Goal: Task Accomplishment & Management: Complete application form

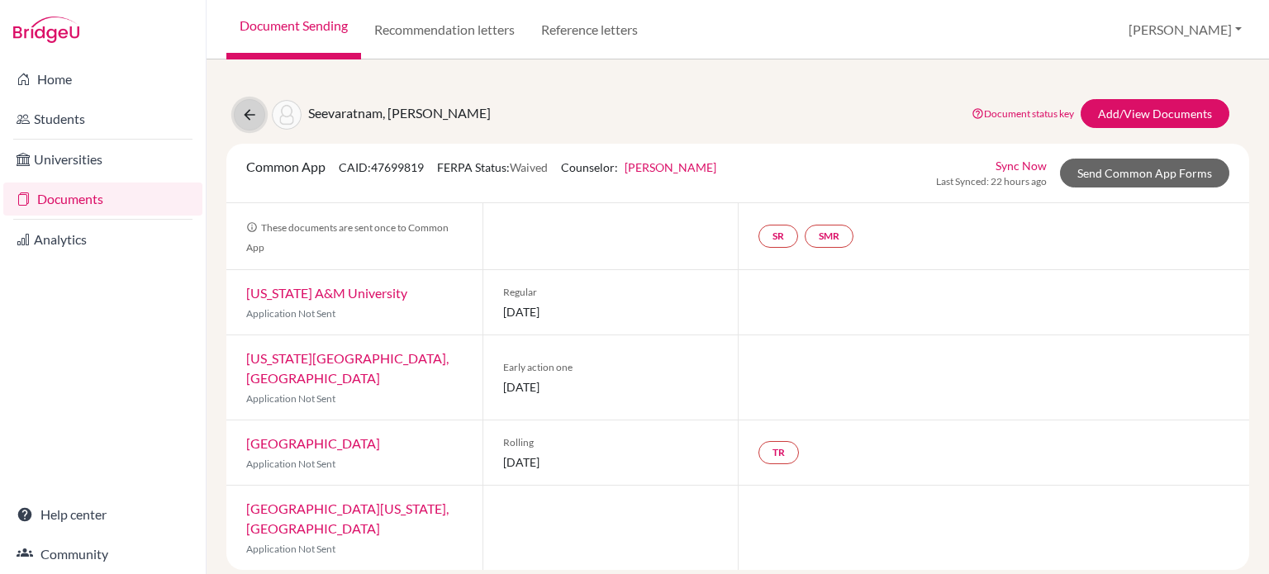
click at [244, 116] on icon at bounding box center [249, 115] width 17 height 17
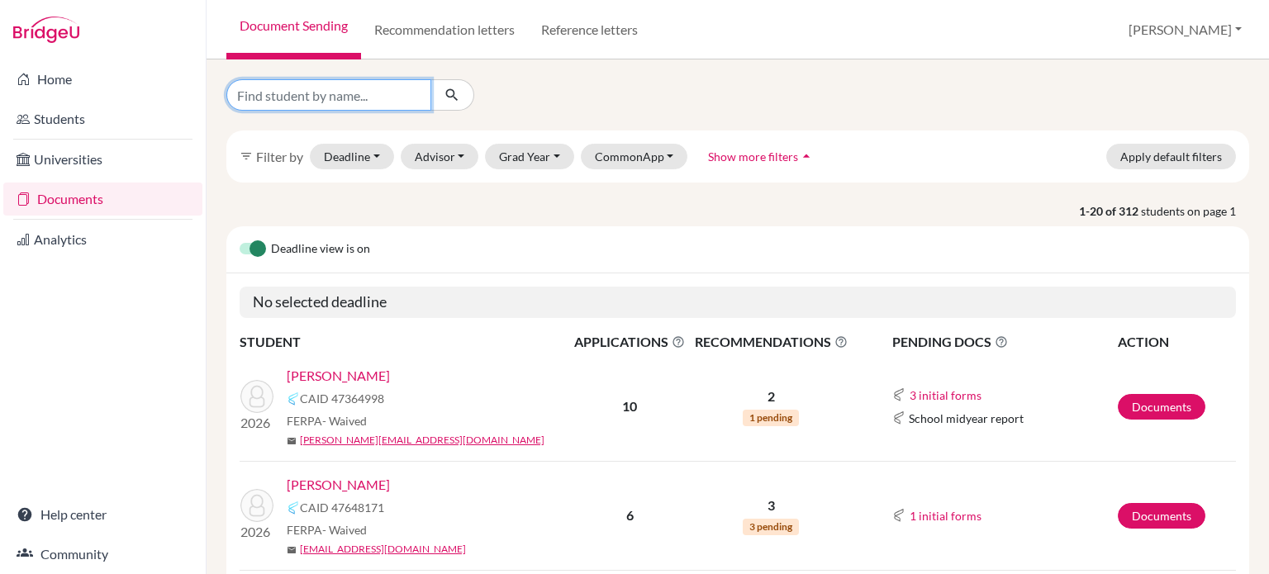
click at [321, 102] on input "Find student by name..." at bounding box center [328, 94] width 205 height 31
type input "lyu"
click button "submit" at bounding box center [452, 94] width 44 height 31
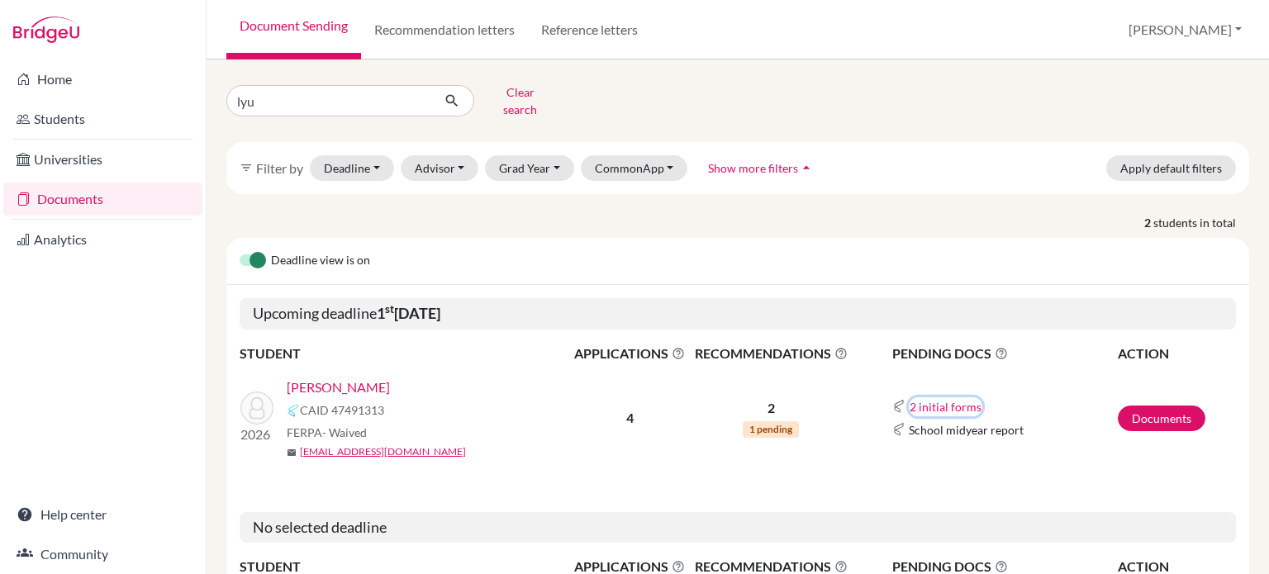
click at [952, 397] on button "2 initial forms" at bounding box center [946, 406] width 74 height 19
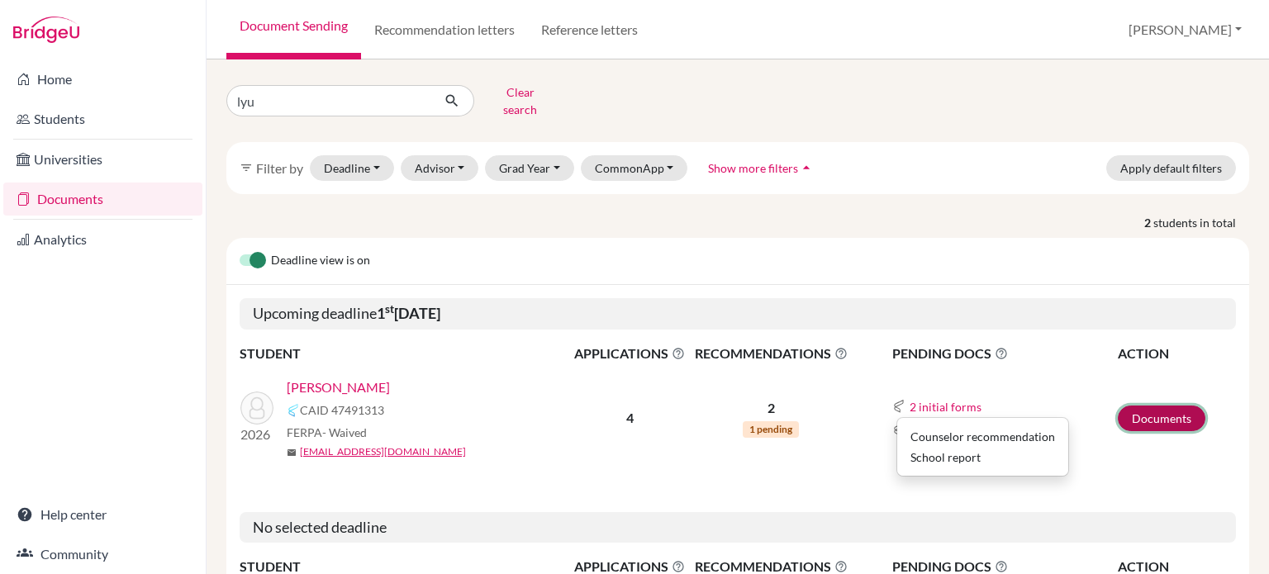
click at [1147, 407] on link "Documents" at bounding box center [1162, 419] width 88 height 26
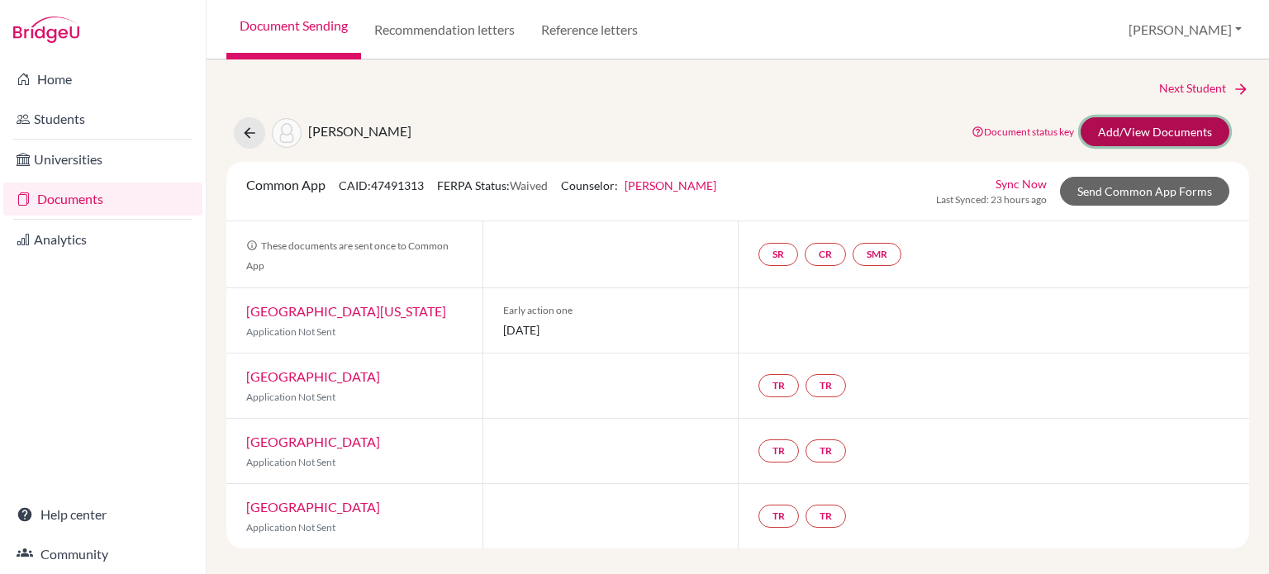
click at [1137, 128] on link "Add/View Documents" at bounding box center [1155, 131] width 149 height 29
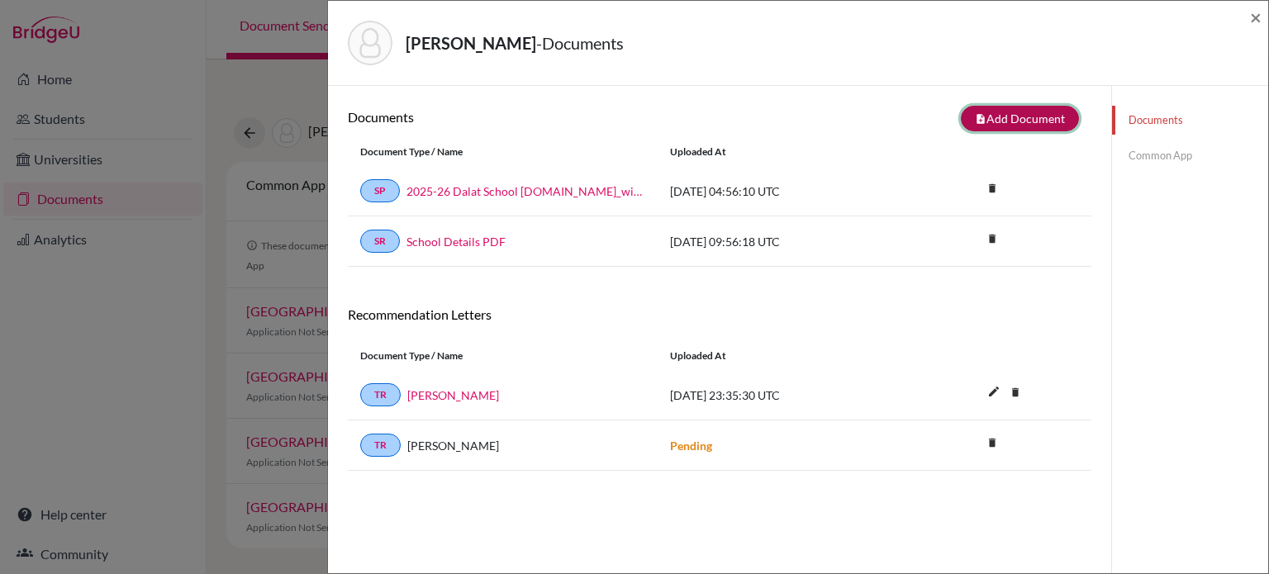
click at [1016, 126] on button "note_add Add Document" at bounding box center [1020, 119] width 118 height 26
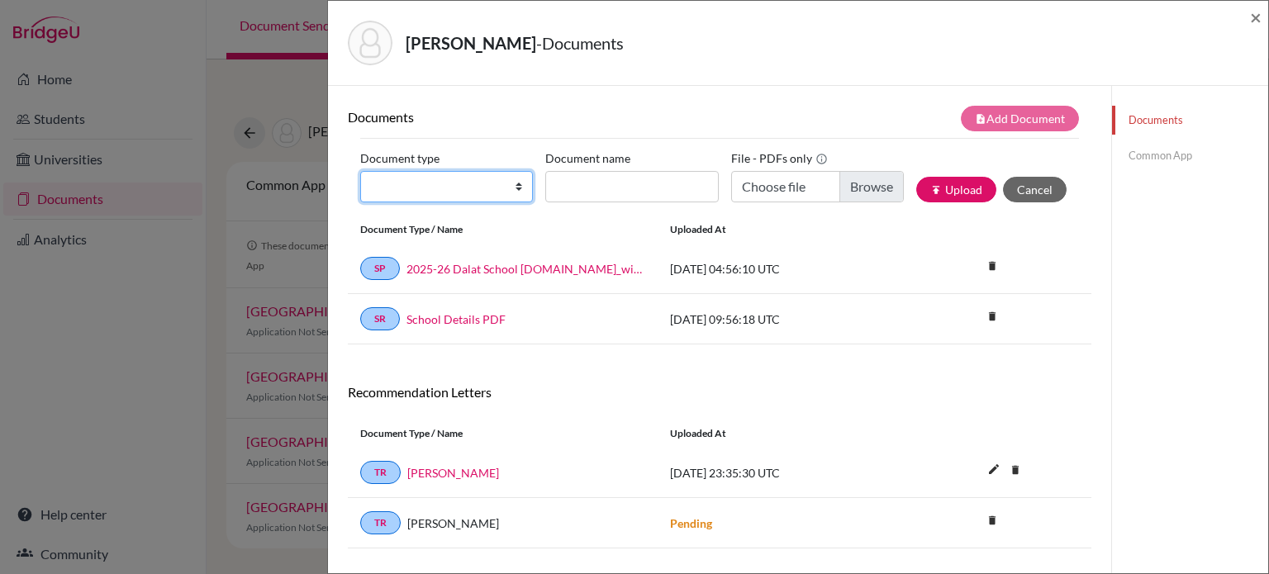
click at [447, 173] on select "Change explanation for Common App reports Counselor recommendation Internationa…" at bounding box center [446, 186] width 173 height 31
select select "4"
click at [360, 171] on select "Change explanation for Common App reports Counselor recommendation Internationa…" at bounding box center [446, 186] width 173 height 31
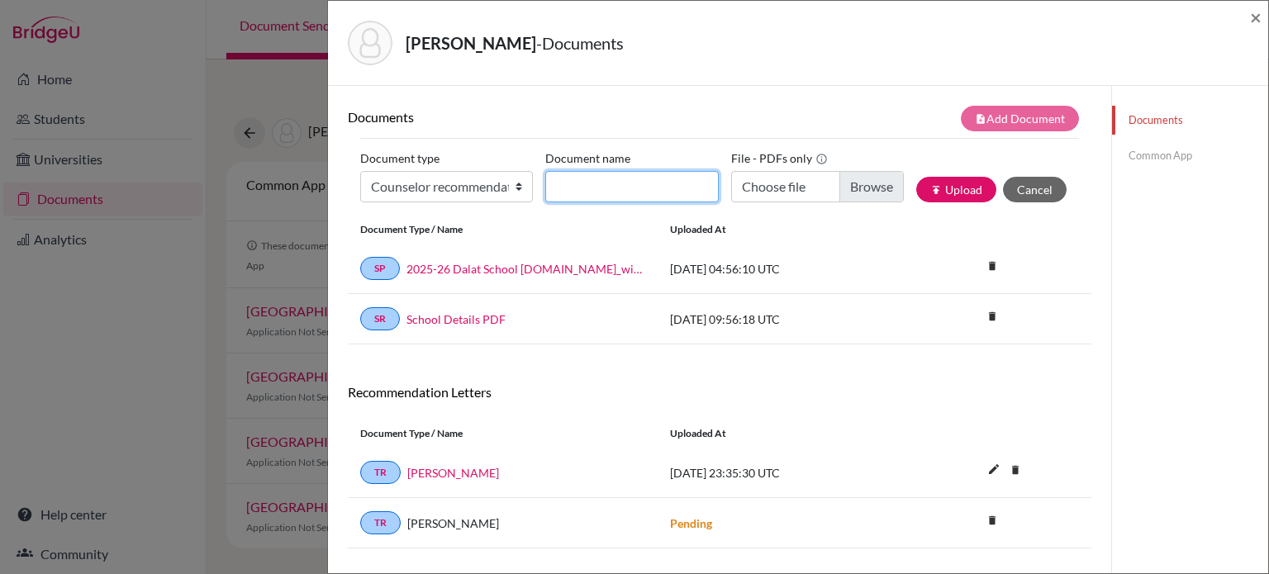
click at [583, 187] on input "Document name" at bounding box center [631, 186] width 173 height 31
type input "LOR ([PERSON_NAME])"
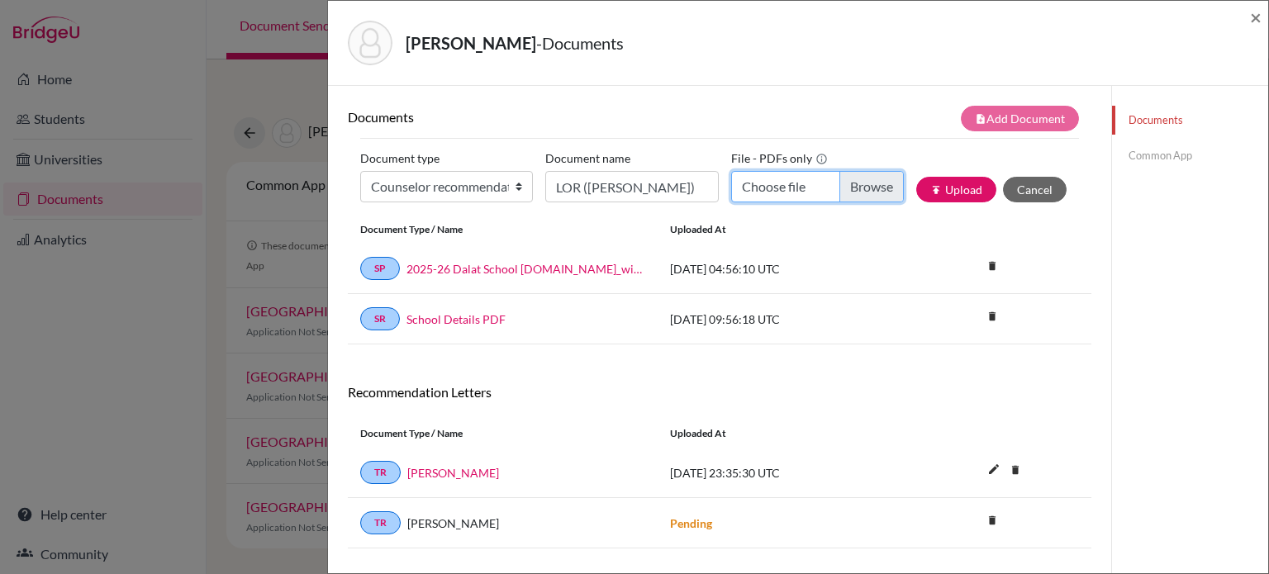
click at [849, 190] on input "Choose file" at bounding box center [817, 186] width 173 height 31
type input "C:\fakepath\Jiaren Lyu - LOR (A. Jones).docx.pdf"
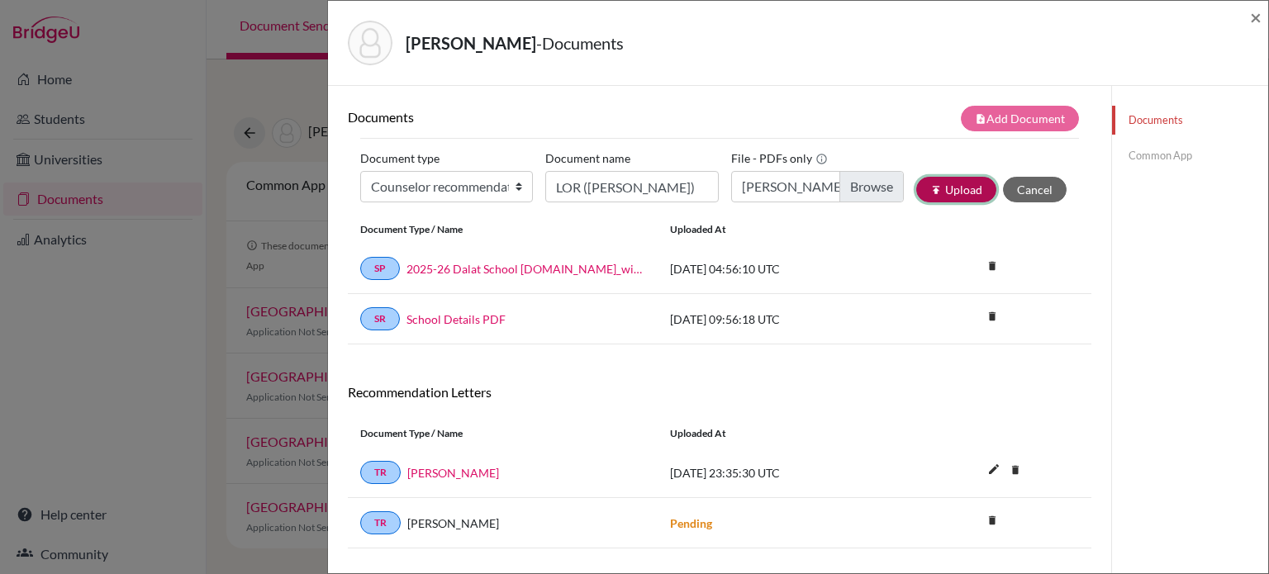
click at [935, 191] on button "publish Upload" at bounding box center [956, 190] width 80 height 26
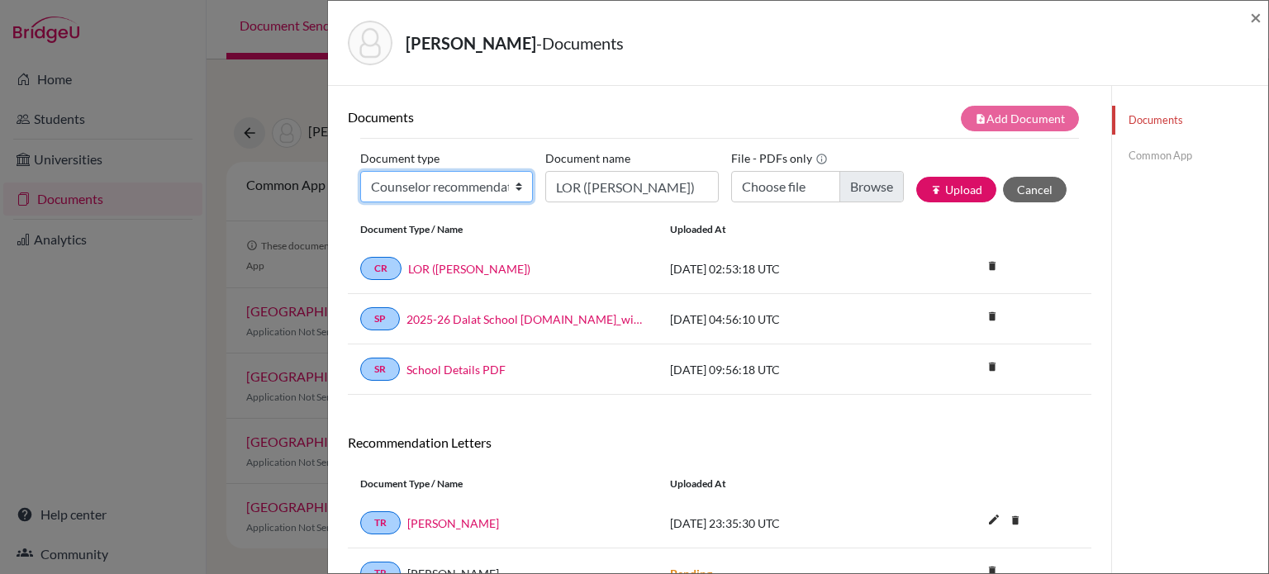
click at [440, 183] on select "Change explanation for Common App reports Counselor recommendation Internationa…" at bounding box center [446, 186] width 173 height 31
select select "2"
click at [360, 171] on select "Change explanation for Common App reports Counselor recommendation Internationa…" at bounding box center [446, 186] width 173 height 31
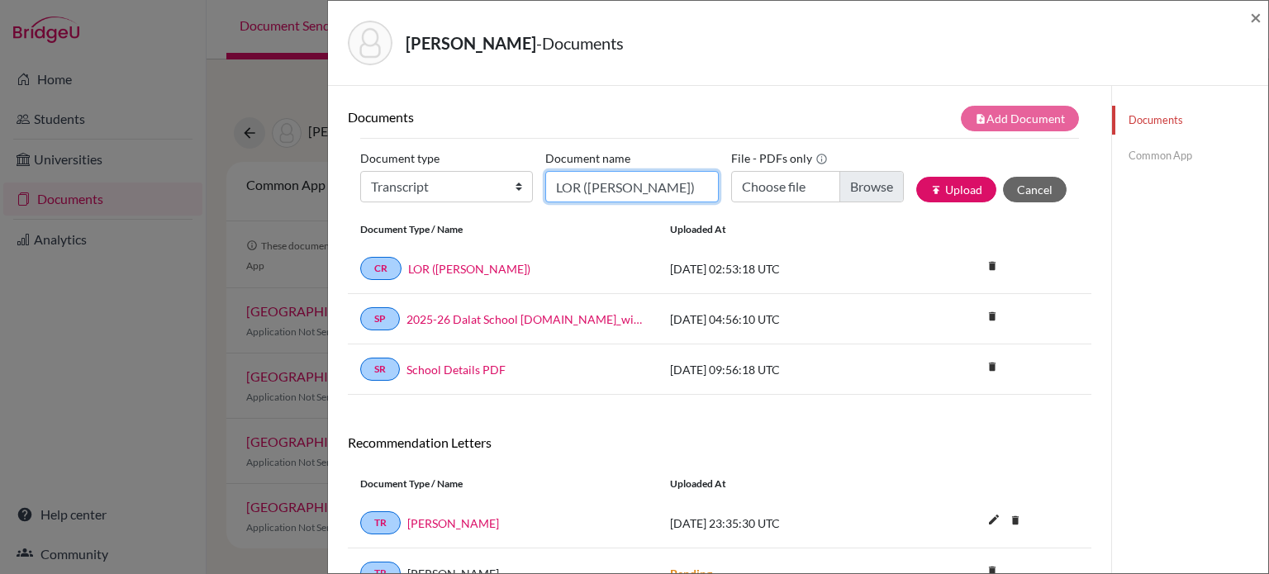
click at [664, 186] on input "LOR ([PERSON_NAME])" at bounding box center [631, 186] width 173 height 31
type input "Initial transcript"
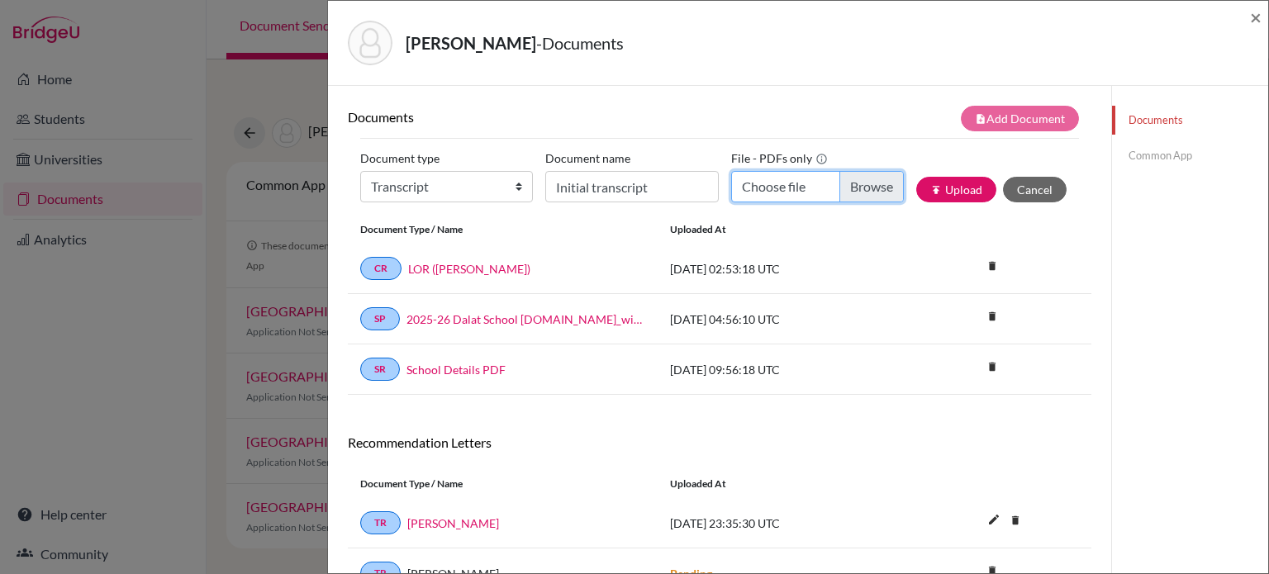
click at [845, 179] on input "Choose file" at bounding box center [817, 186] width 173 height 31
type input "C:\fakepath\Transcript_SBTL_S1Course_Lyu, Jiaren.pdf"
click at [957, 185] on button "publish Upload" at bounding box center [956, 190] width 80 height 26
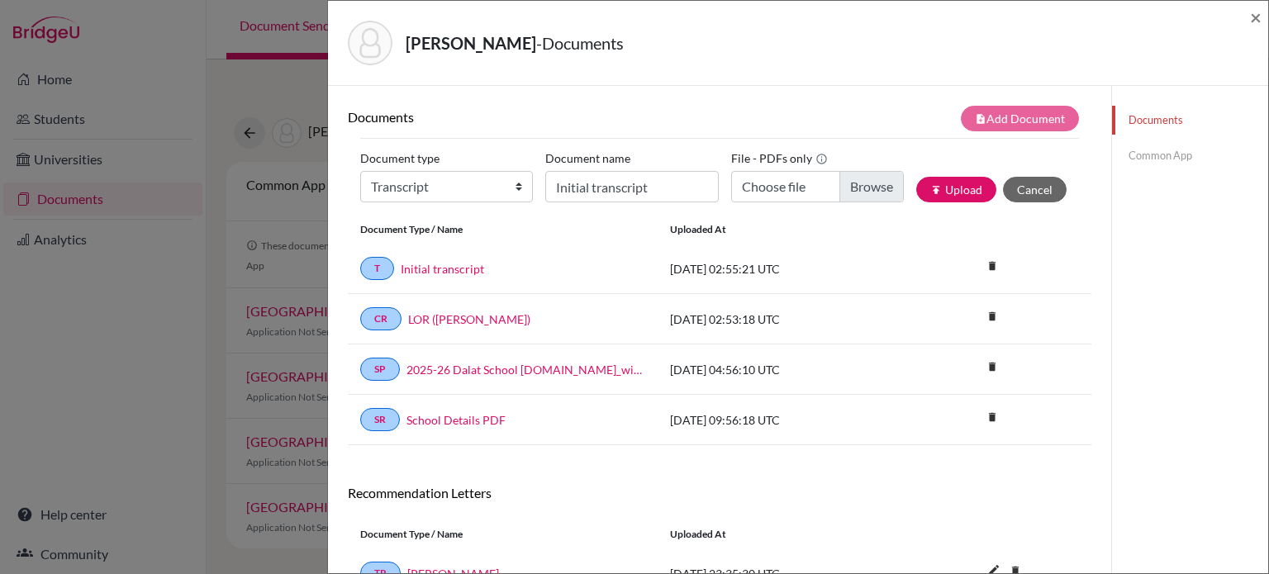
click at [1154, 158] on link "Common App" at bounding box center [1190, 155] width 156 height 29
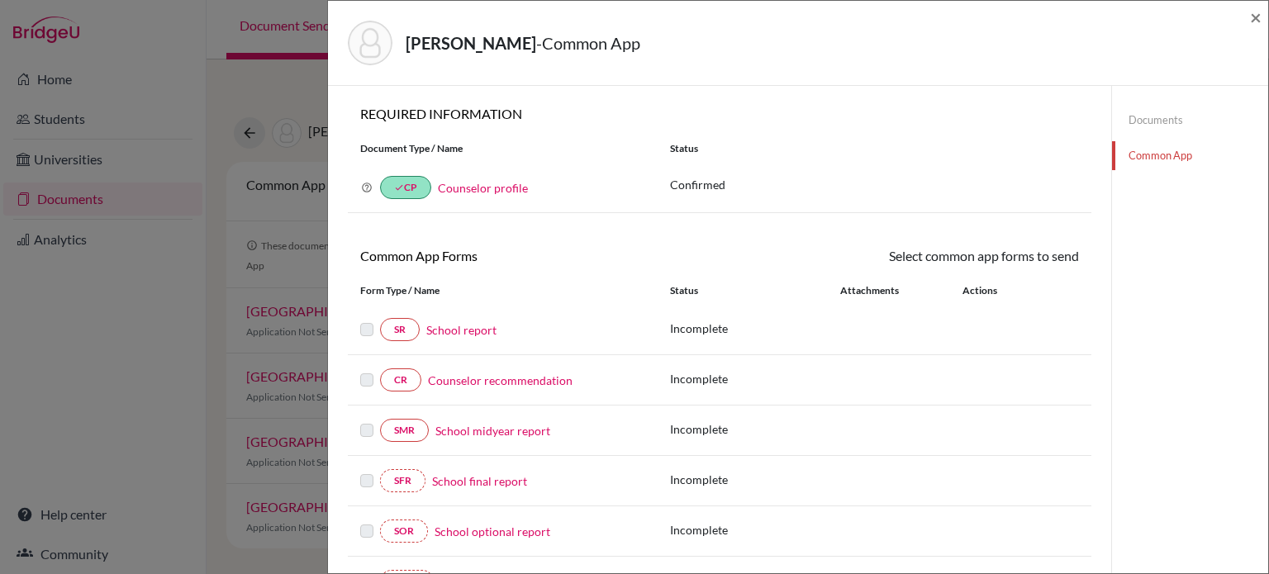
click at [479, 331] on link "School report" at bounding box center [461, 329] width 70 height 17
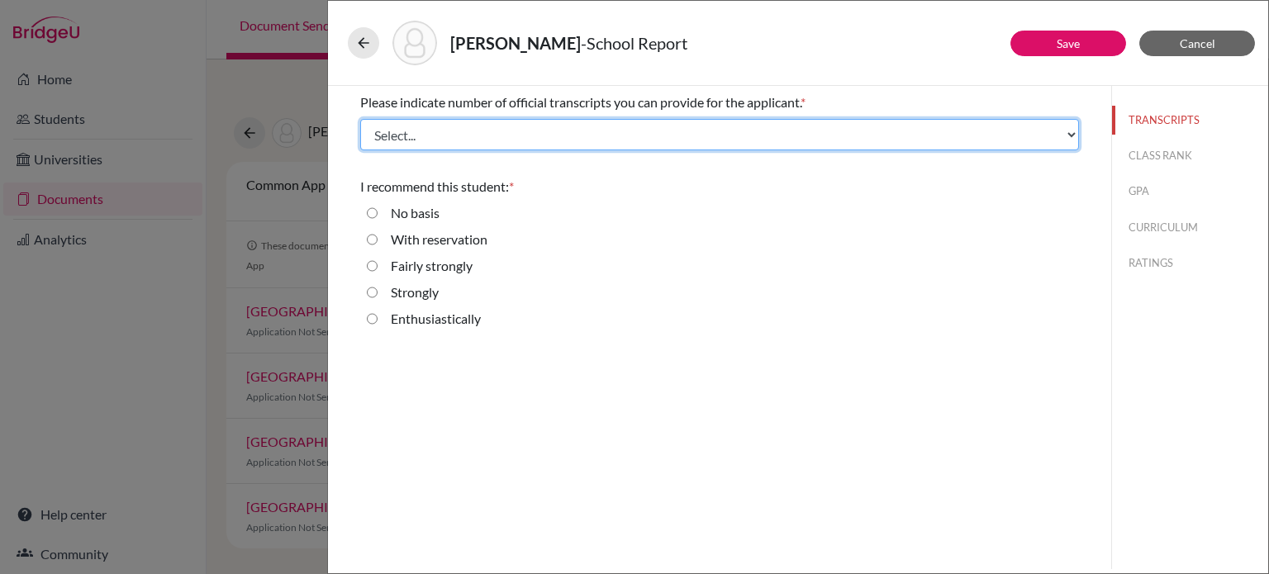
click at [549, 138] on select "Select... 1 2 3 4" at bounding box center [719, 134] width 719 height 31
select select "1"
click at [360, 119] on select "Select... 1 2 3 4" at bounding box center [719, 134] width 719 height 31
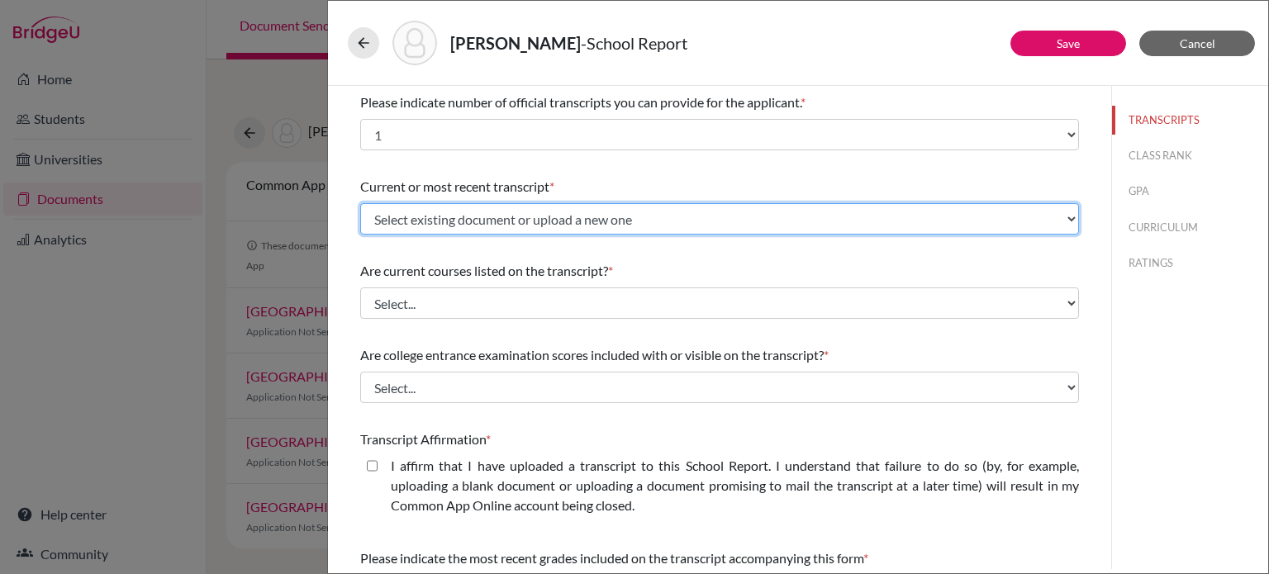
click at [501, 215] on select "Select existing document or upload a new one Initial transcript Upload New File" at bounding box center [719, 218] width 719 height 31
select select "682509"
click at [360, 203] on select "Select existing document or upload a new one Initial transcript Upload New File" at bounding box center [719, 218] width 719 height 31
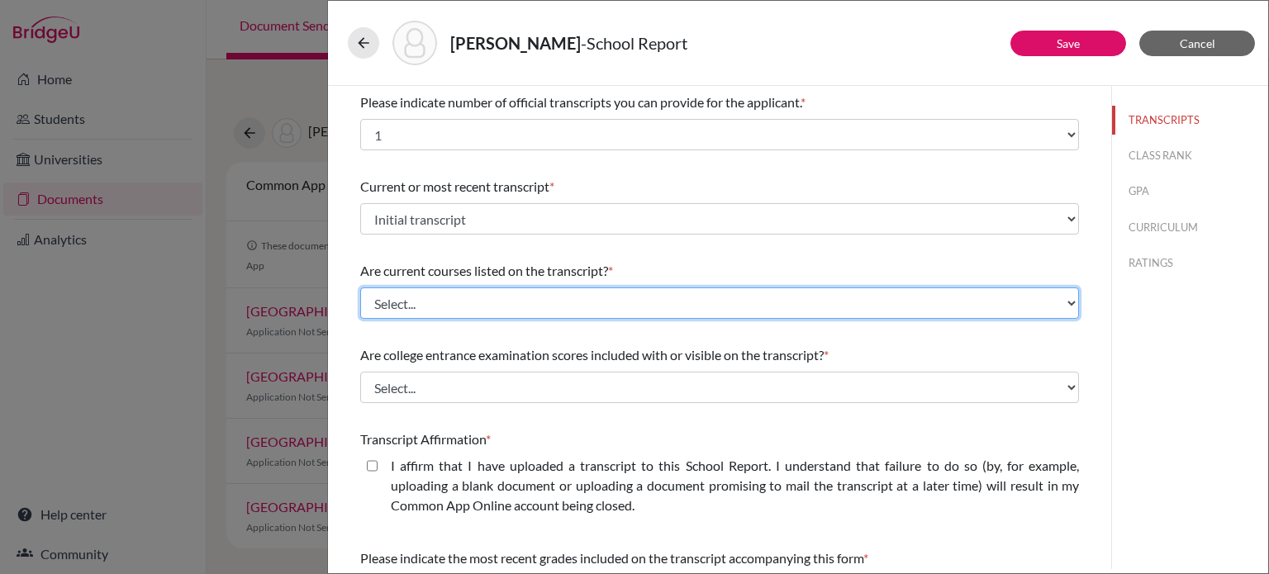
click at [492, 303] on select "Select... Yes No" at bounding box center [719, 303] width 719 height 31
select select "0"
click at [360, 288] on select "Select... Yes No" at bounding box center [719, 303] width 719 height 31
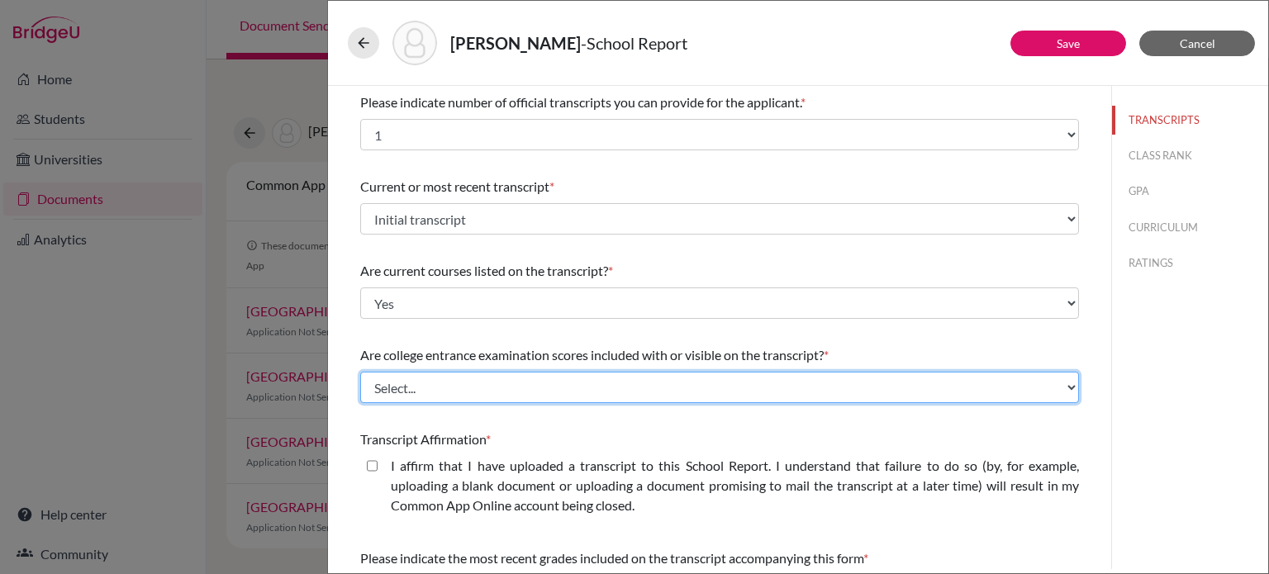
click at [449, 383] on select "Select... Yes No" at bounding box center [719, 387] width 719 height 31
select select "1"
click at [360, 372] on select "Select... Yes No" at bounding box center [719, 387] width 719 height 31
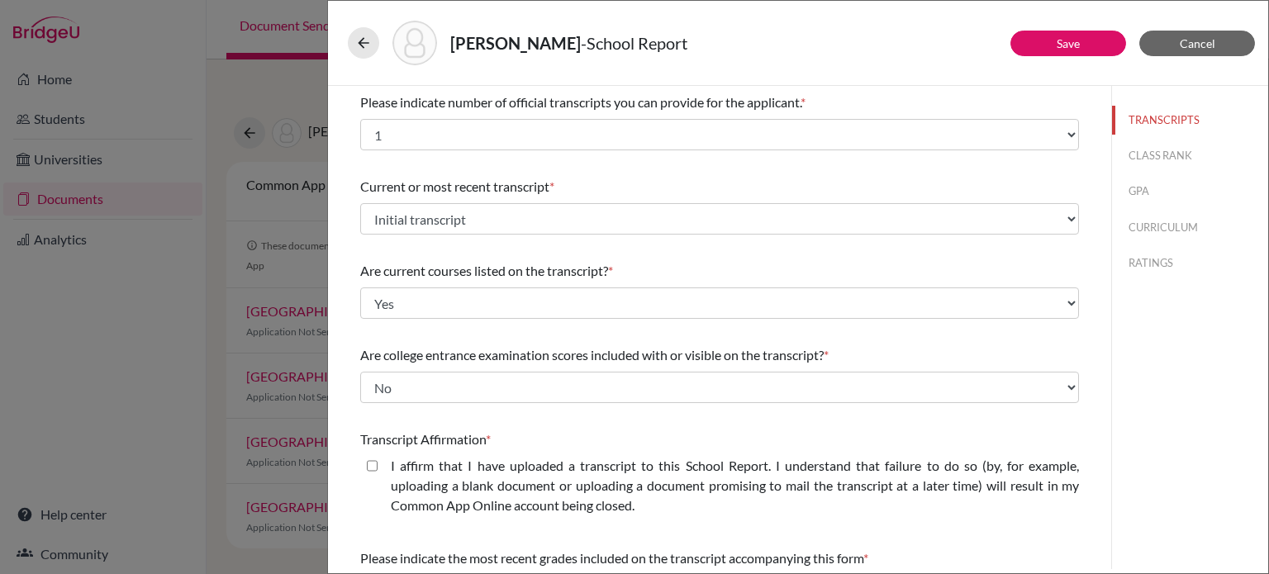
drag, startPoint x: 370, startPoint y: 467, endPoint x: 491, endPoint y: 431, distance: 125.7
click at [371, 467] on closed\ "I affirm that I have uploaded a transcript to this School Report. I understand …" at bounding box center [372, 466] width 11 height 20
checkbox closed\ "true"
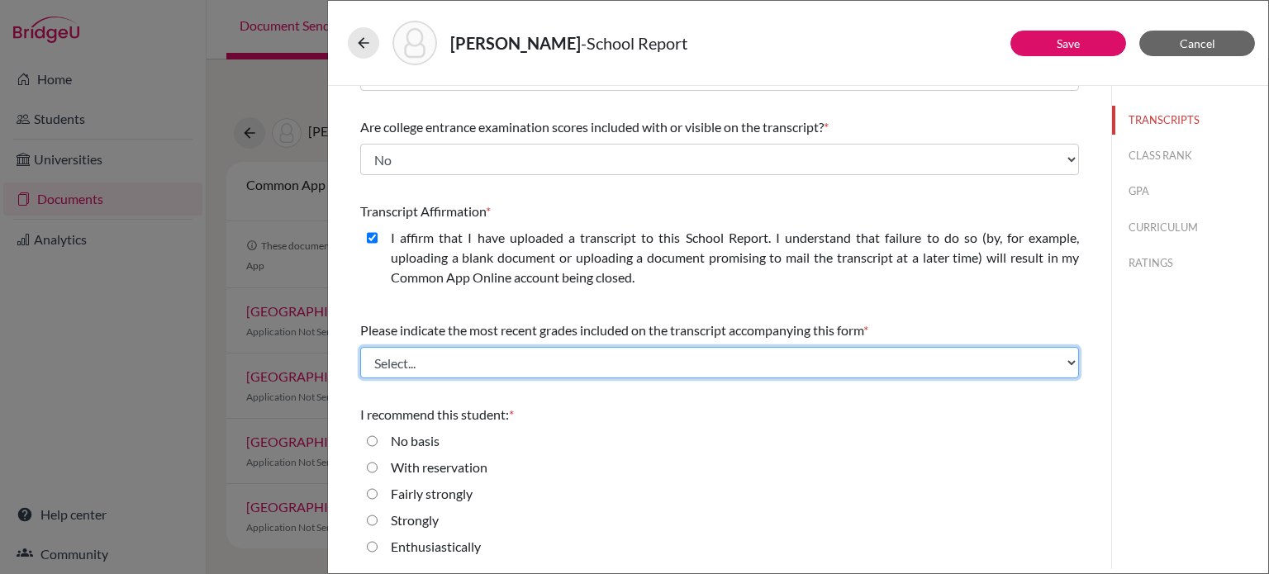
click at [453, 359] on select "Select... Final junior year grades 1st Quarter senior year grades 2nd Quarter/1…" at bounding box center [719, 362] width 719 height 31
select select "0"
click at [360, 347] on select "Select... Final junior year grades 1st Quarter senior year grades 2nd Quarter/1…" at bounding box center [719, 362] width 719 height 31
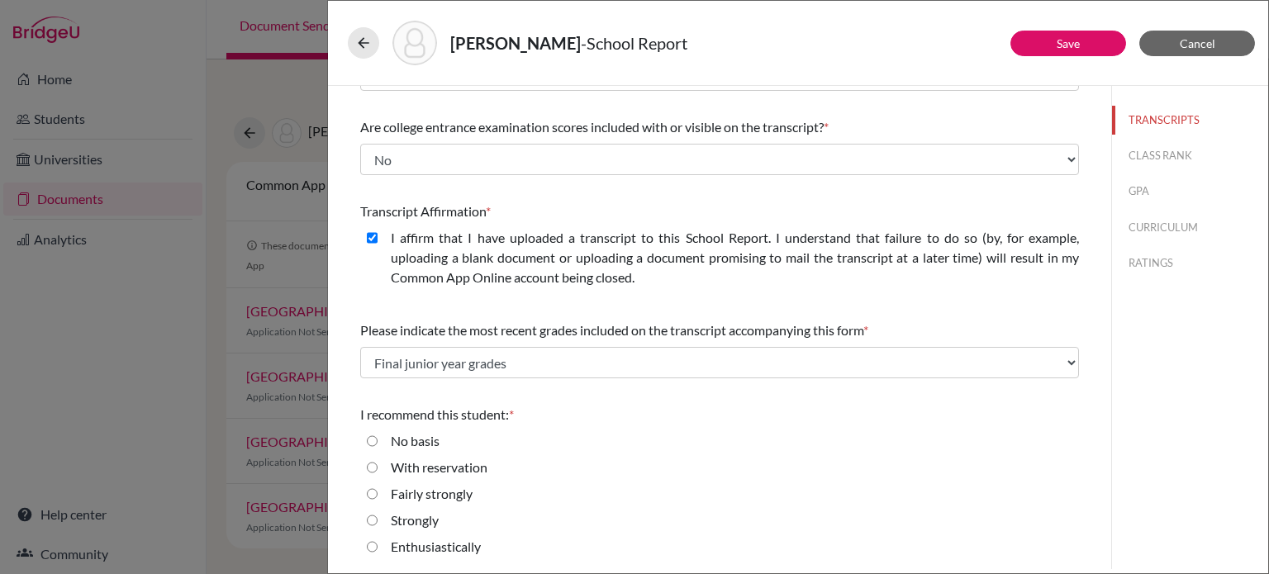
drag, startPoint x: 422, startPoint y: 549, endPoint x: 455, endPoint y: 530, distance: 38.5
click at [427, 545] on label "Enthusiastically" at bounding box center [436, 547] width 90 height 20
click at [378, 545] on input "Enthusiastically" at bounding box center [372, 547] width 11 height 20
radio input "true"
click at [1151, 158] on button "CLASS RANK" at bounding box center [1190, 155] width 156 height 29
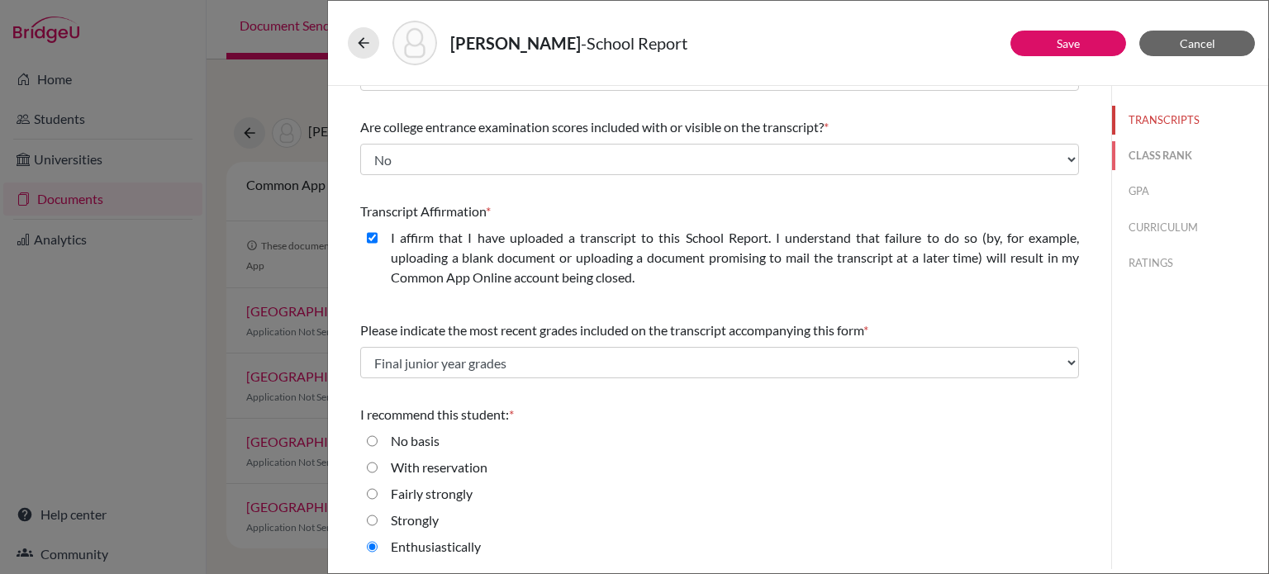
scroll to position [0, 0]
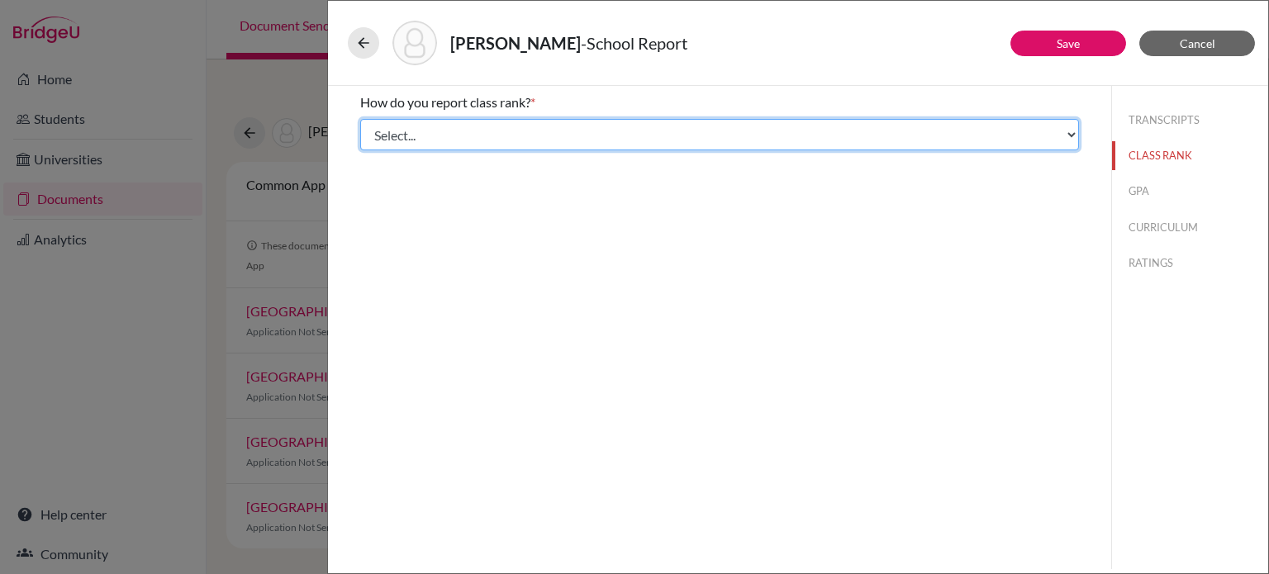
click at [668, 129] on select "Select... Exact Decile Quintile Quartile None" at bounding box center [719, 134] width 719 height 31
select select "5"
click at [360, 119] on select "Select... Exact Decile Quintile Quartile None" at bounding box center [719, 134] width 719 height 31
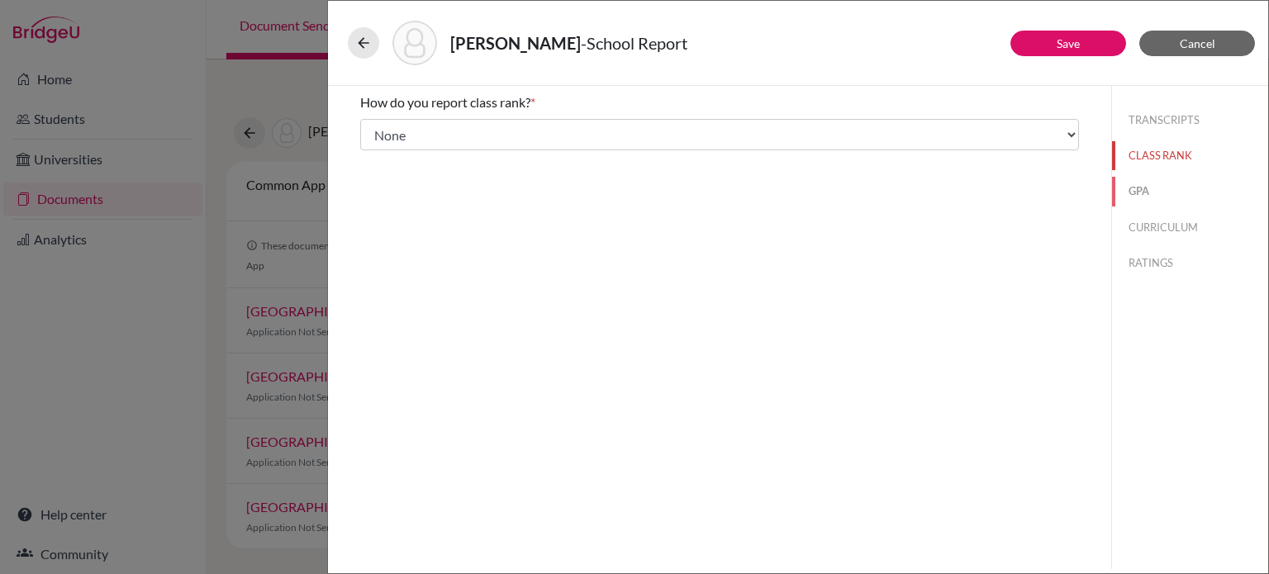
click at [1144, 197] on button "GPA" at bounding box center [1190, 191] width 156 height 29
click at [389, 121] on div "Yes" at bounding box center [394, 132] width 33 height 26
click at [393, 131] on label "Yes" at bounding box center [401, 129] width 20 height 20
click at [378, 131] on input "Yes" at bounding box center [372, 129] width 11 height 20
radio input "true"
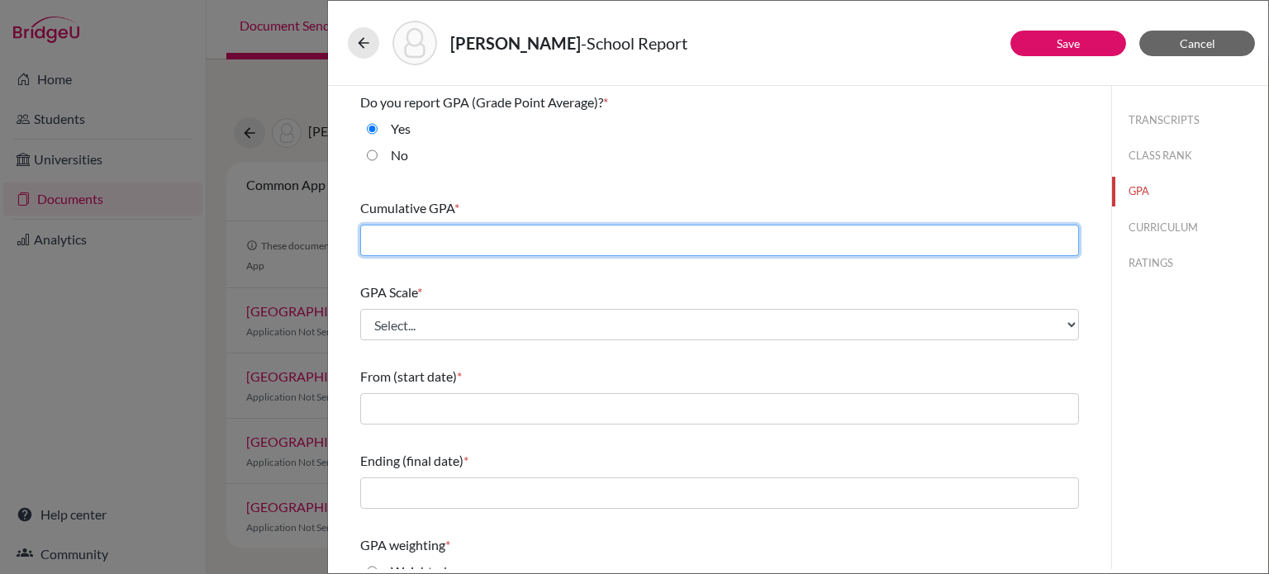
click at [420, 237] on input "text" at bounding box center [719, 240] width 719 height 31
type input "3.8560"
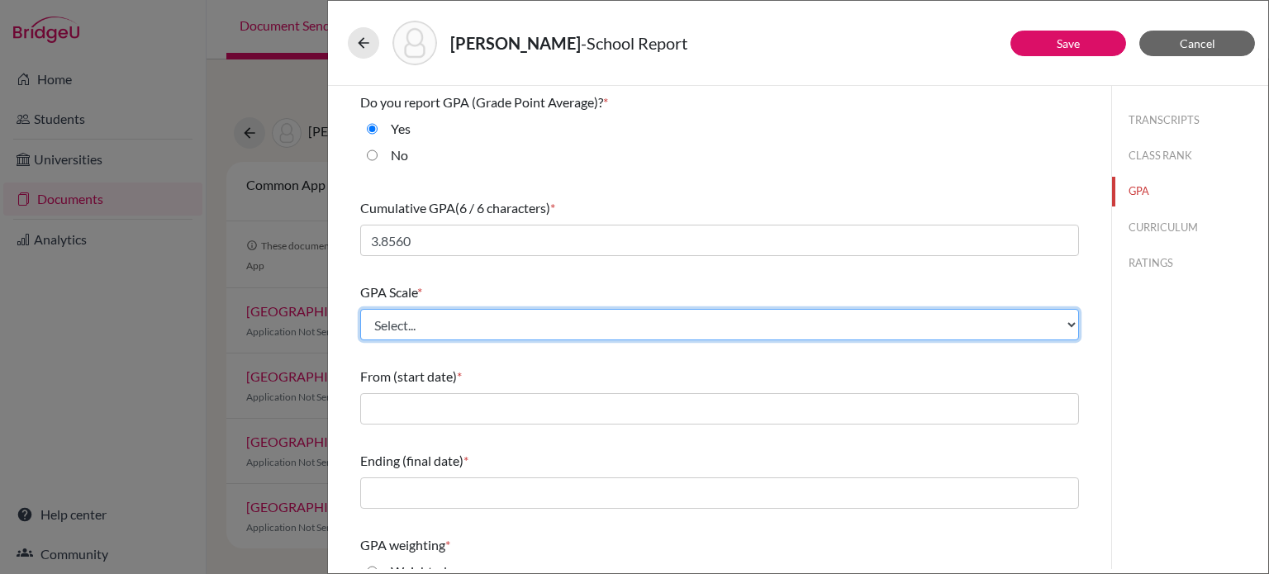
click at [397, 316] on select "Select... 4 5 6 7 8 9 10 11 12 13 14 15 16 17 18 19 20 100" at bounding box center [719, 324] width 719 height 31
select select "4"
click at [360, 309] on select "Select... 4 5 6 7 8 9 10 11 12 13 14 15 16 17 18 19 20 100" at bounding box center [719, 324] width 719 height 31
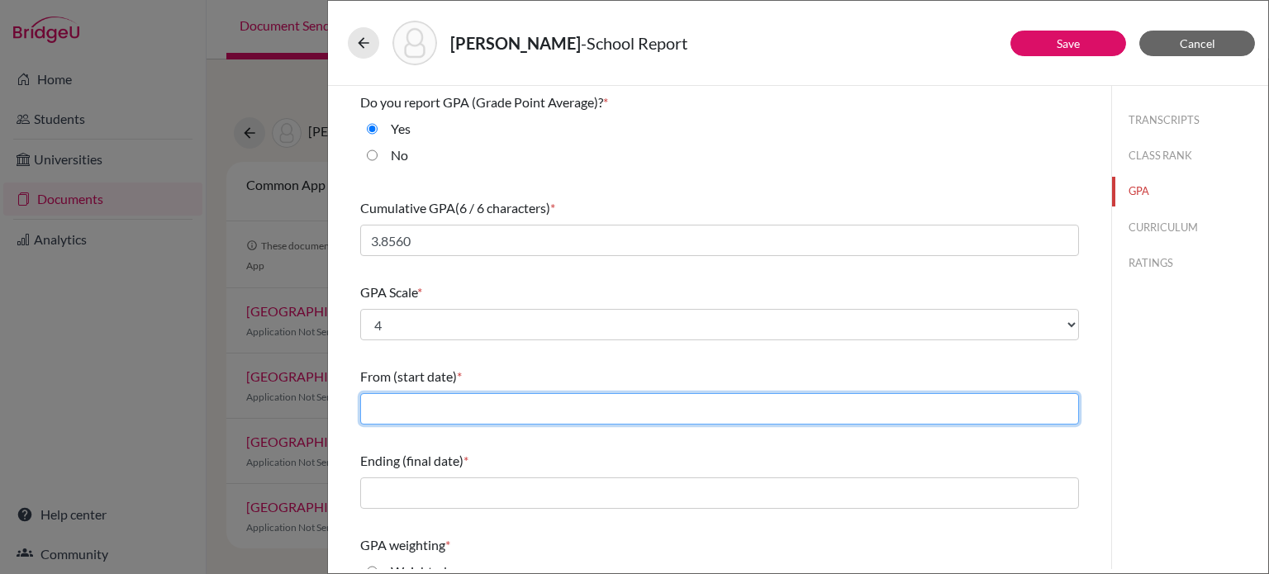
click at [443, 397] on input "text" at bounding box center [719, 408] width 719 height 31
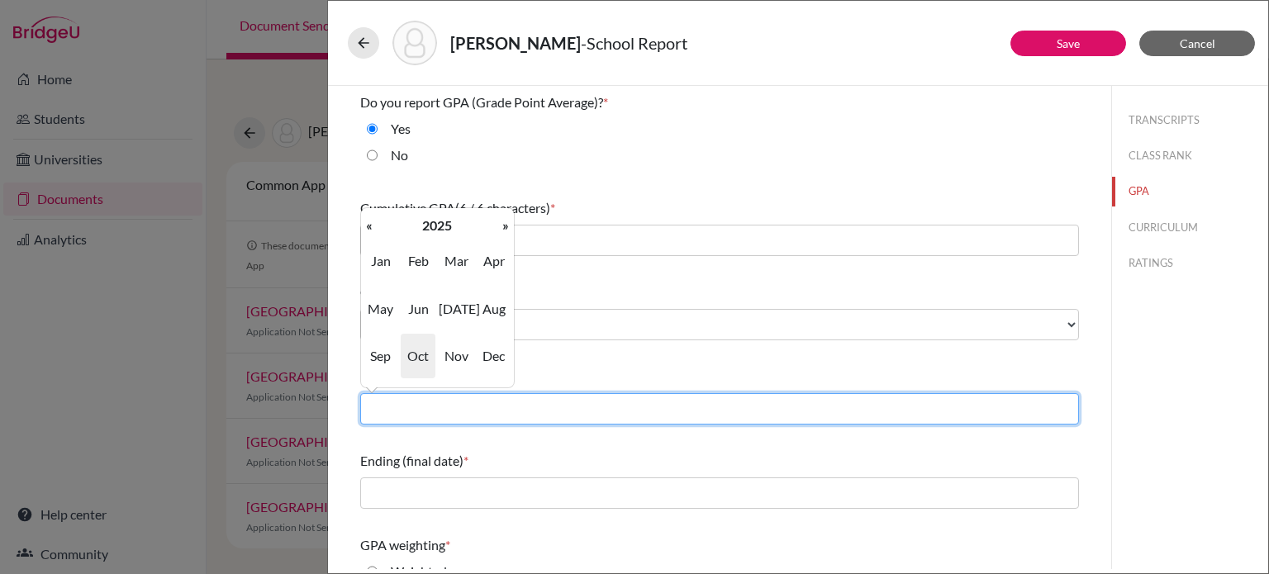
type input "08/2022"
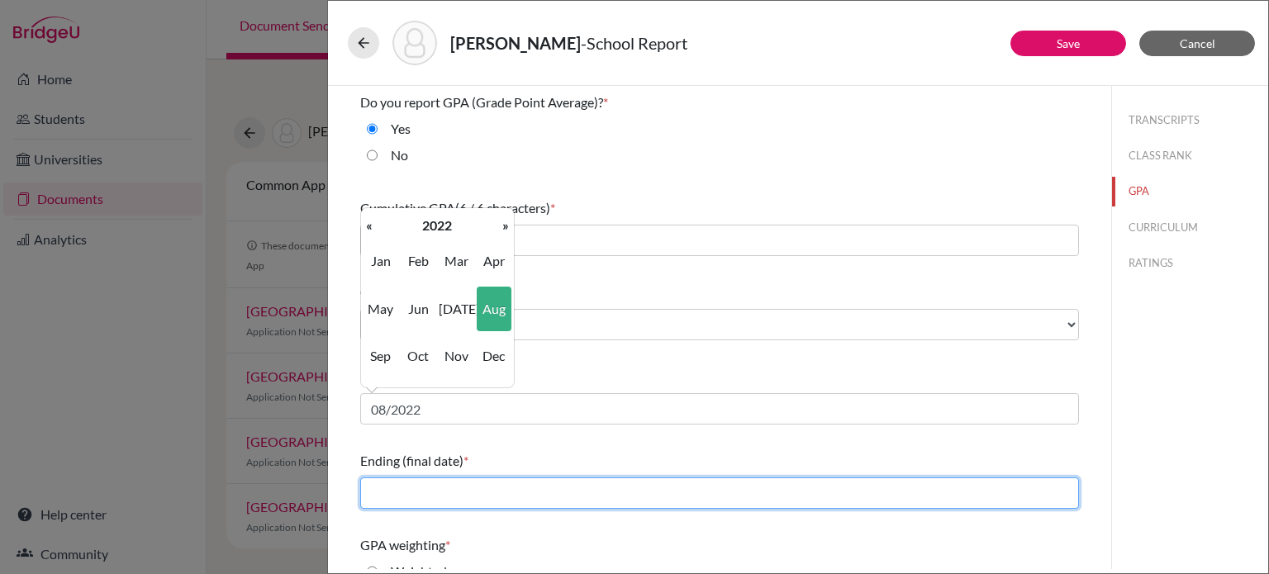
click at [423, 492] on input "text" at bounding box center [719, 493] width 719 height 31
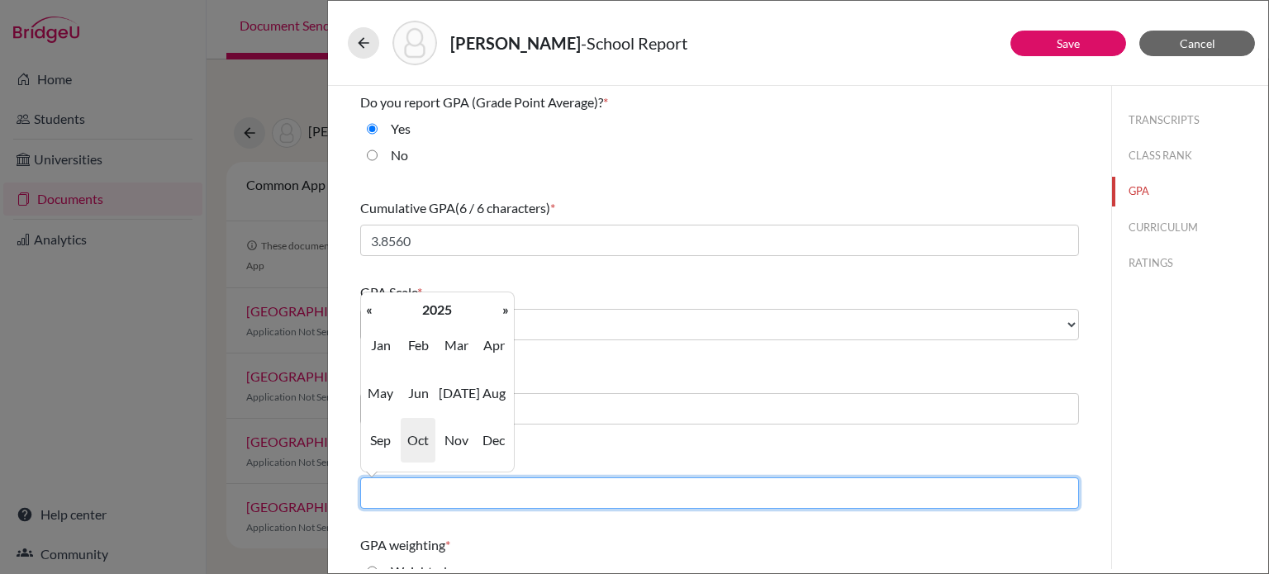
type input "06/2025"
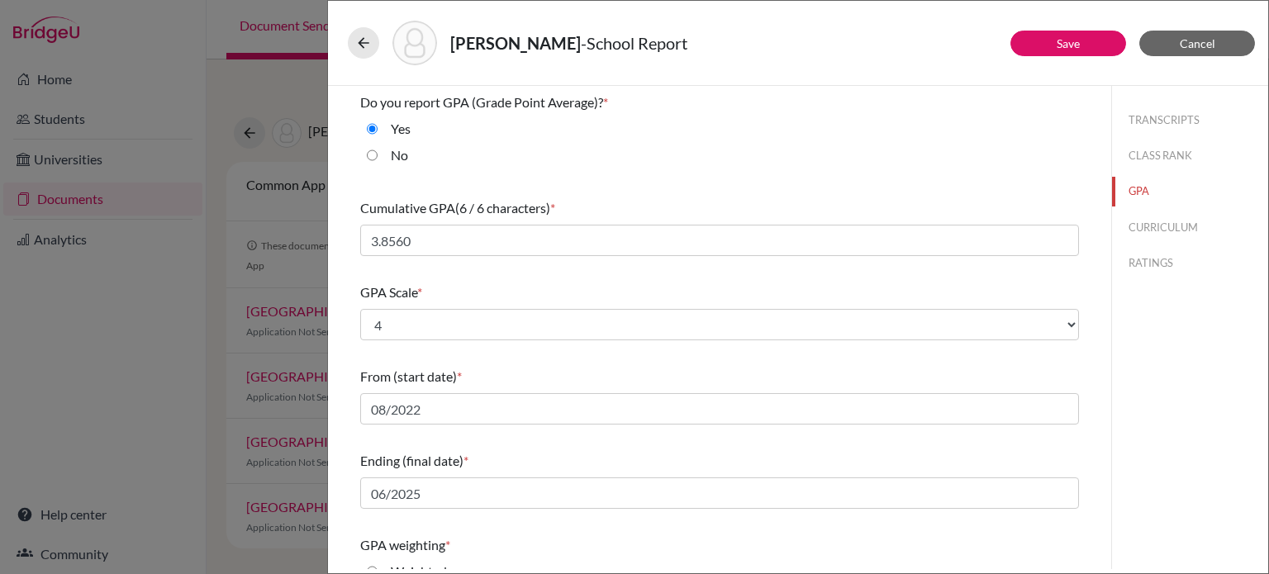
click at [714, 535] on div "GPA weighting *" at bounding box center [719, 545] width 719 height 20
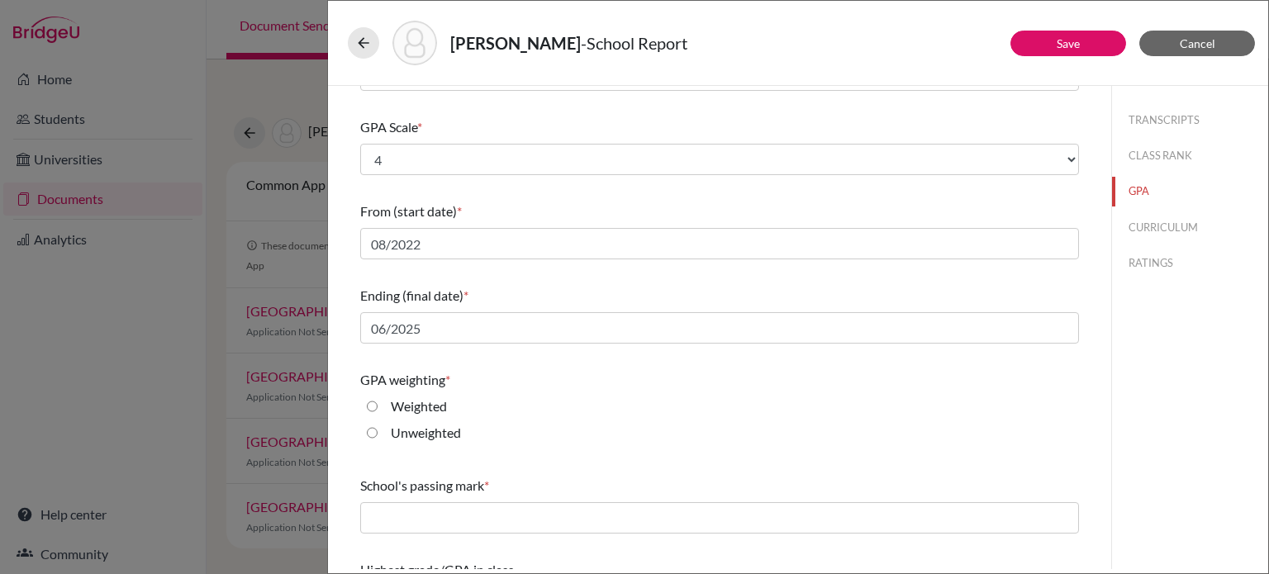
click at [406, 432] on label "Unweighted" at bounding box center [426, 433] width 70 height 20
click at [378, 432] on input "Unweighted" at bounding box center [372, 433] width 11 height 20
radio input "true"
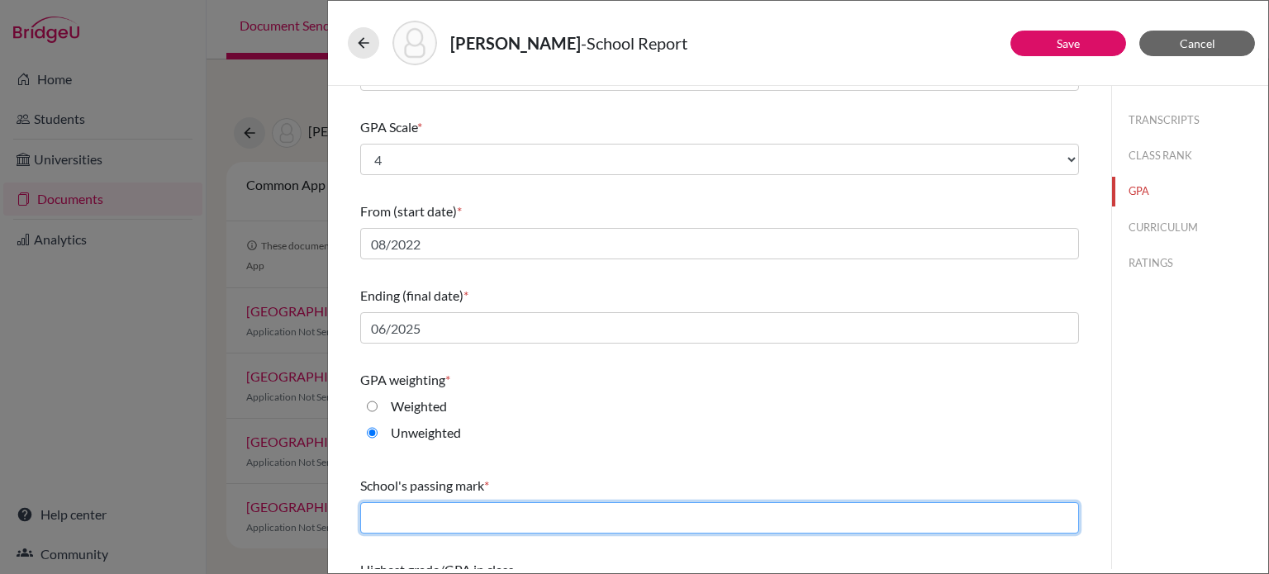
click at [497, 506] on input "text" at bounding box center [719, 517] width 719 height 31
type input "65"
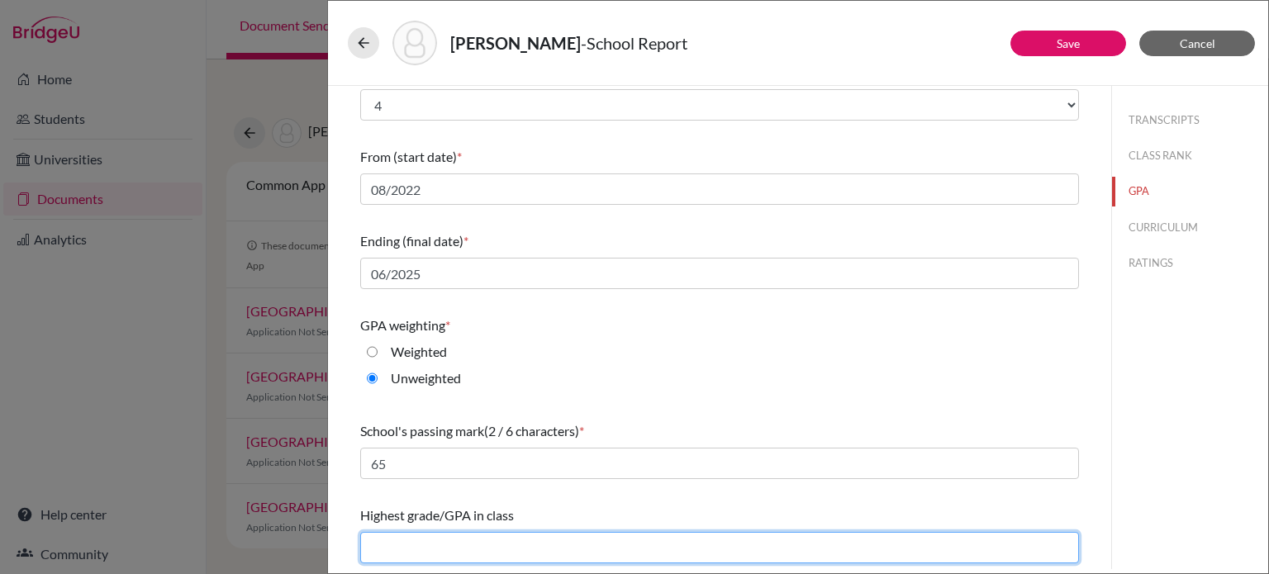
click at [499, 543] on input "text" at bounding box center [719, 547] width 719 height 31
type input "4.00"
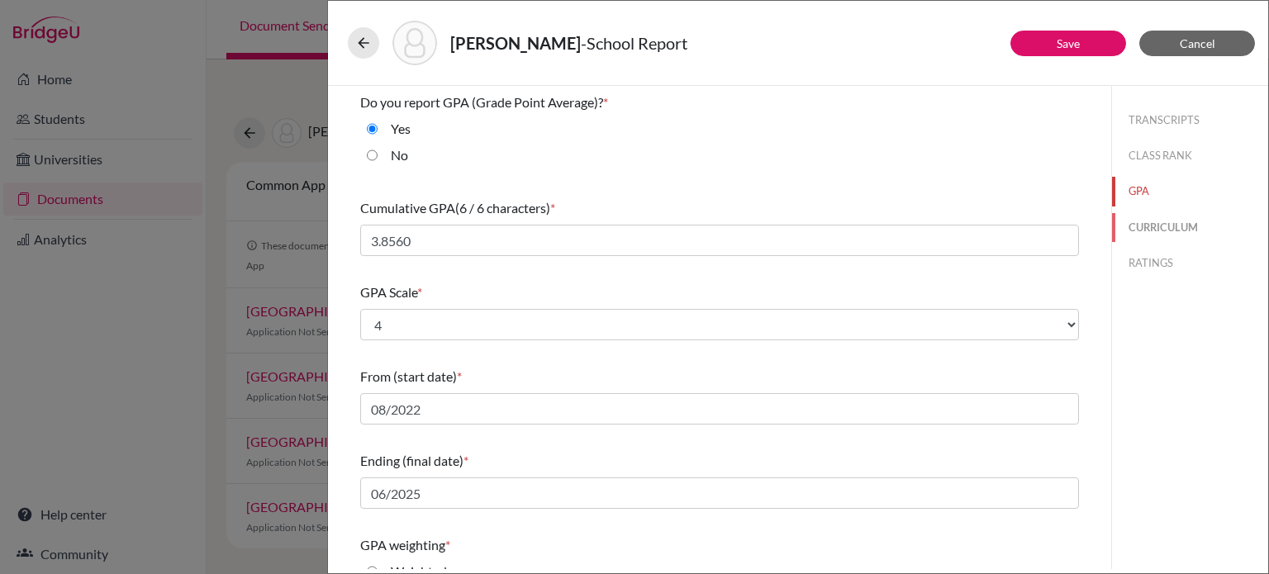
click at [1155, 226] on button "CURRICULUM" at bounding box center [1190, 227] width 156 height 29
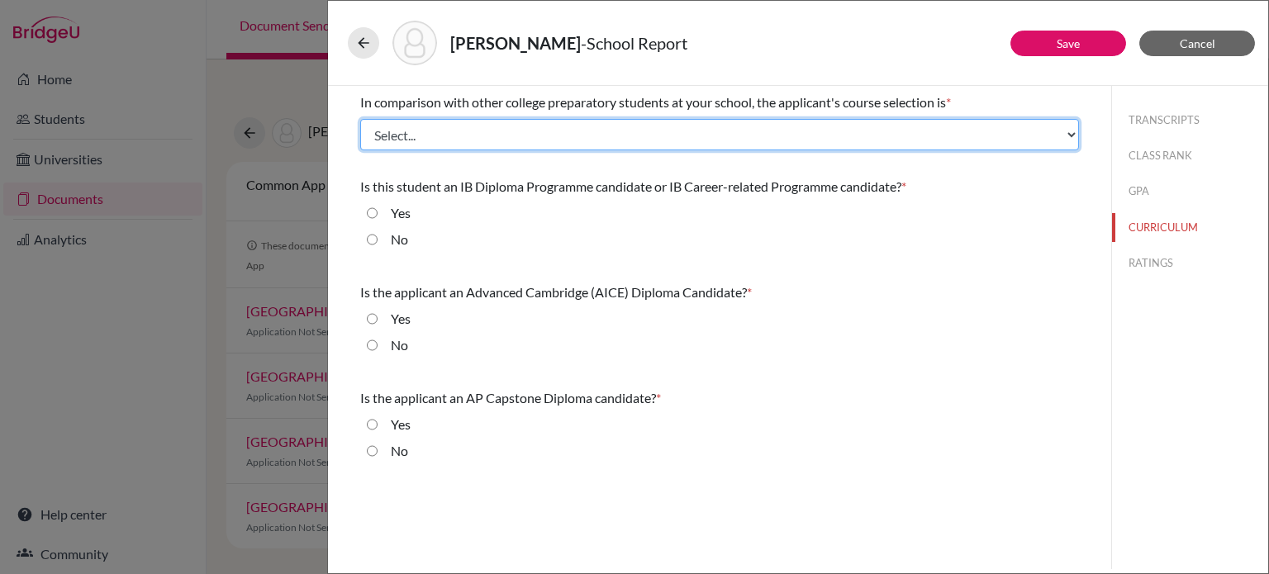
click at [484, 127] on select "Select... Less than demanding Average Demanding Very demanding Most demanding P…" at bounding box center [719, 134] width 719 height 31
select select "3"
click at [360, 119] on select "Select... Less than demanding Average Demanding Very demanding Most demanding P…" at bounding box center [719, 134] width 719 height 31
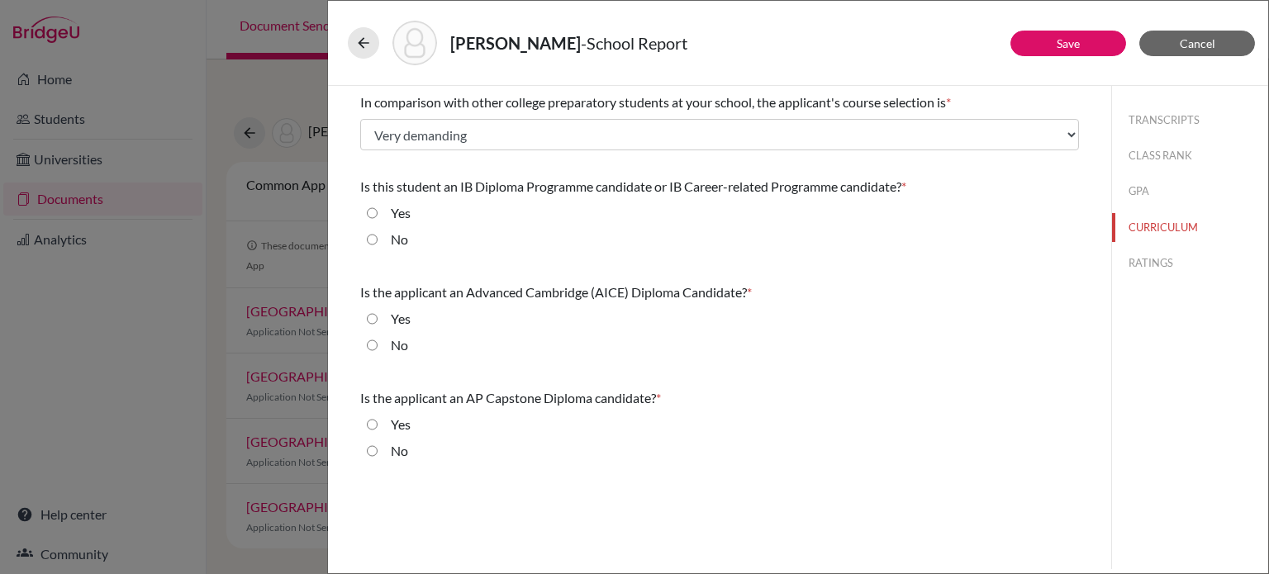
drag, startPoint x: 402, startPoint y: 243, endPoint x: 404, endPoint y: 260, distance: 17.5
click at [403, 242] on label "No" at bounding box center [399, 240] width 17 height 20
click at [378, 242] on input "No" at bounding box center [372, 240] width 11 height 20
radio input "true"
click at [397, 348] on label "No" at bounding box center [399, 345] width 17 height 20
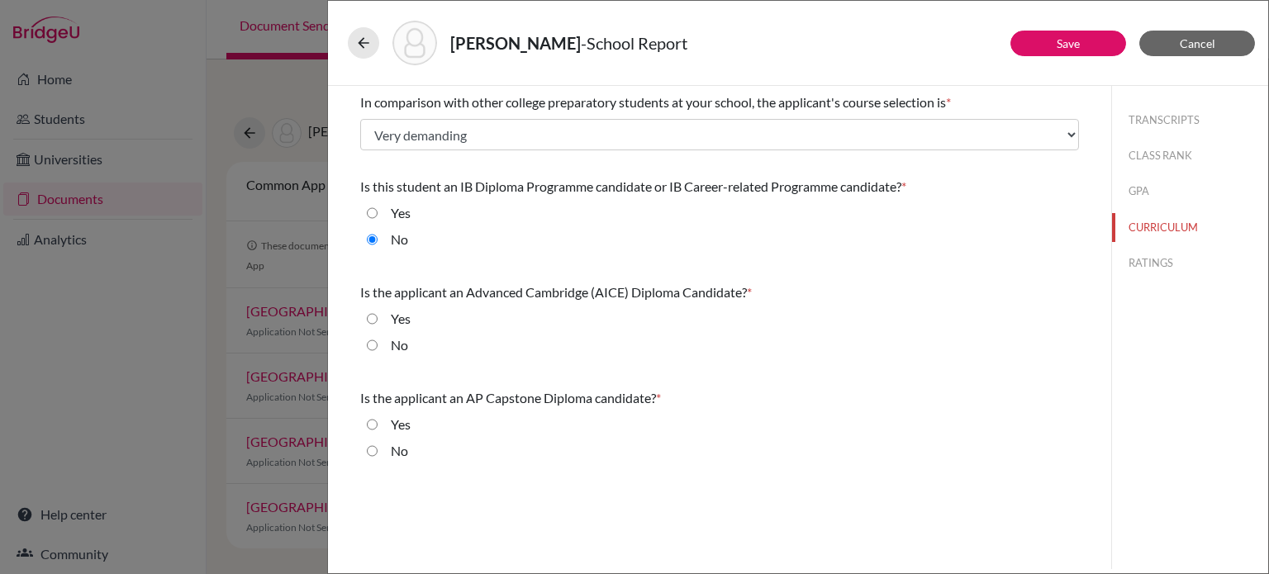
click at [378, 348] on input "No" at bounding box center [372, 345] width 11 height 20
radio input "true"
drag, startPoint x: 395, startPoint y: 454, endPoint x: 498, endPoint y: 443, distance: 103.9
click at [397, 453] on label "No" at bounding box center [399, 451] width 17 height 20
click at [398, 448] on label "No" at bounding box center [399, 451] width 17 height 20
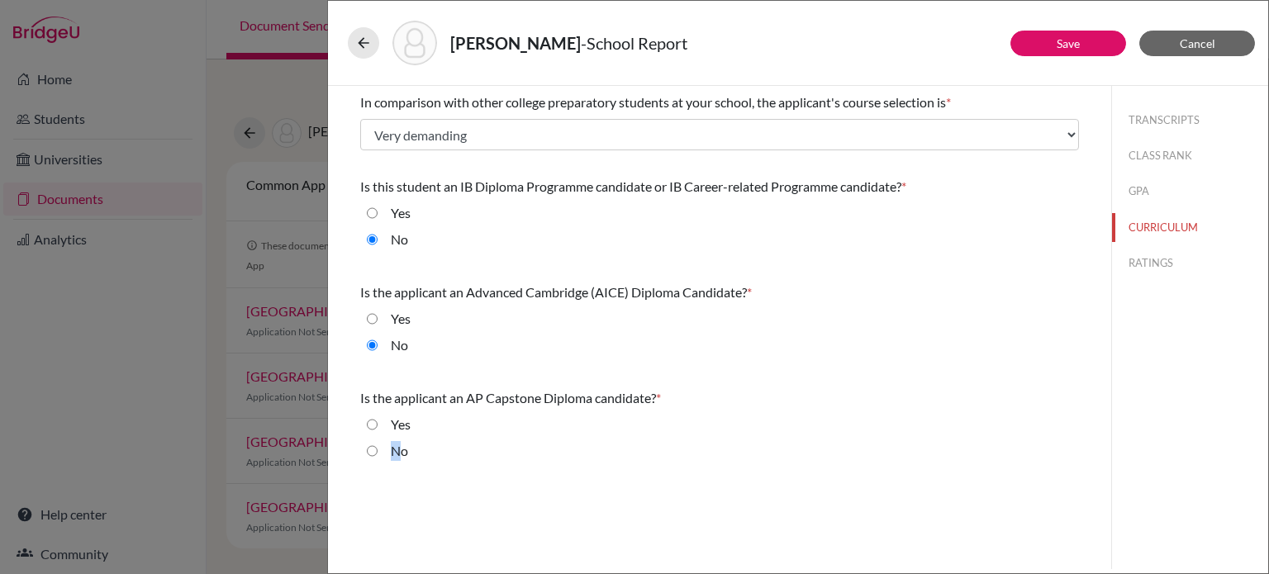
click at [378, 448] on input "No" at bounding box center [372, 451] width 11 height 20
radio input "true"
click at [1160, 267] on button "RATINGS" at bounding box center [1190, 263] width 156 height 29
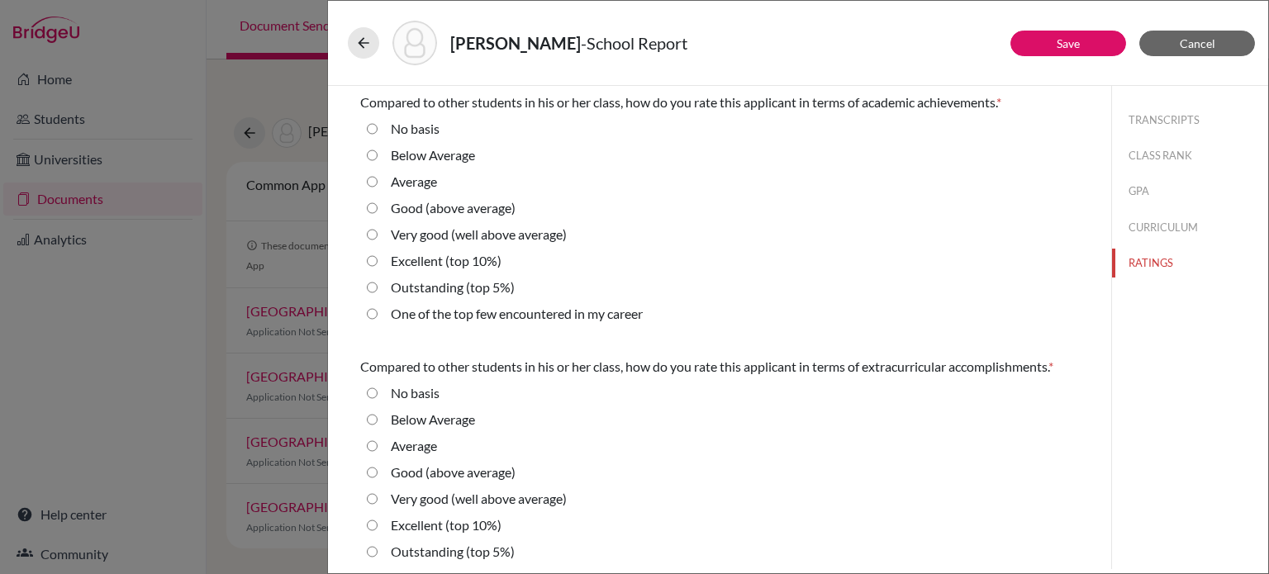
click at [421, 257] on label "Excellent (top 10%)" at bounding box center [446, 261] width 111 height 20
click at [378, 257] on 10\%\) "Excellent (top 10%)" at bounding box center [372, 261] width 11 height 20
radio 10\%\) "true"
click at [440, 227] on label "Very good (well above average)" at bounding box center [479, 235] width 176 height 20
click at [378, 227] on average\) "Very good (well above average)" at bounding box center [372, 235] width 11 height 20
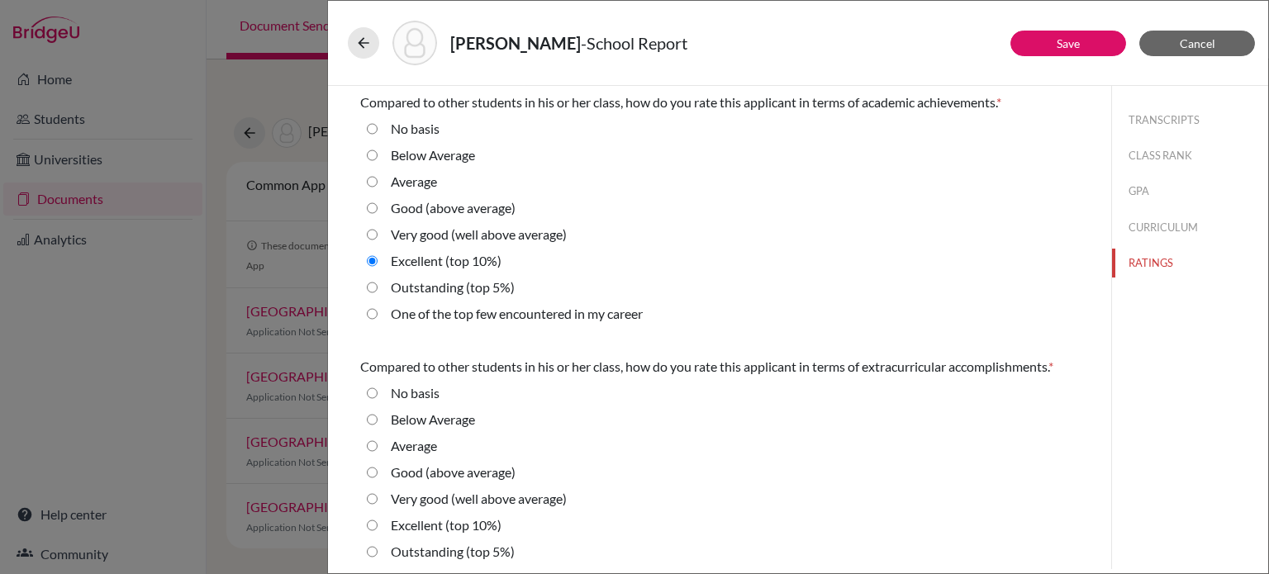
radio average\) "true"
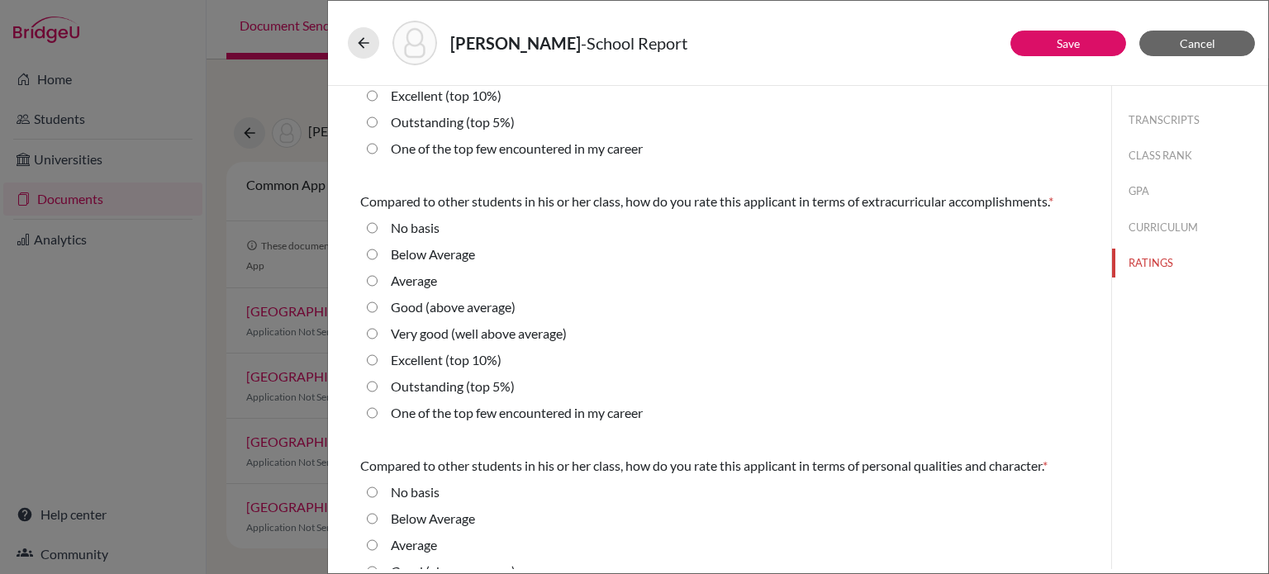
scroll to position [83, 0]
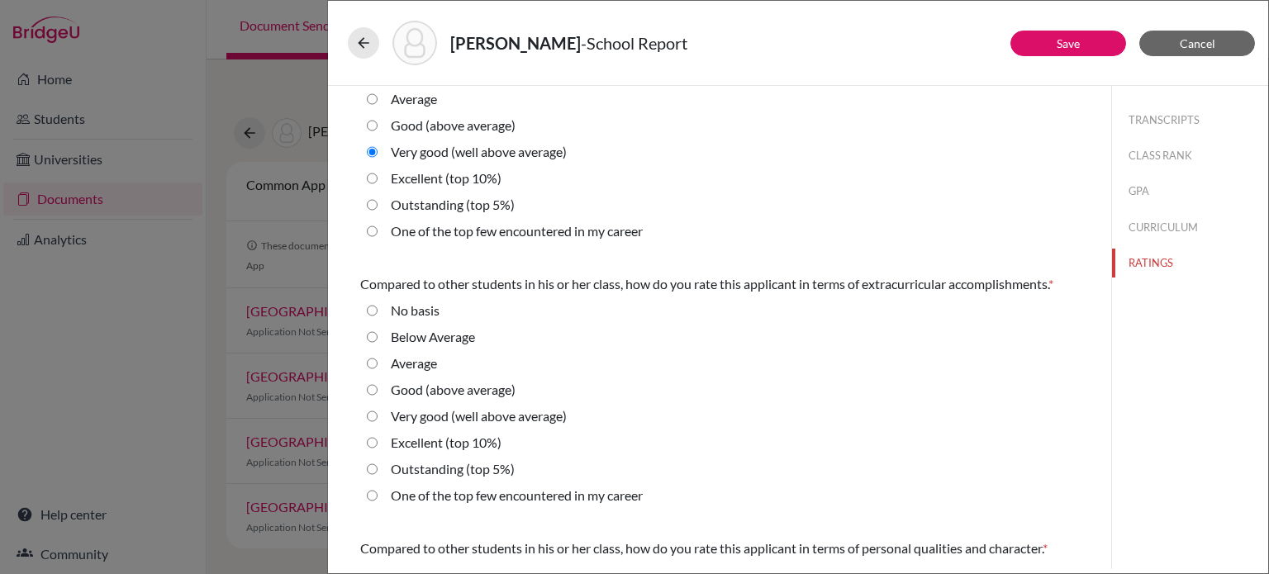
click at [411, 184] on label "Excellent (top 10%)" at bounding box center [446, 179] width 111 height 20
click at [378, 184] on 10\%\) "Excellent (top 10%)" at bounding box center [372, 179] width 11 height 20
radio 10\%\) "true"
click at [435, 472] on label "Outstanding (top 5%)" at bounding box center [453, 469] width 124 height 20
click at [378, 472] on 5\%\) "Outstanding (top 5%)" at bounding box center [372, 469] width 11 height 20
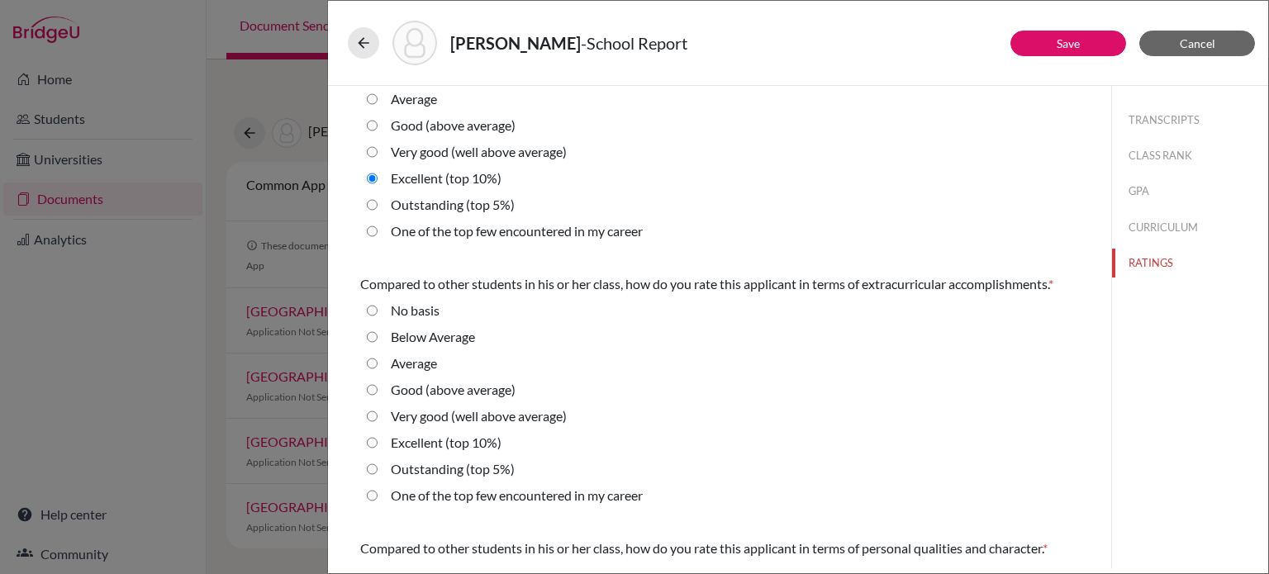
radio 5\%\) "true"
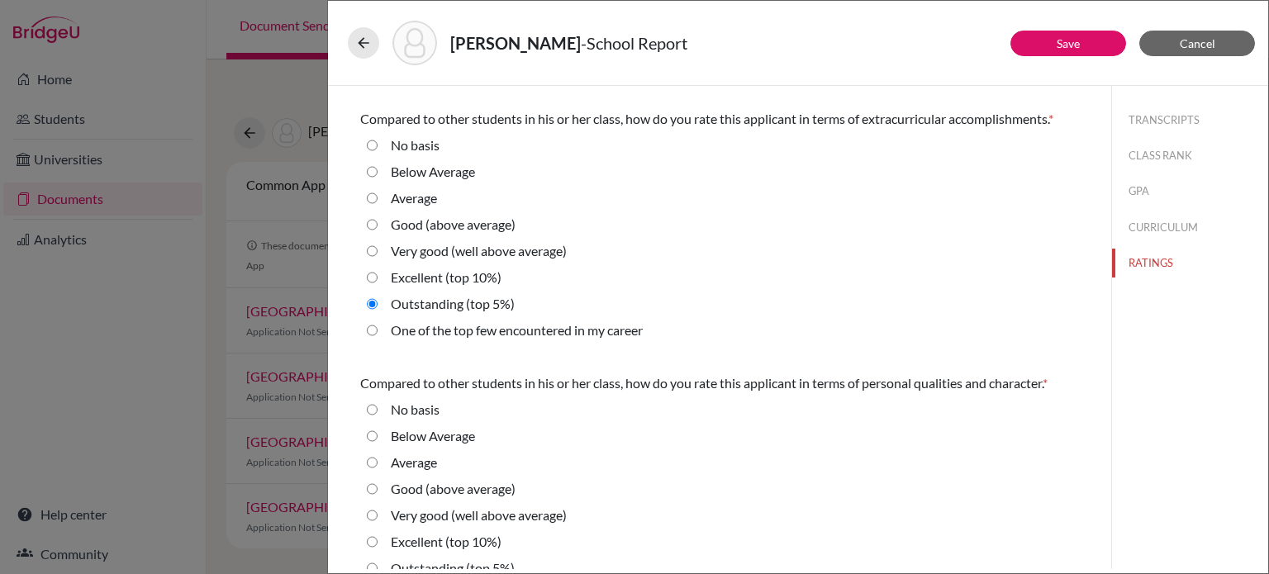
scroll to position [330, 0]
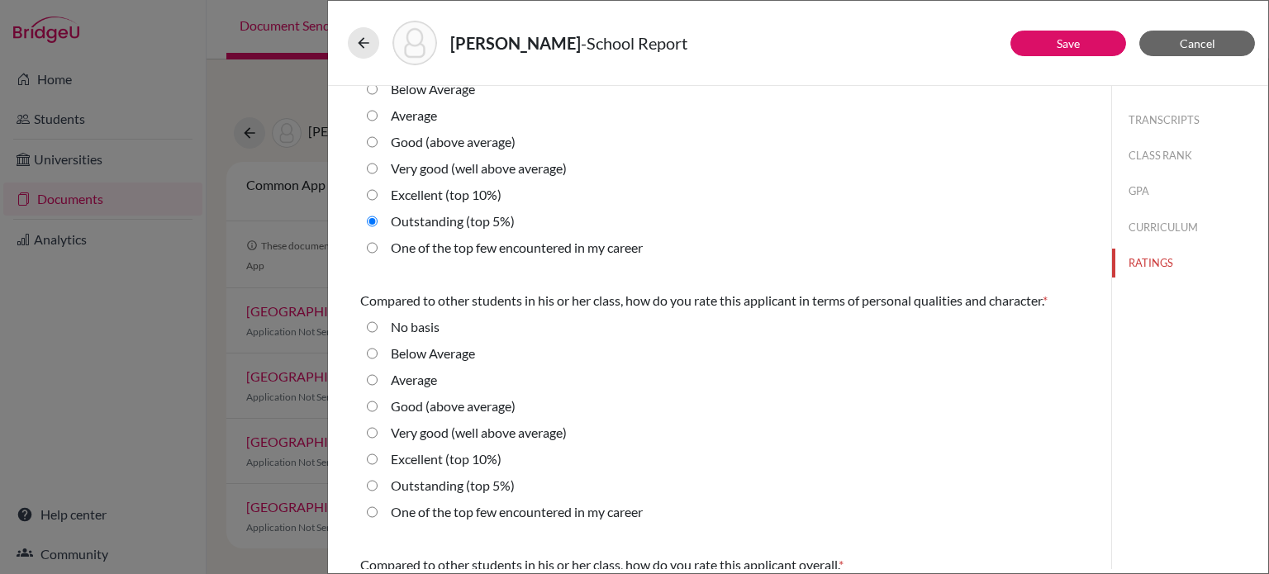
click at [429, 485] on label "Outstanding (top 5%)" at bounding box center [453, 486] width 124 height 20
click at [378, 485] on 5\%\) "Outstanding (top 5%)" at bounding box center [372, 486] width 11 height 20
radio 5\%\) "true"
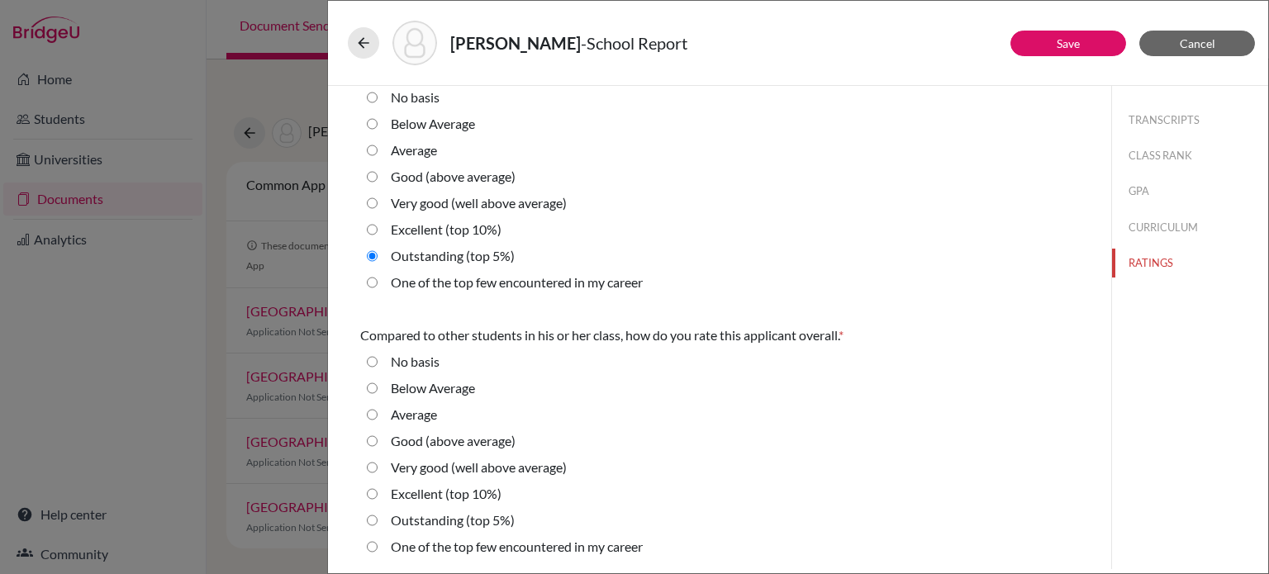
click at [427, 522] on label "Outstanding (top 5%)" at bounding box center [453, 521] width 124 height 20
click at [378, 522] on 5\%\) "Outstanding (top 5%)" at bounding box center [372, 521] width 11 height 20
radio 5\%\) "true"
click at [394, 490] on label "Excellent (top 10%)" at bounding box center [446, 494] width 111 height 20
click at [378, 490] on 10\%\) "Excellent (top 10%)" at bounding box center [372, 494] width 11 height 20
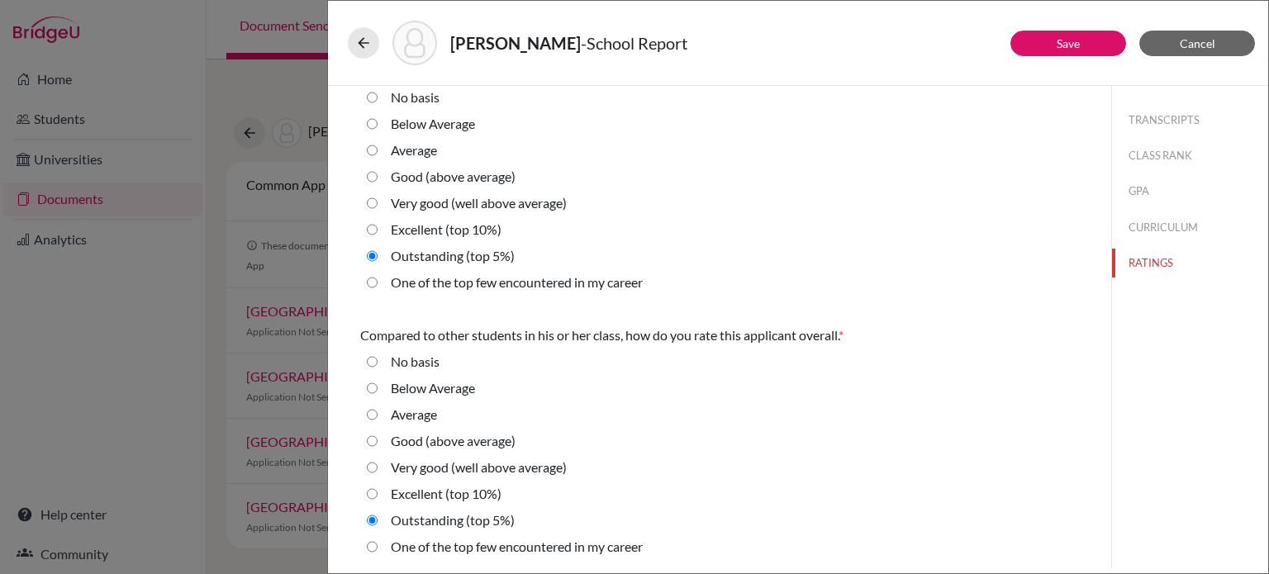
radio 10\%\) "true"
click at [1058, 39] on button "Save" at bounding box center [1068, 44] width 116 height 26
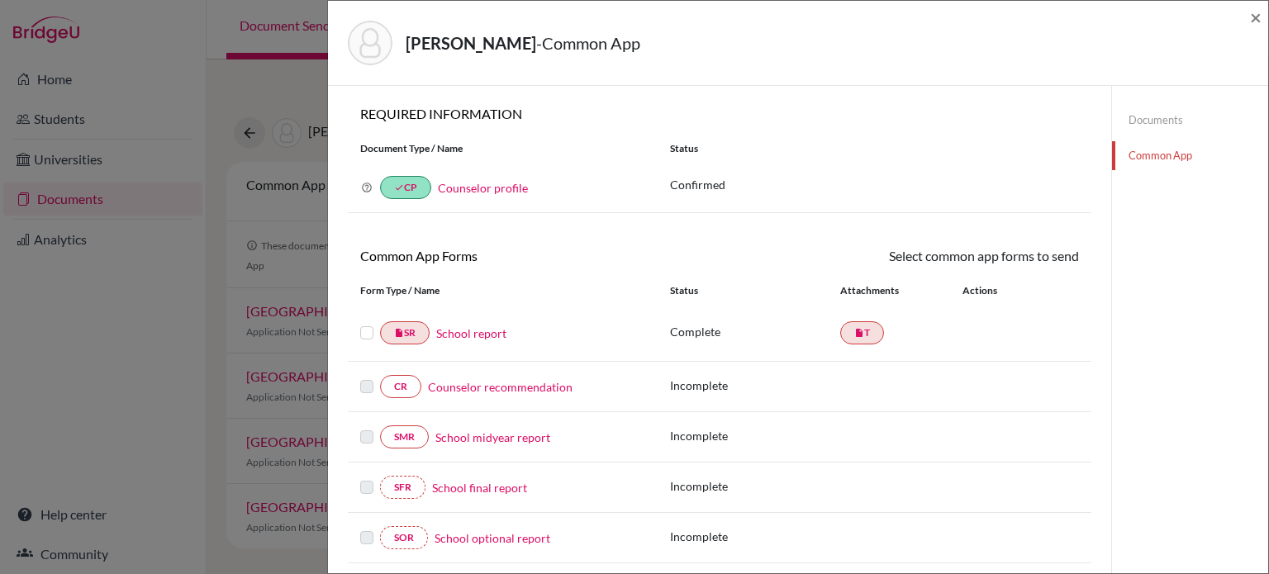
click at [514, 387] on link "Counselor recommendation" at bounding box center [500, 386] width 145 height 17
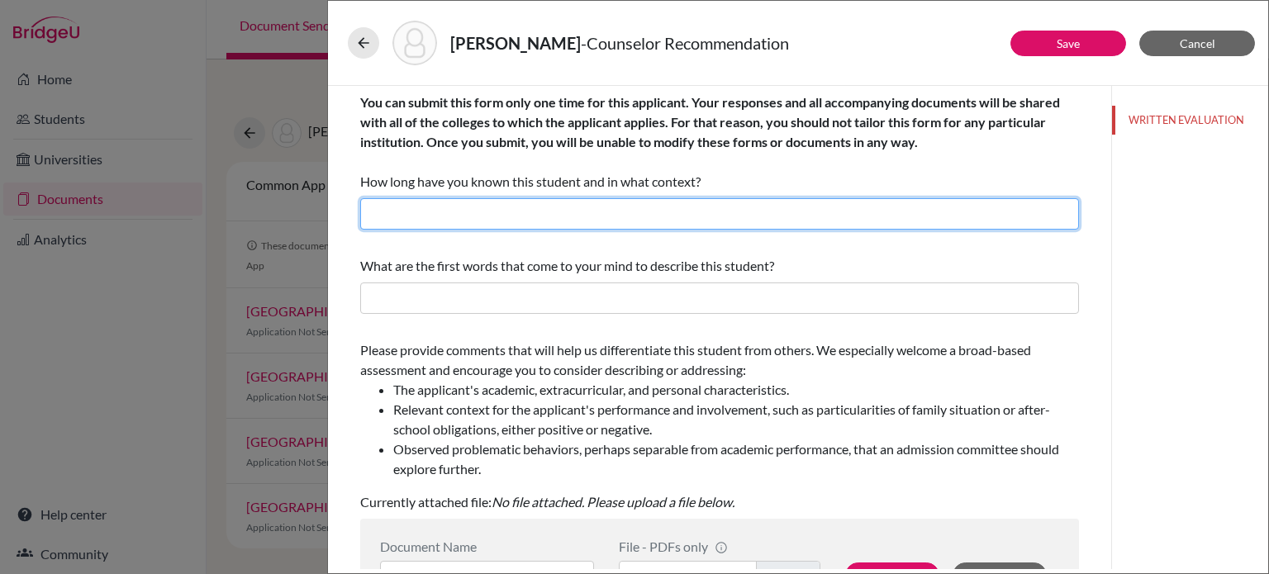
drag, startPoint x: 667, startPoint y: 203, endPoint x: 649, endPoint y: 211, distance: 18.9
click at [668, 203] on input "text" at bounding box center [719, 213] width 719 height 31
type input "3 months, as the academic counselor (I started this academic year)"
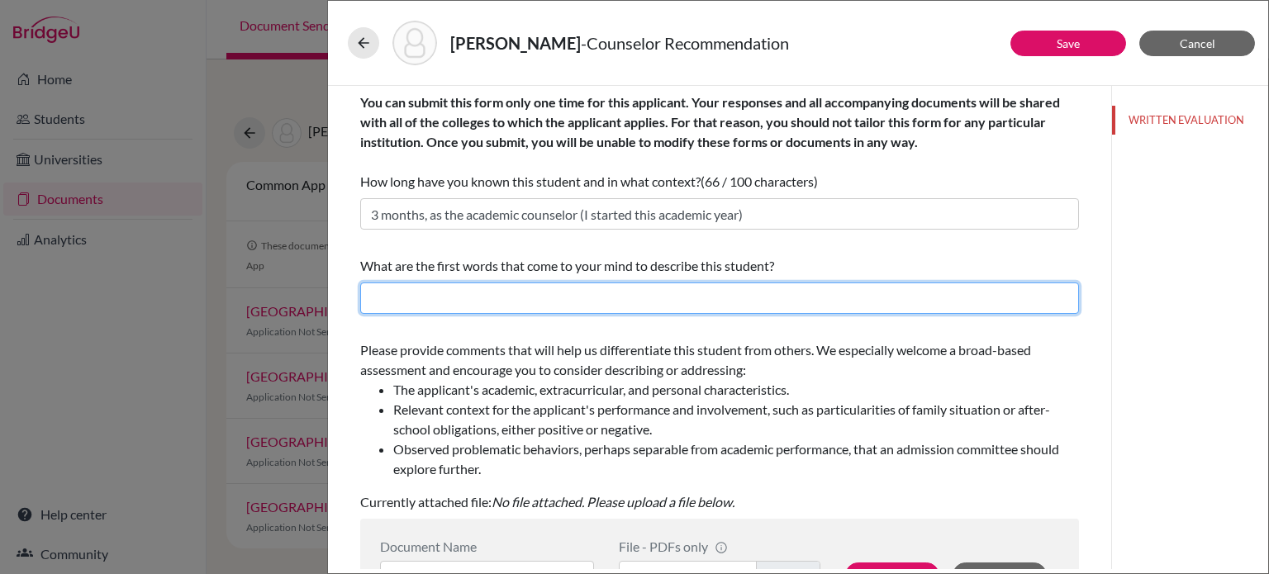
click at [519, 294] on input "text" at bounding box center [719, 298] width 719 height 31
click at [492, 297] on input "text" at bounding box center [719, 298] width 719 height 31
type input "A"
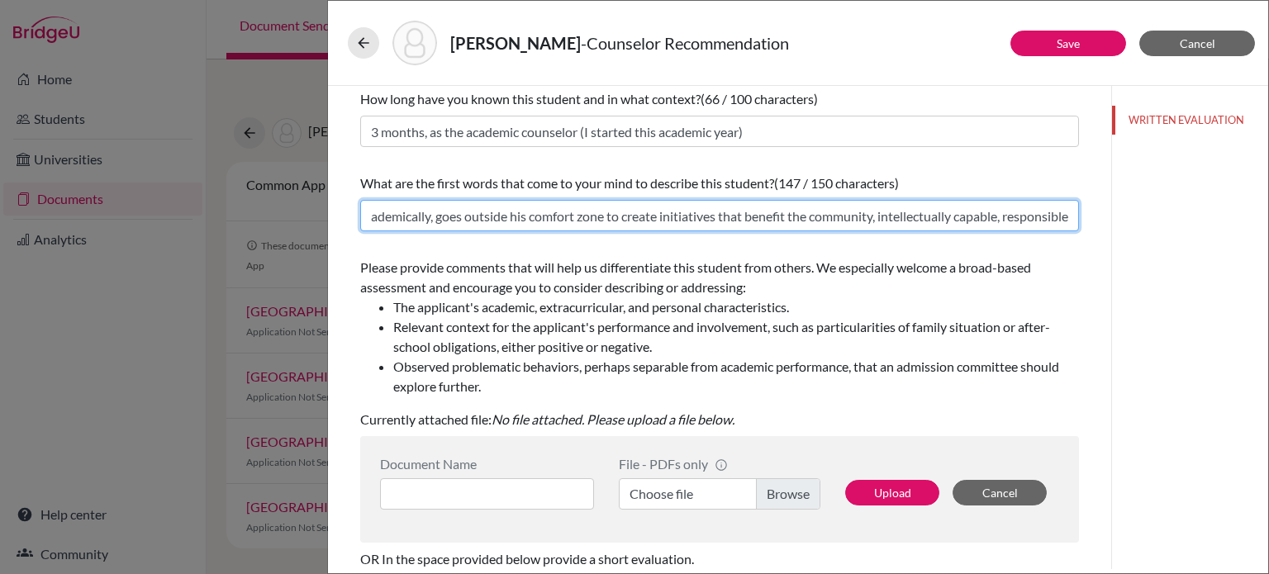
scroll to position [0, 144]
type input "Challenges himself academically, goes outside his comfort zone to create initia…"
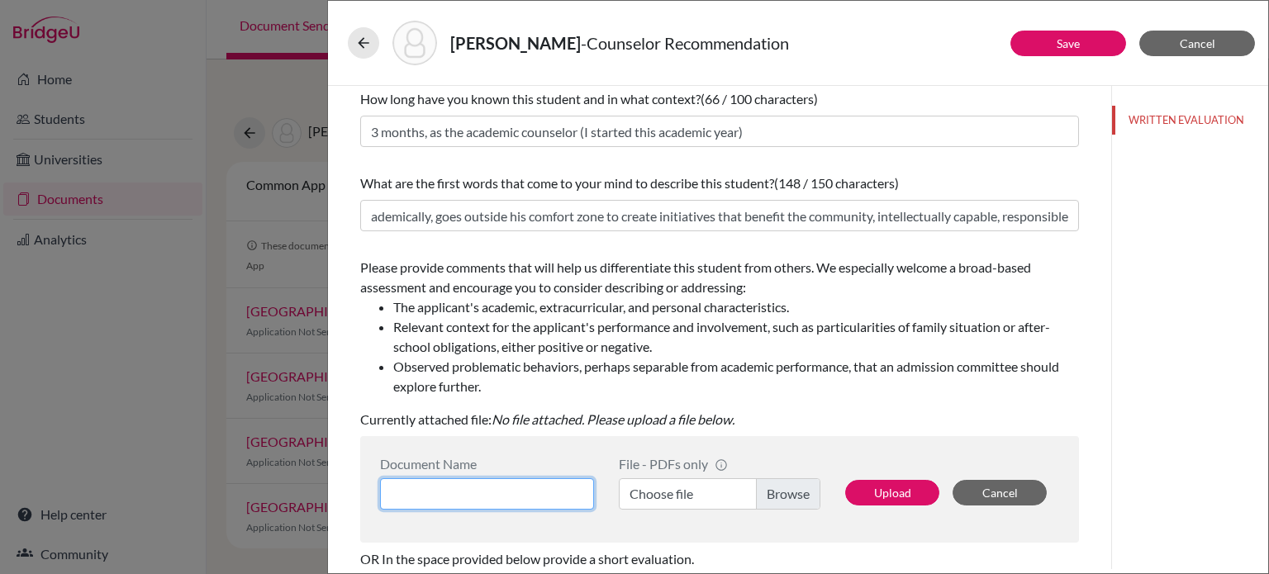
scroll to position [0, 0]
click at [492, 489] on input at bounding box center [487, 493] width 214 height 31
type input "LOR (A. Jones)"
click at [777, 490] on label "Choose file" at bounding box center [720, 493] width 202 height 31
click at [777, 490] on input "Choose file" at bounding box center [720, 493] width 202 height 31
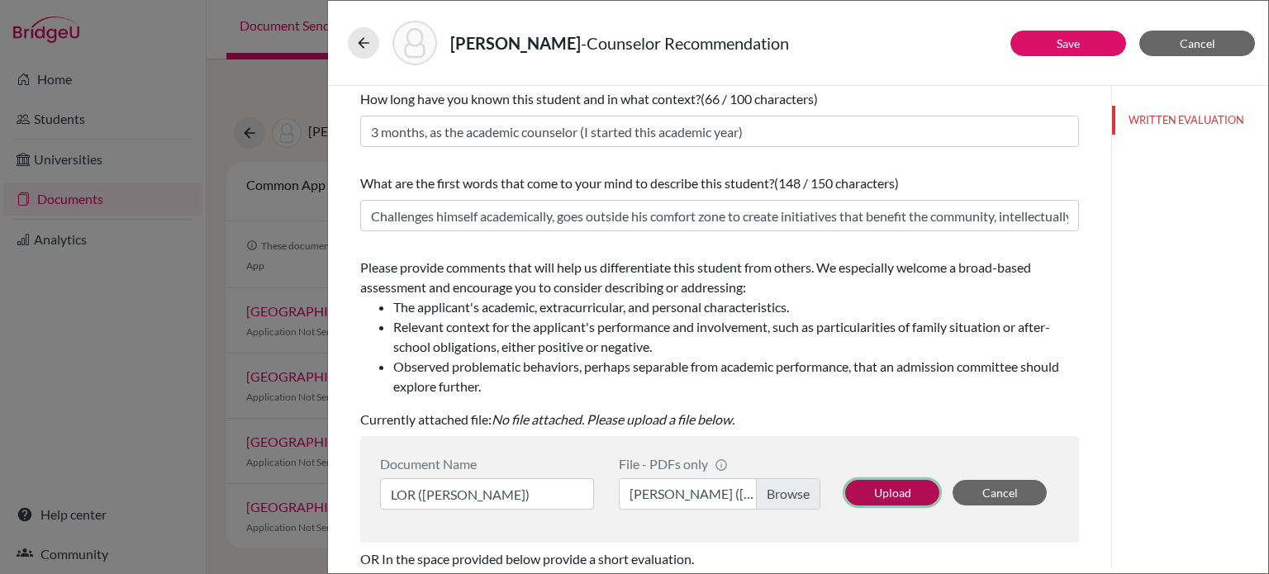
click at [877, 493] on button "Upload" at bounding box center [892, 493] width 94 height 26
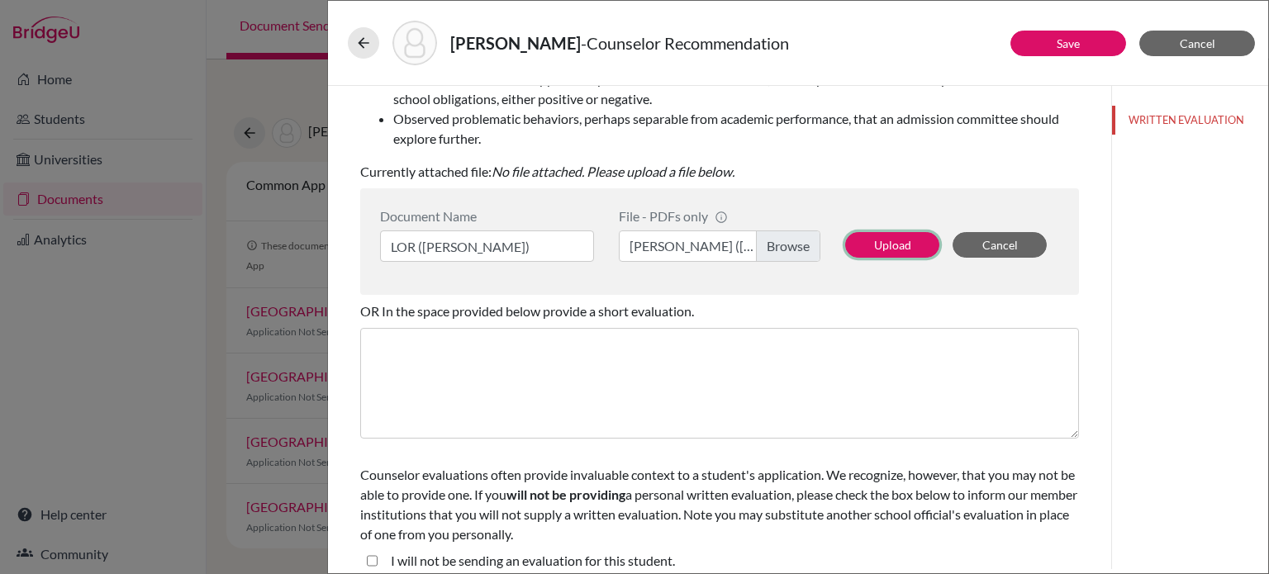
scroll to position [345, 0]
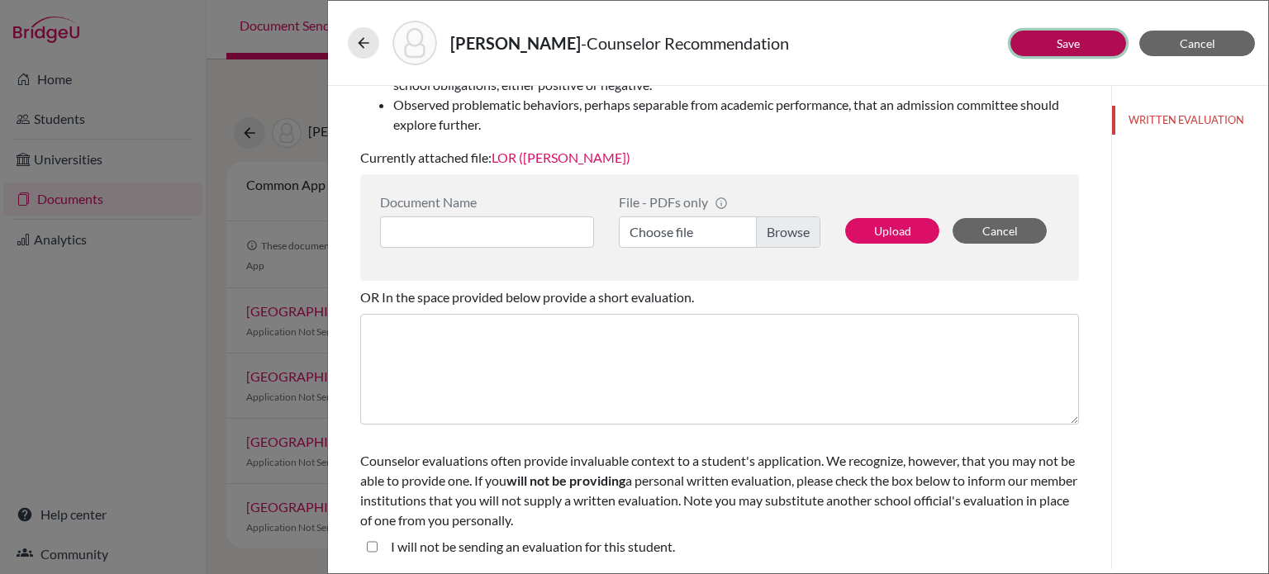
click at [1044, 42] on button "Save" at bounding box center [1068, 44] width 116 height 26
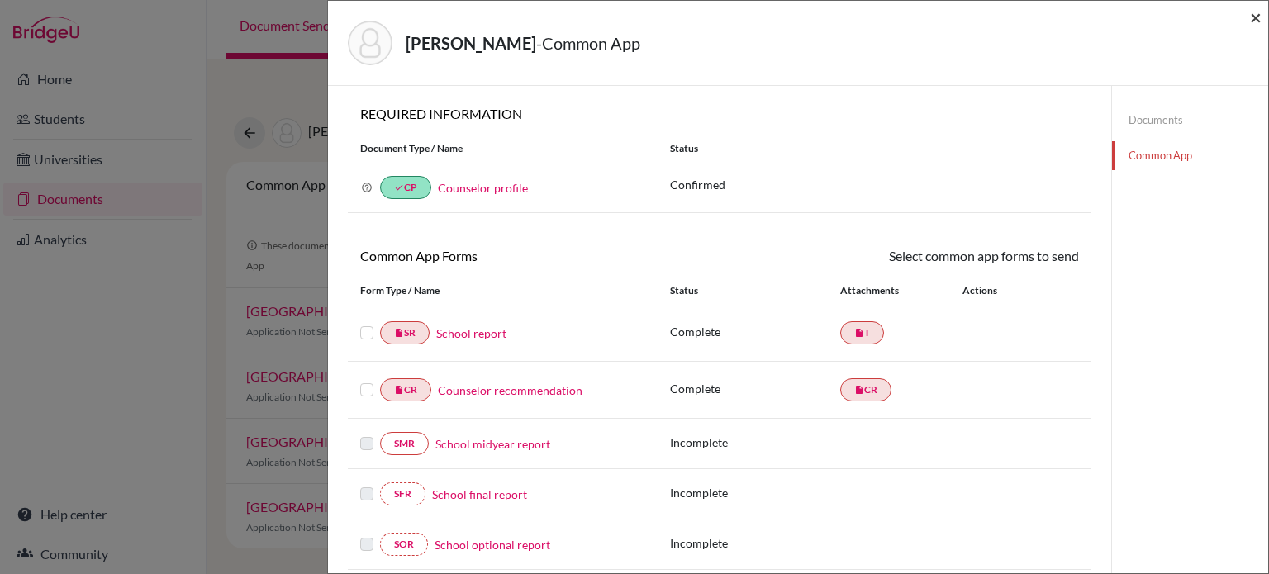
click at [1252, 21] on span "×" at bounding box center [1256, 17] width 12 height 24
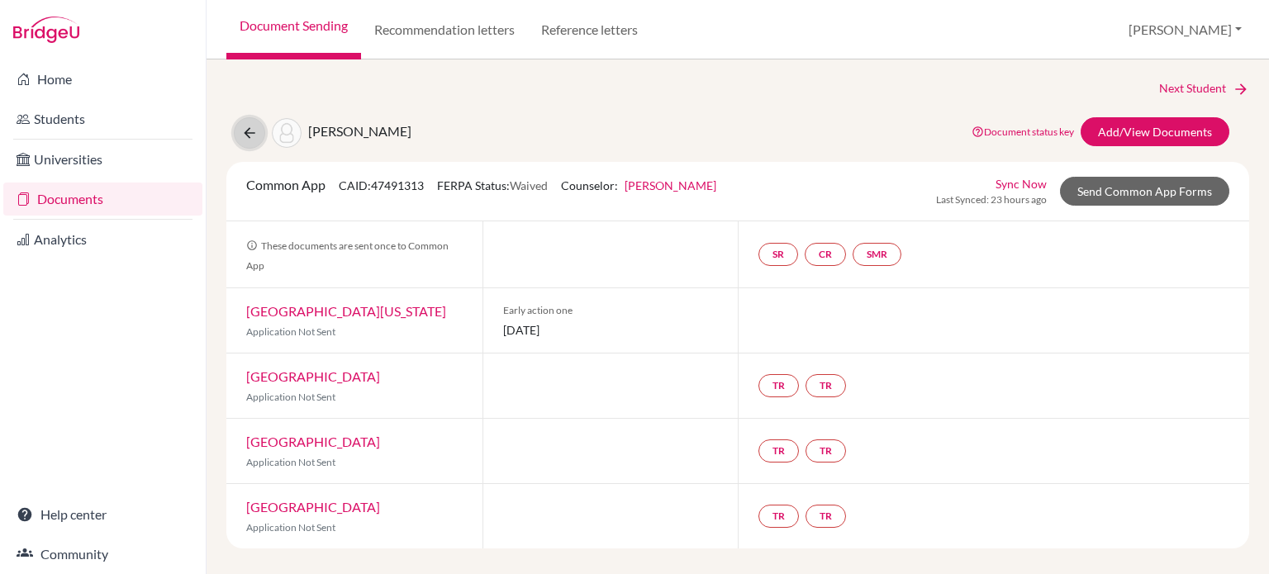
click at [250, 137] on icon at bounding box center [249, 133] width 17 height 17
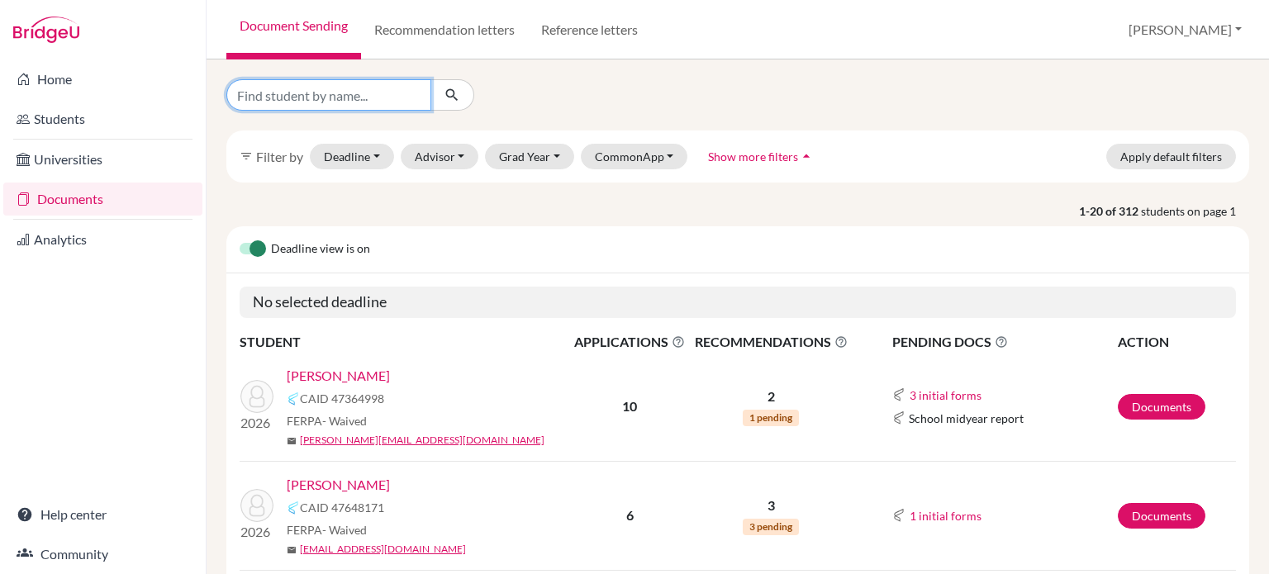
drag, startPoint x: 348, startPoint y: 89, endPoint x: 326, endPoint y: 93, distance: 22.7
click at [350, 91] on input "Find student by name..." at bounding box center [328, 94] width 205 height 31
type input "lim"
click at [456, 95] on icon "submit" at bounding box center [452, 95] width 17 height 17
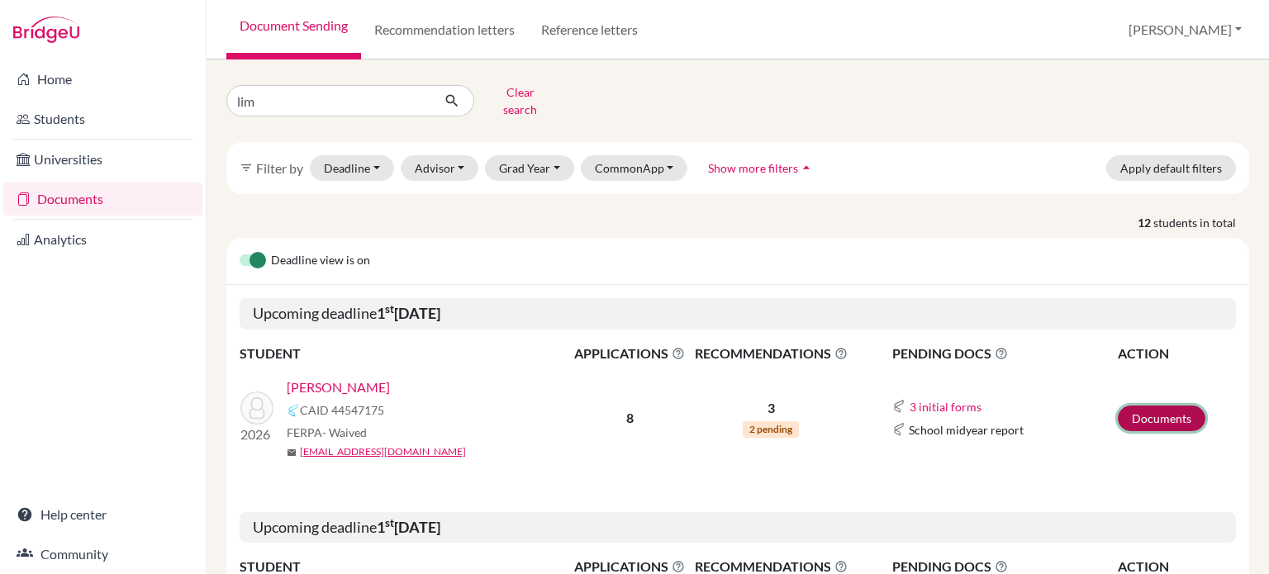
click at [1162, 409] on link "Documents" at bounding box center [1162, 419] width 88 height 26
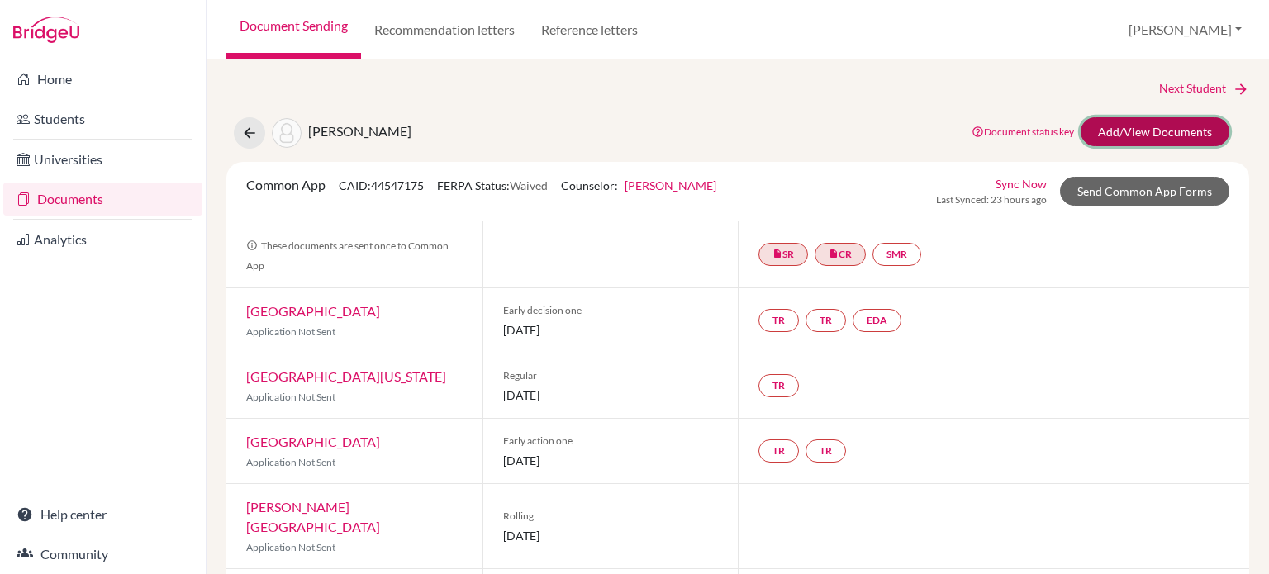
click at [1140, 135] on link "Add/View Documents" at bounding box center [1155, 131] width 149 height 29
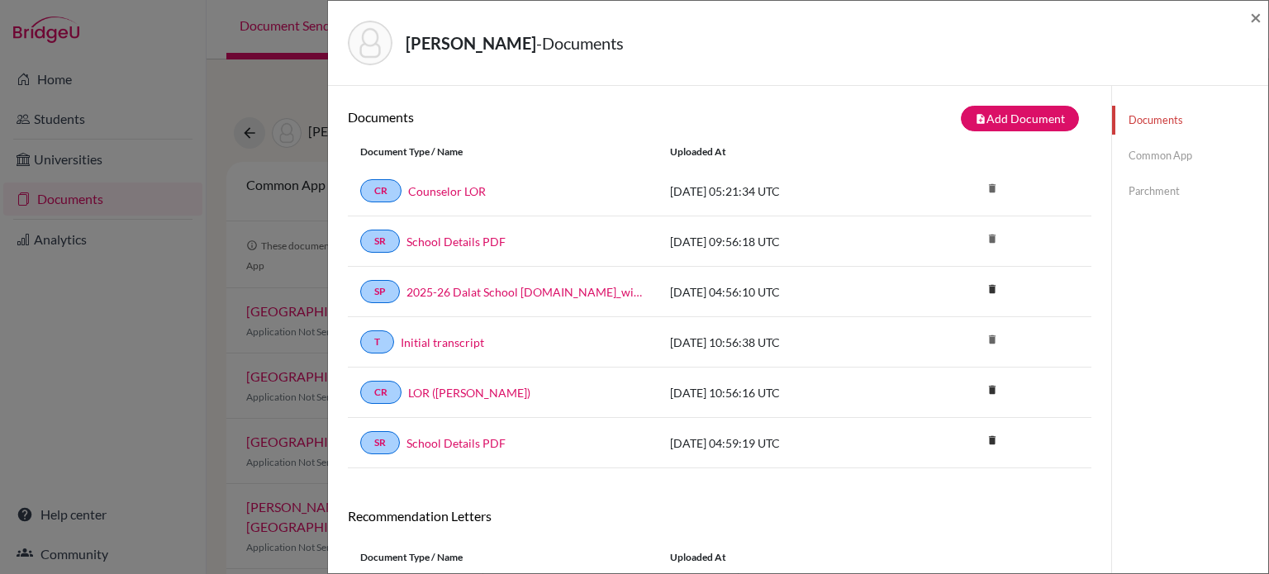
click at [1158, 164] on link "Common App" at bounding box center [1190, 155] width 156 height 29
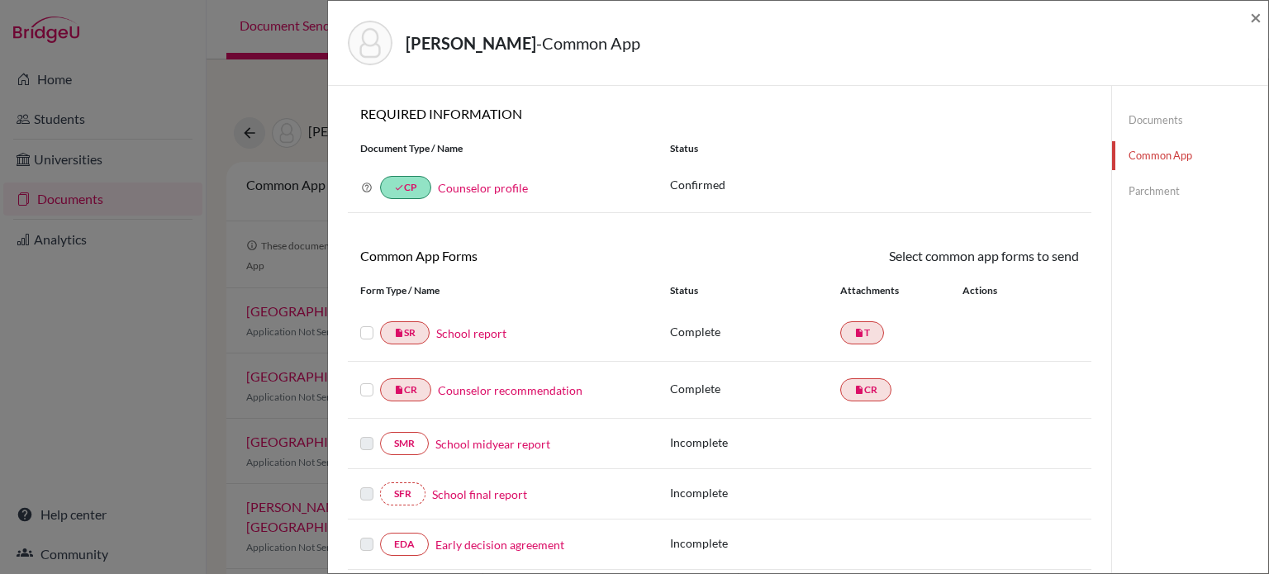
scroll to position [248, 0]
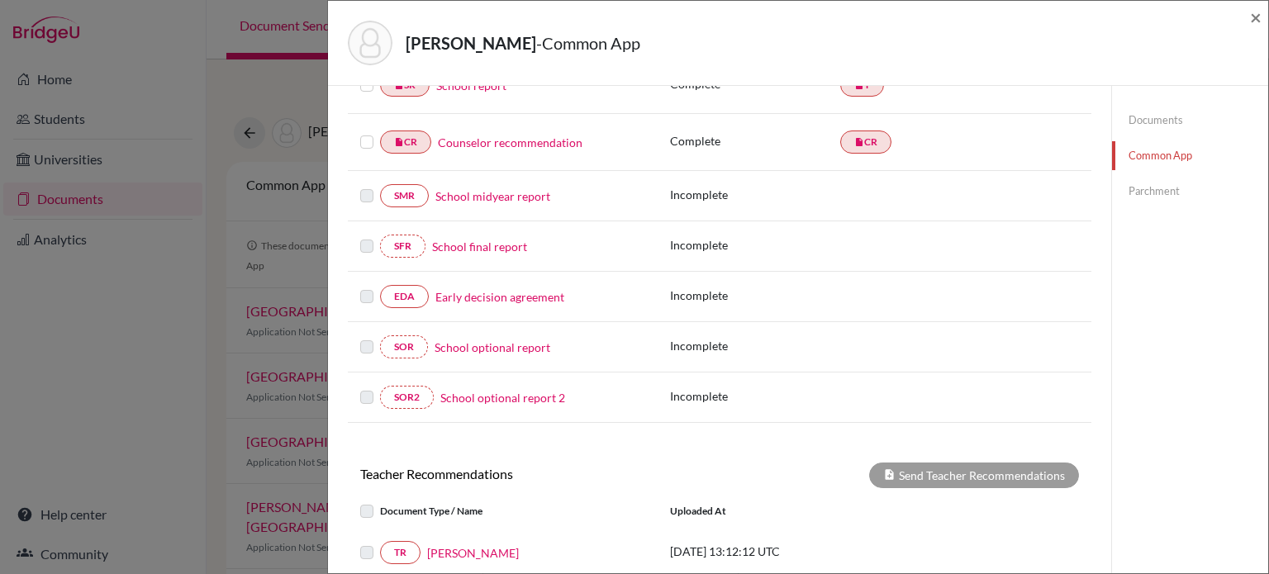
click at [550, 289] on link "Early decision agreement" at bounding box center [499, 296] width 129 height 17
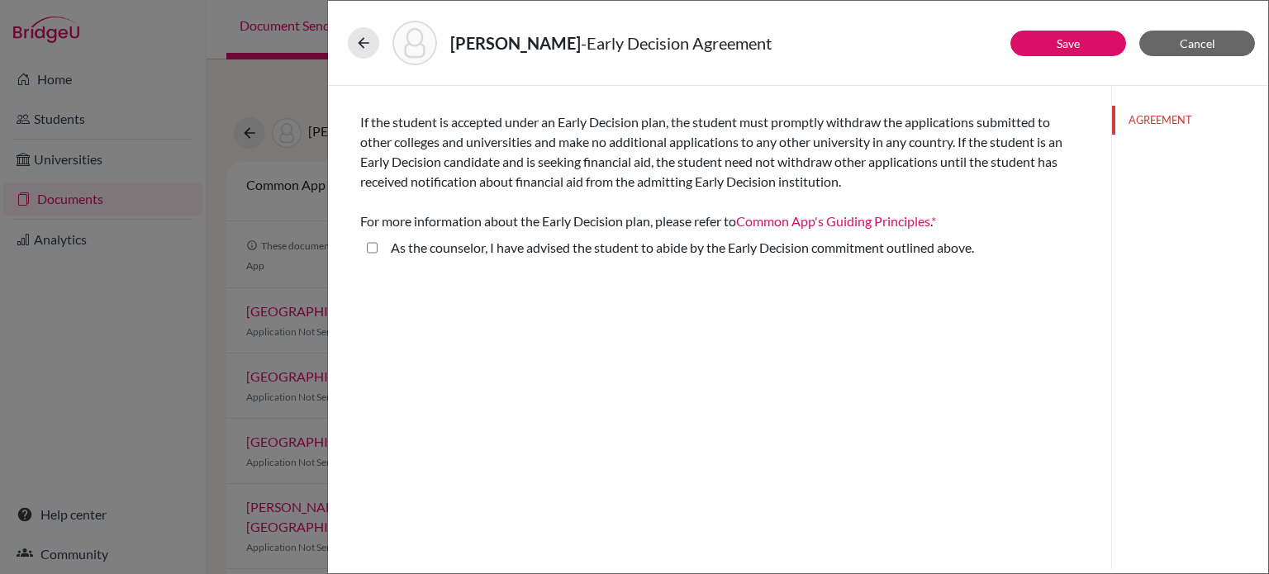
click at [373, 248] on above\ "As the counselor, I have advised the student to abide by the Early Decision com…" at bounding box center [372, 248] width 11 height 20
checkbox above\ "true"
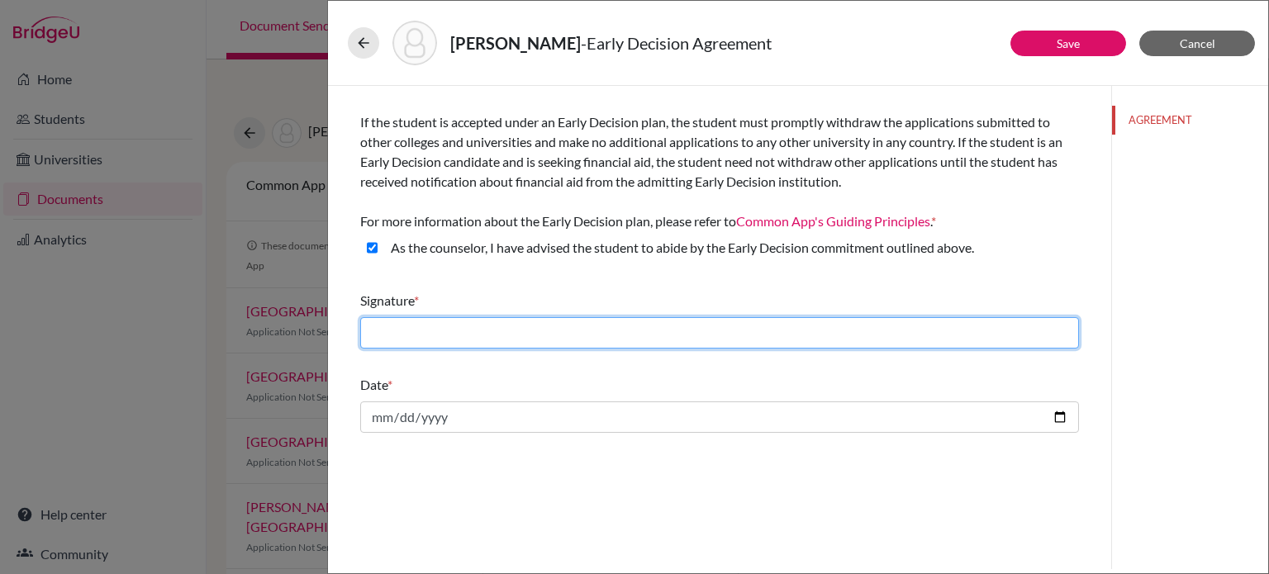
drag, startPoint x: 773, startPoint y: 330, endPoint x: 661, endPoint y: 359, distance: 116.0
click at [773, 330] on input "text" at bounding box center [719, 332] width 719 height 31
type input "[PERSON_NAME]"
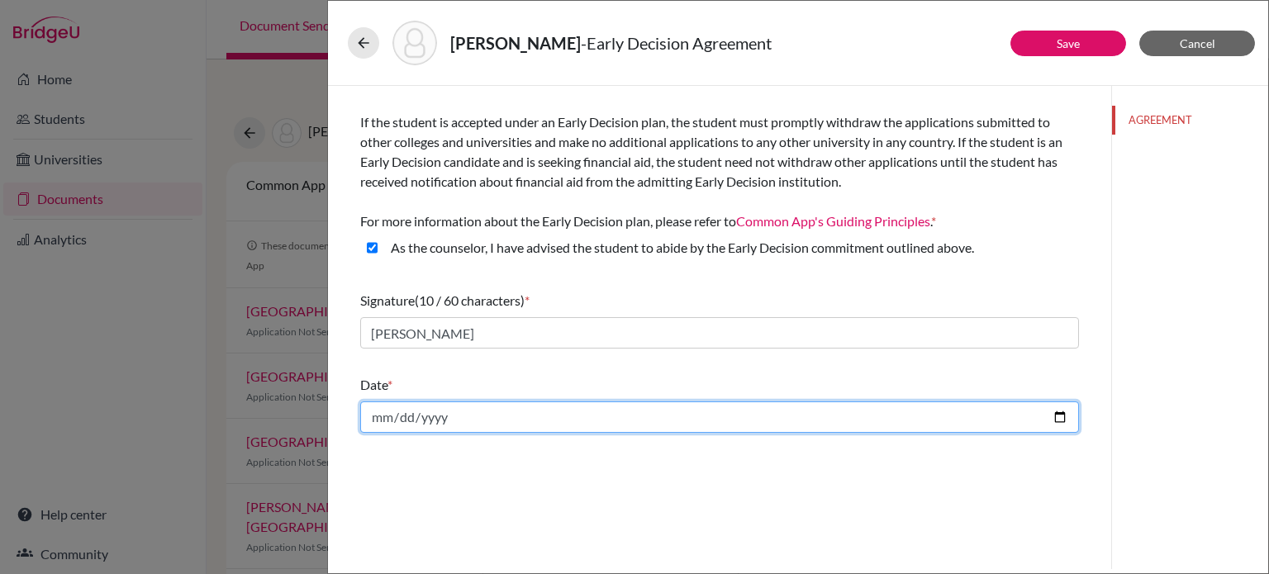
click at [545, 410] on input "date" at bounding box center [719, 417] width 719 height 31
type input "[DATE]"
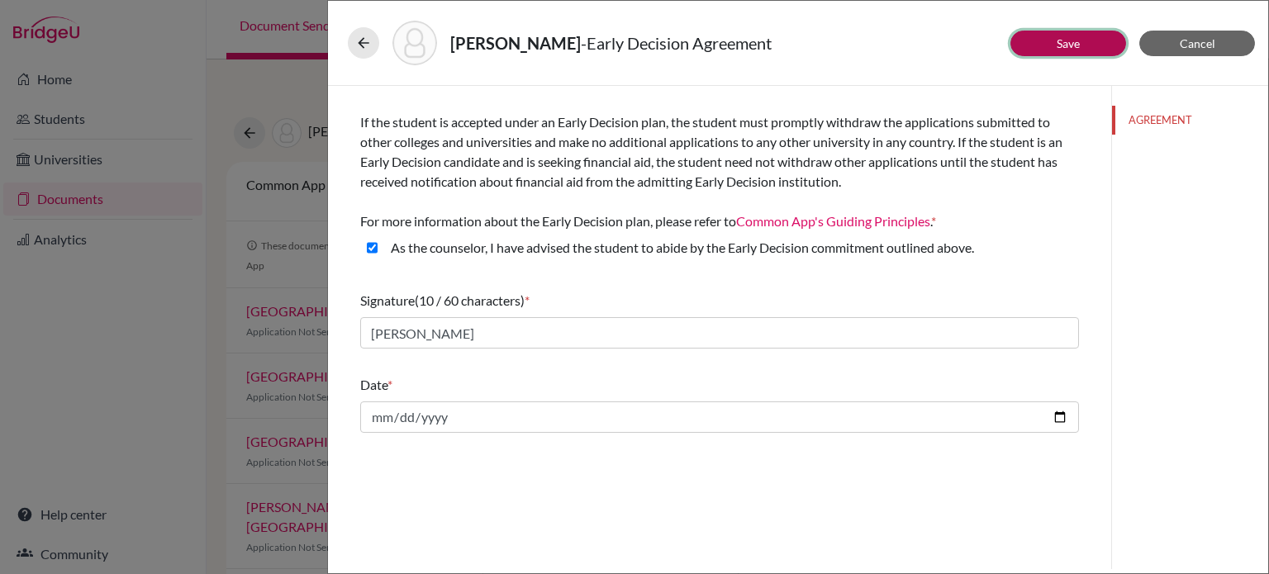
click at [1083, 41] on button "Save" at bounding box center [1068, 44] width 116 height 26
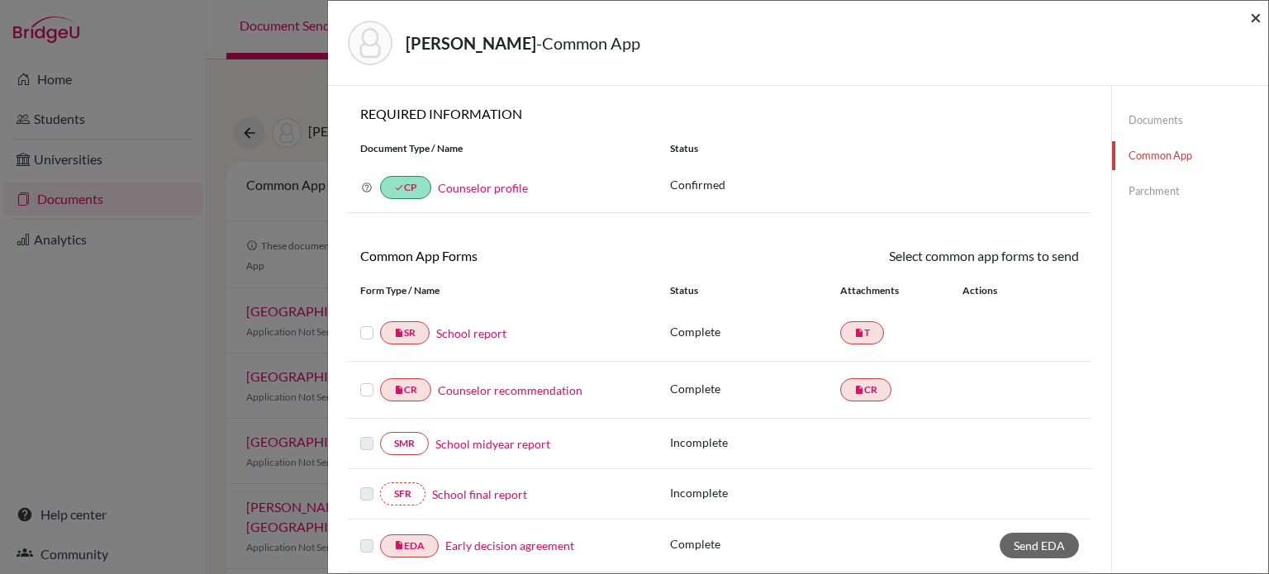
click at [1258, 19] on span "×" at bounding box center [1256, 17] width 12 height 24
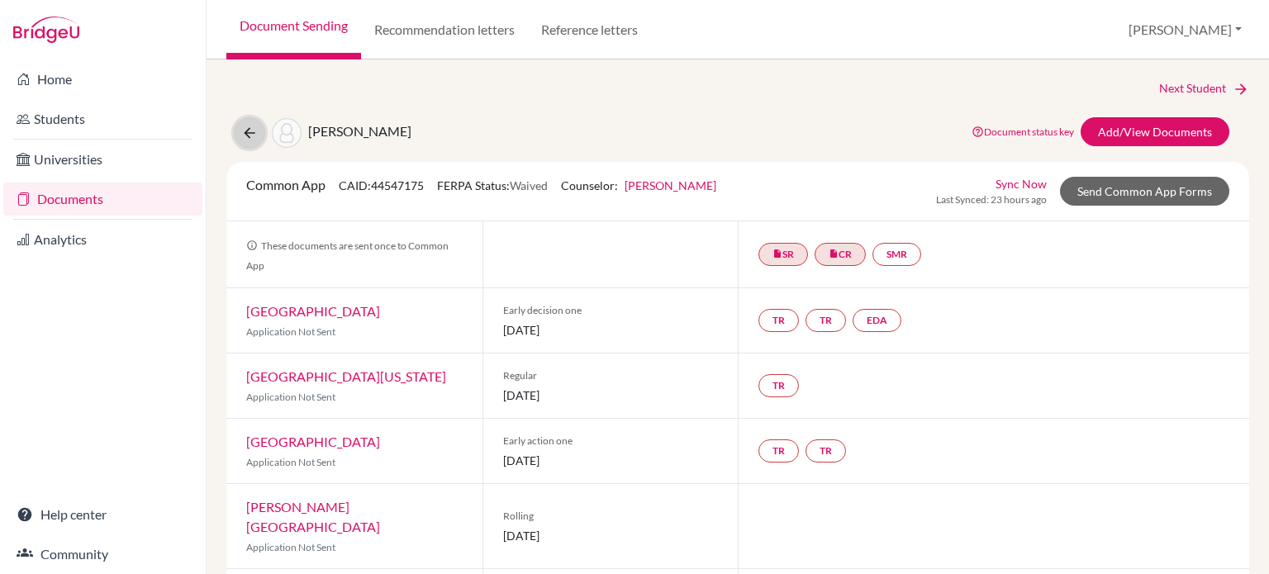
click at [241, 130] on icon at bounding box center [249, 133] width 17 height 17
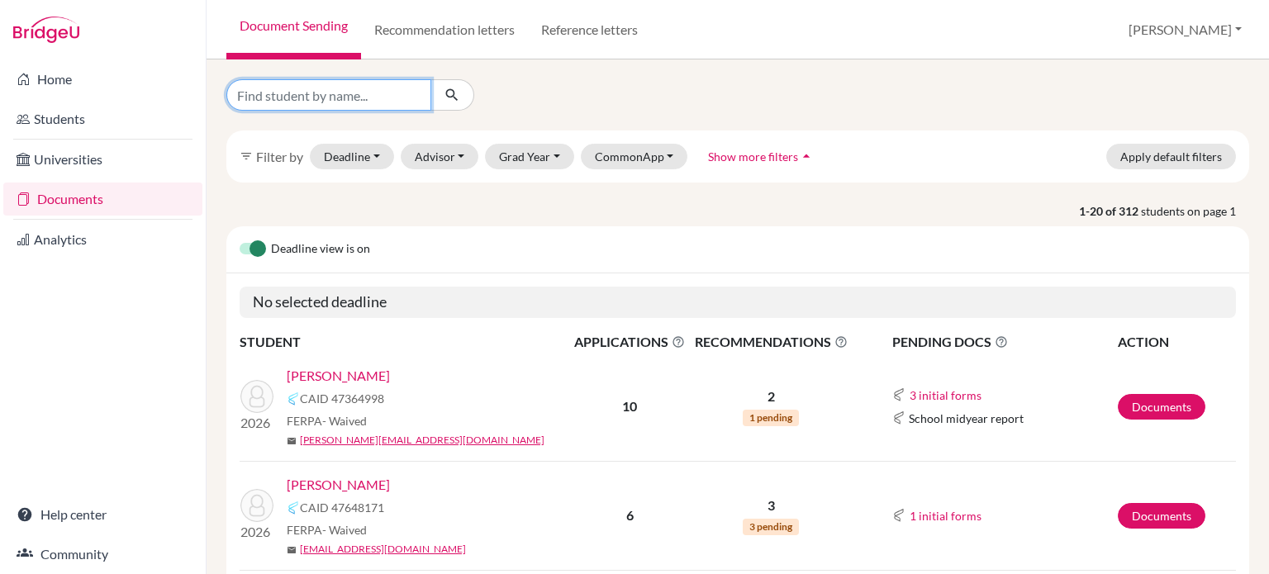
click at [348, 101] on input "Find student by name..." at bounding box center [328, 94] width 205 height 31
type input "[PERSON_NAME]"
click button "submit" at bounding box center [452, 94] width 44 height 31
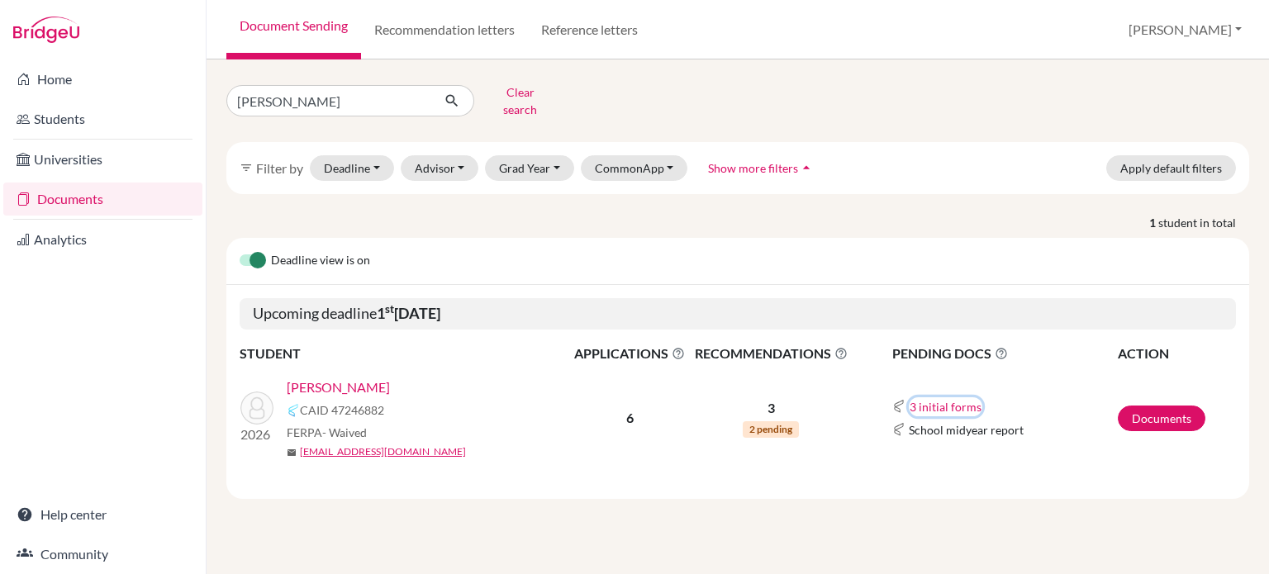
click at [931, 397] on button "3 initial forms" at bounding box center [946, 406] width 74 height 19
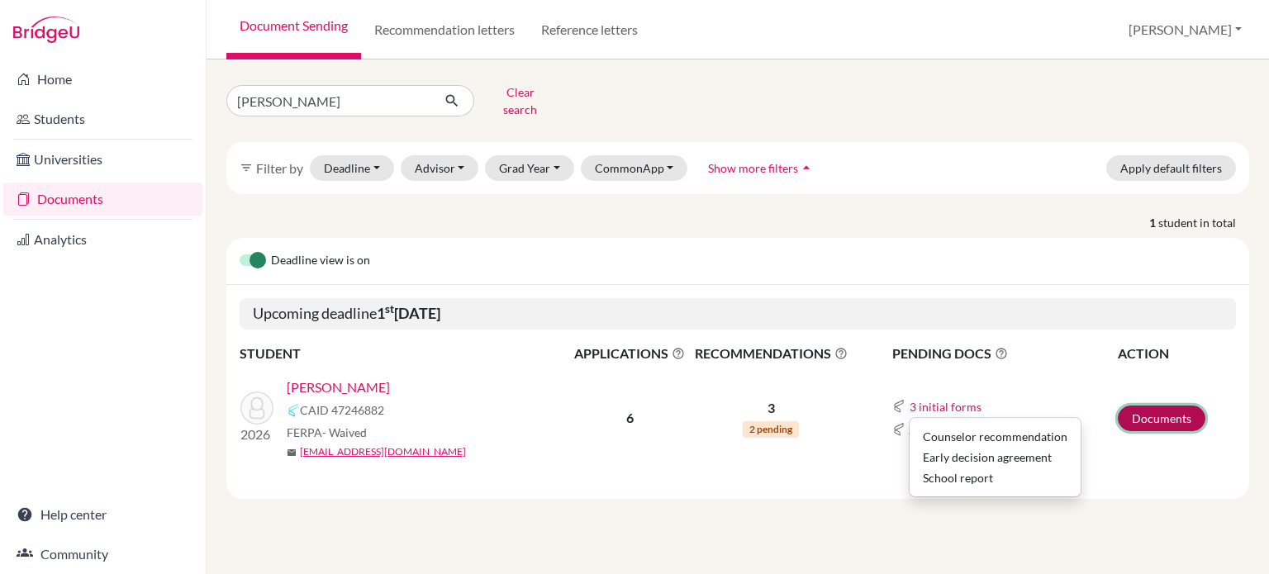
click at [1148, 406] on link "Documents" at bounding box center [1162, 419] width 88 height 26
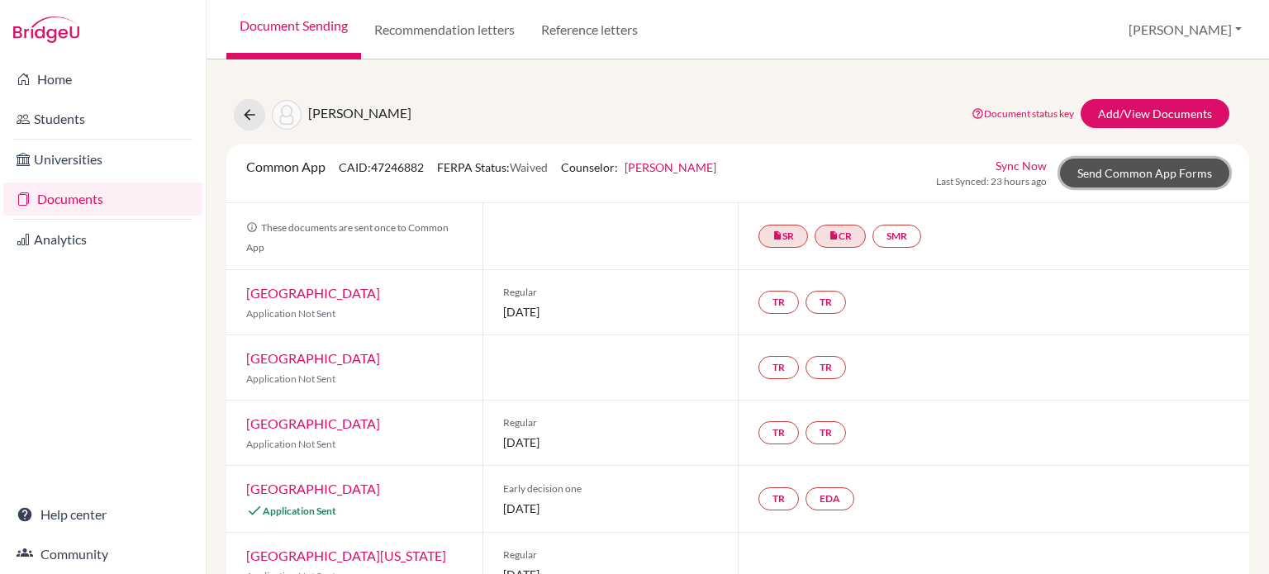
click at [1120, 174] on link "Send Common App Forms" at bounding box center [1144, 173] width 169 height 29
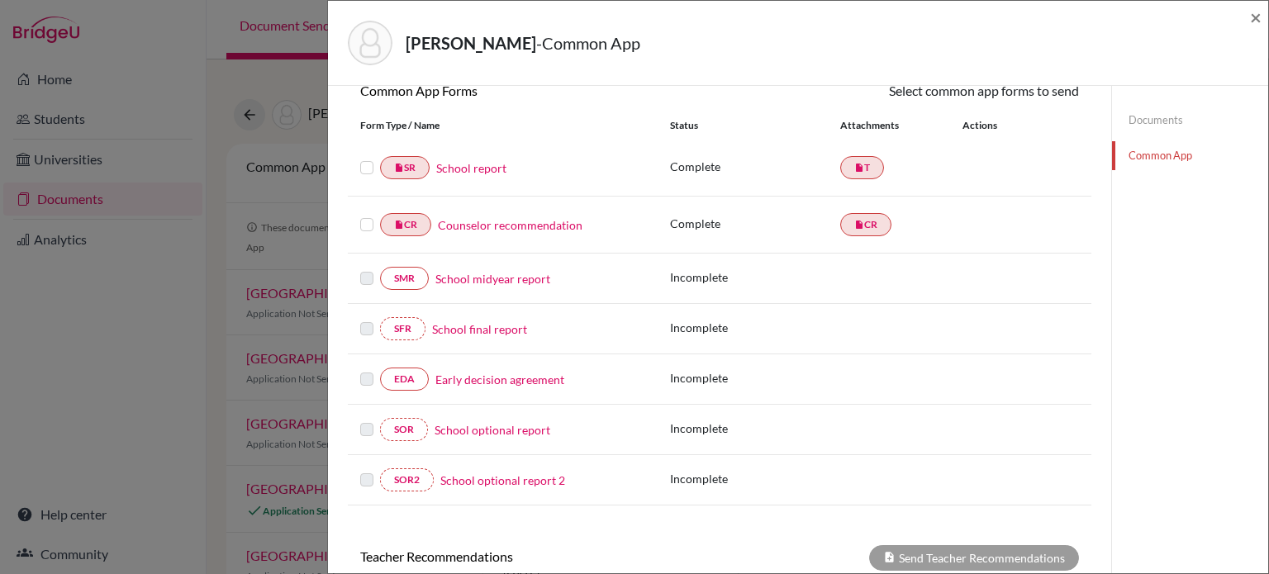
scroll to position [248, 0]
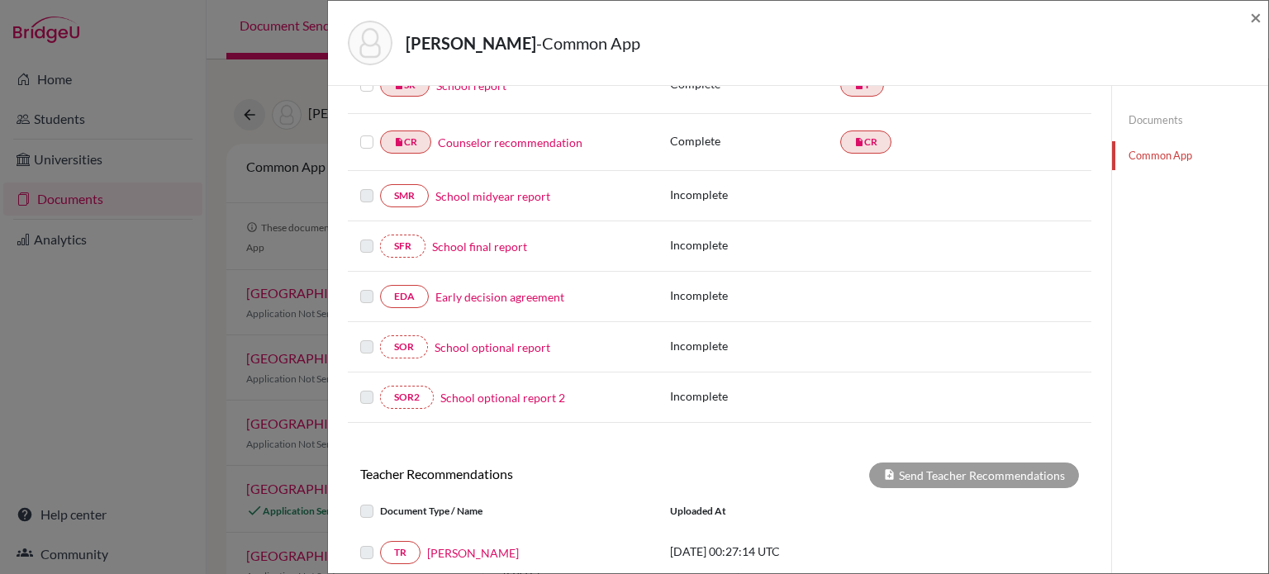
click at [512, 292] on link "Early decision agreement" at bounding box center [499, 296] width 129 height 17
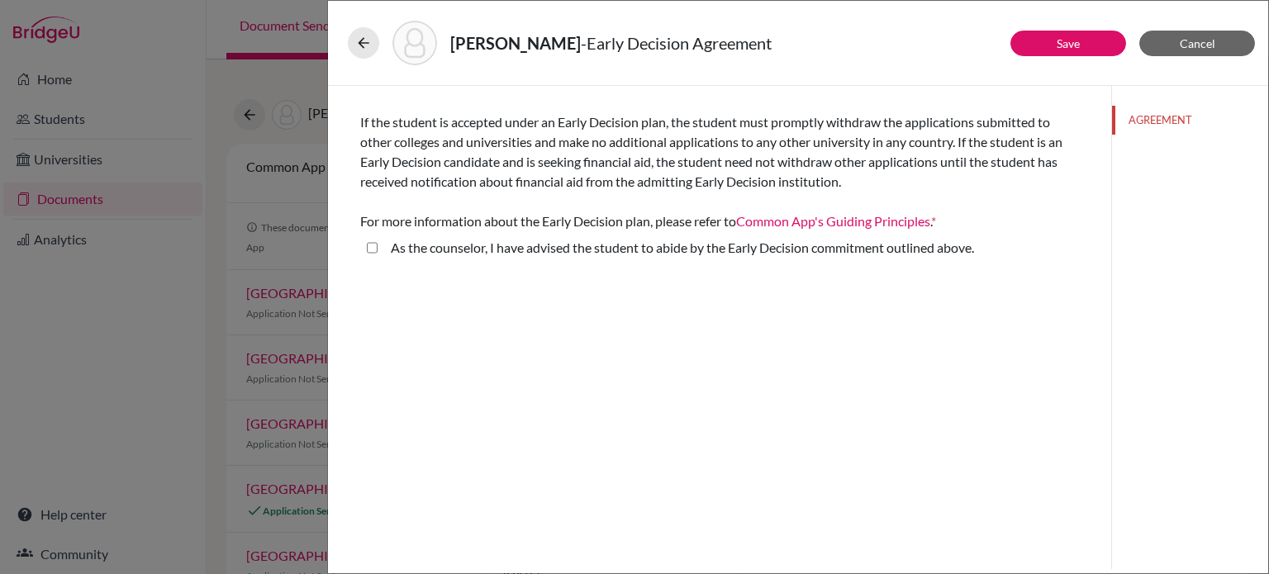
click at [373, 246] on above\ "As the counselor, I have advised the student to abide by the Early Decision com…" at bounding box center [372, 248] width 11 height 20
checkbox above\ "true"
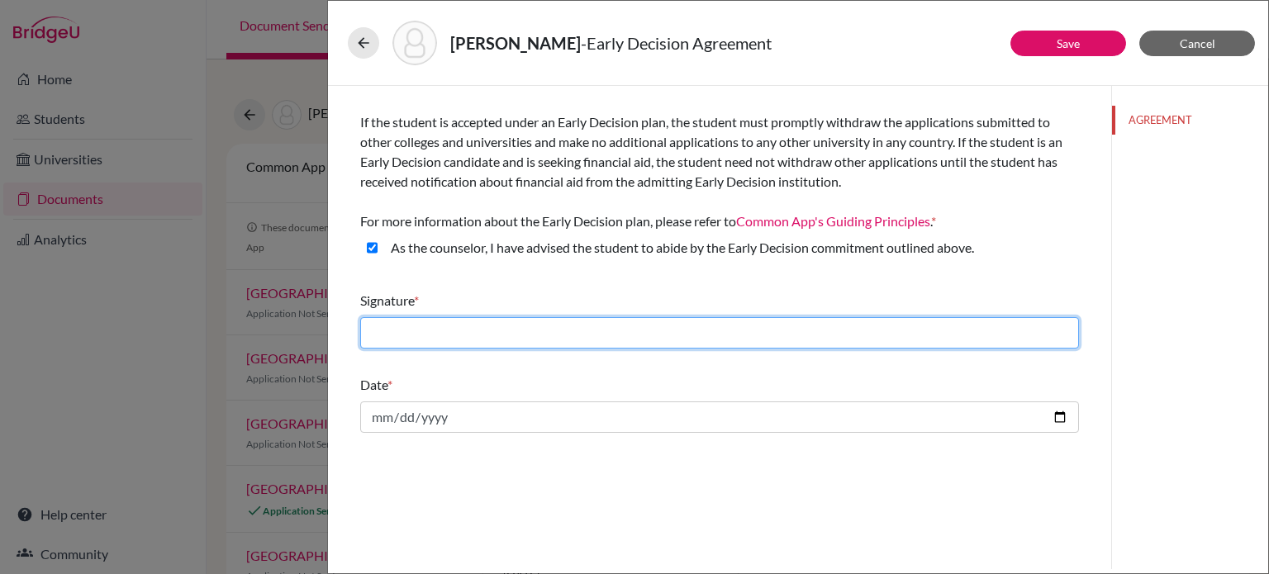
drag, startPoint x: 696, startPoint y: 332, endPoint x: 664, endPoint y: 340, distance: 33.1
click at [696, 332] on input "text" at bounding box center [719, 332] width 719 height 31
type input "[PERSON_NAME]"
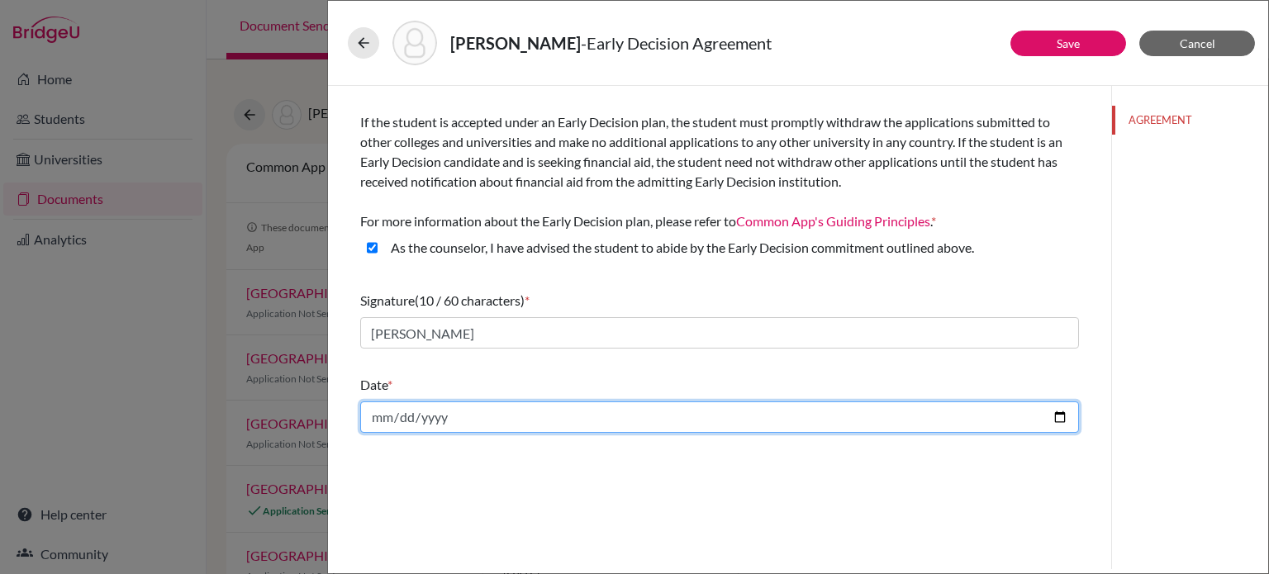
click at [504, 418] on input "date" at bounding box center [719, 417] width 719 height 31
type input "[DATE]"
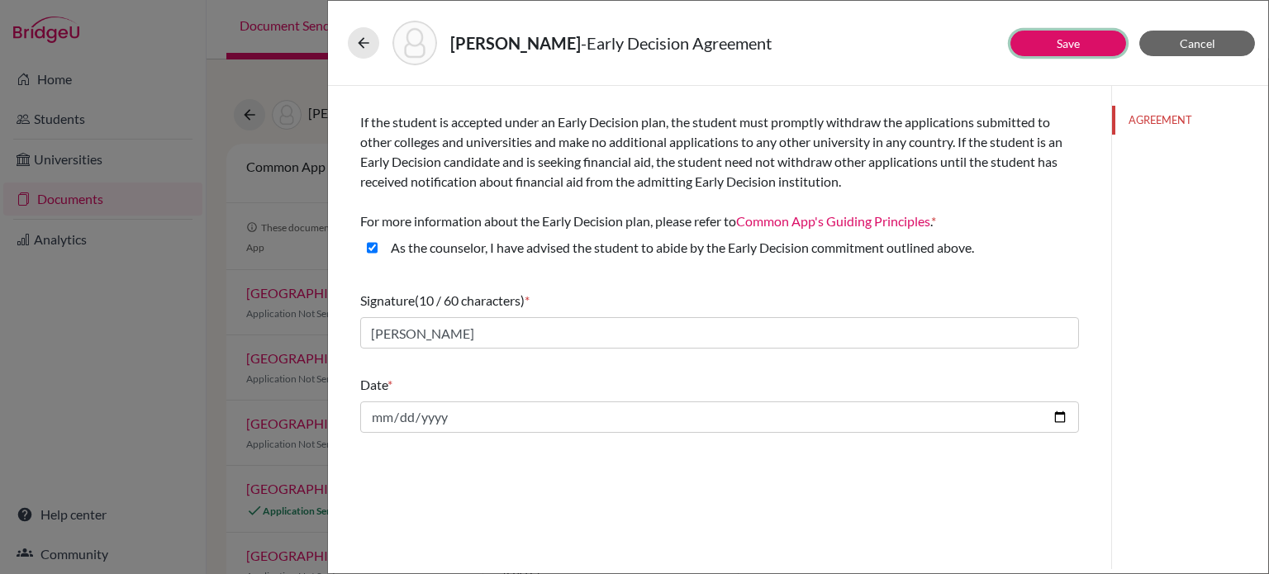
drag, startPoint x: 1081, startPoint y: 49, endPoint x: 1072, endPoint y: 62, distance: 16.0
click at [1081, 49] on button "Save" at bounding box center [1068, 44] width 116 height 26
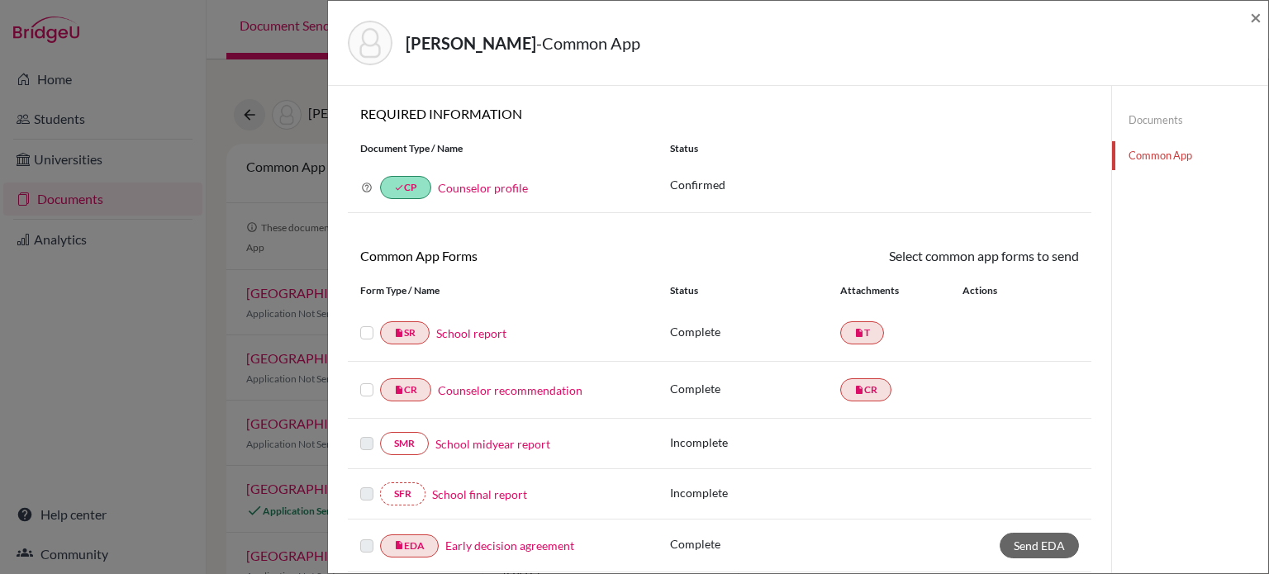
click at [365, 323] on label at bounding box center [366, 323] width 13 height 0
click at [0, 0] on input "checkbox" at bounding box center [0, 0] width 0 height 0
click at [368, 382] on label at bounding box center [366, 382] width 13 height 0
click at [0, 0] on input "checkbox" at bounding box center [0, 0] width 0 height 0
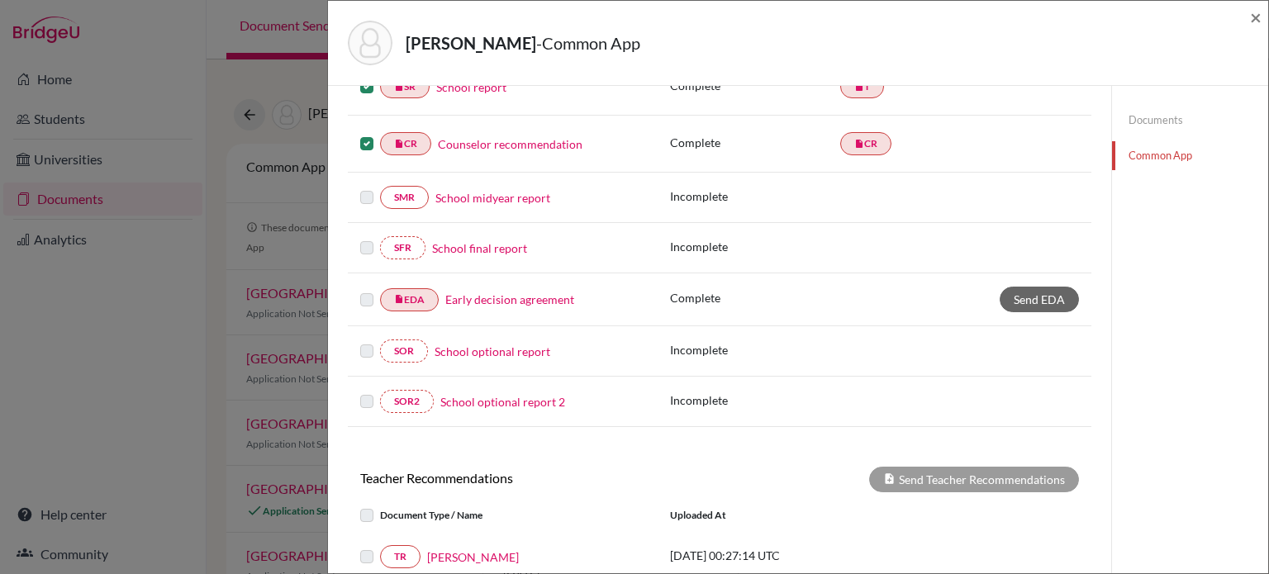
scroll to position [330, 0]
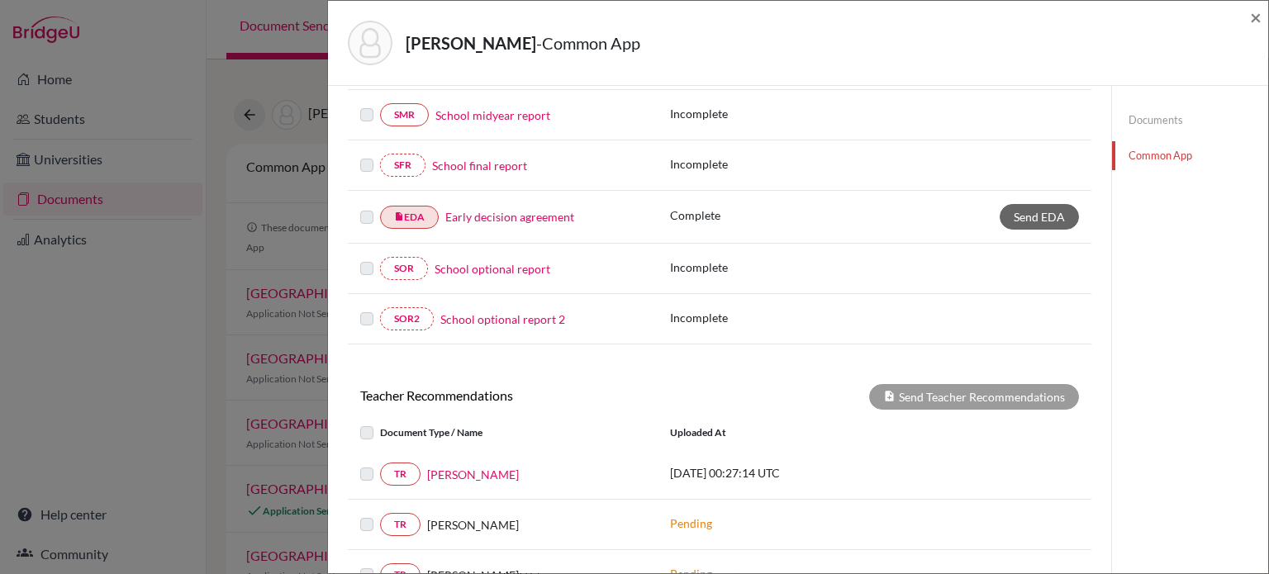
click at [380, 464] on label at bounding box center [380, 464] width 0 height 0
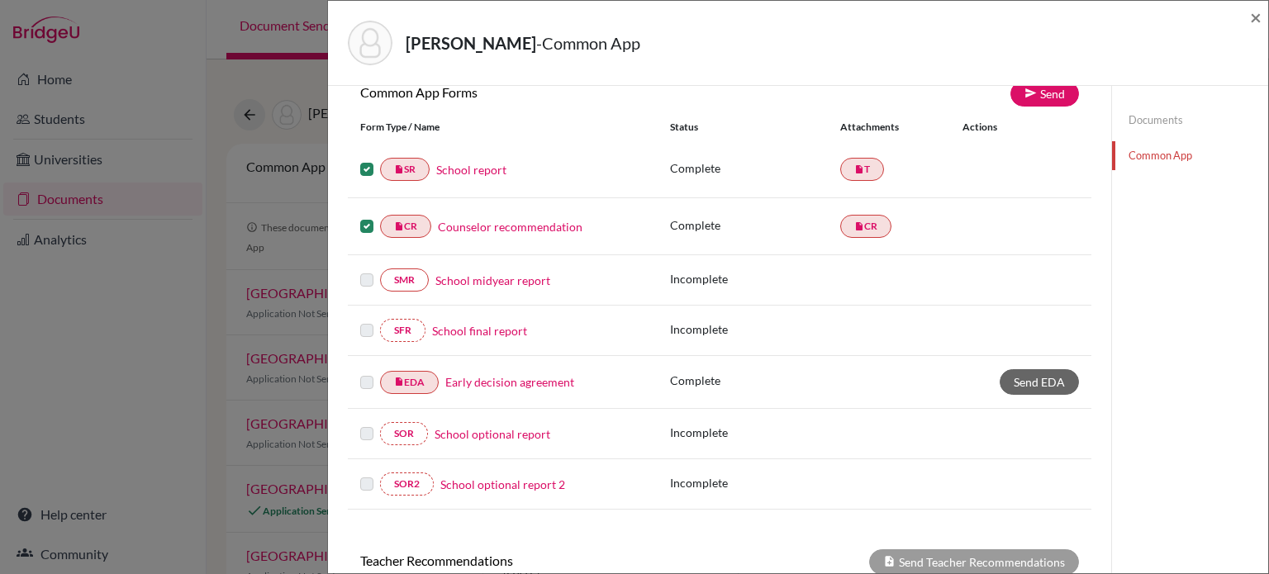
click at [364, 159] on label at bounding box center [366, 159] width 13 height 0
click at [0, 0] on input "checkbox" at bounding box center [0, 0] width 0 height 0
click at [365, 216] on label at bounding box center [366, 216] width 13 height 0
click at [0, 0] on input "checkbox" at bounding box center [0, 0] width 0 height 0
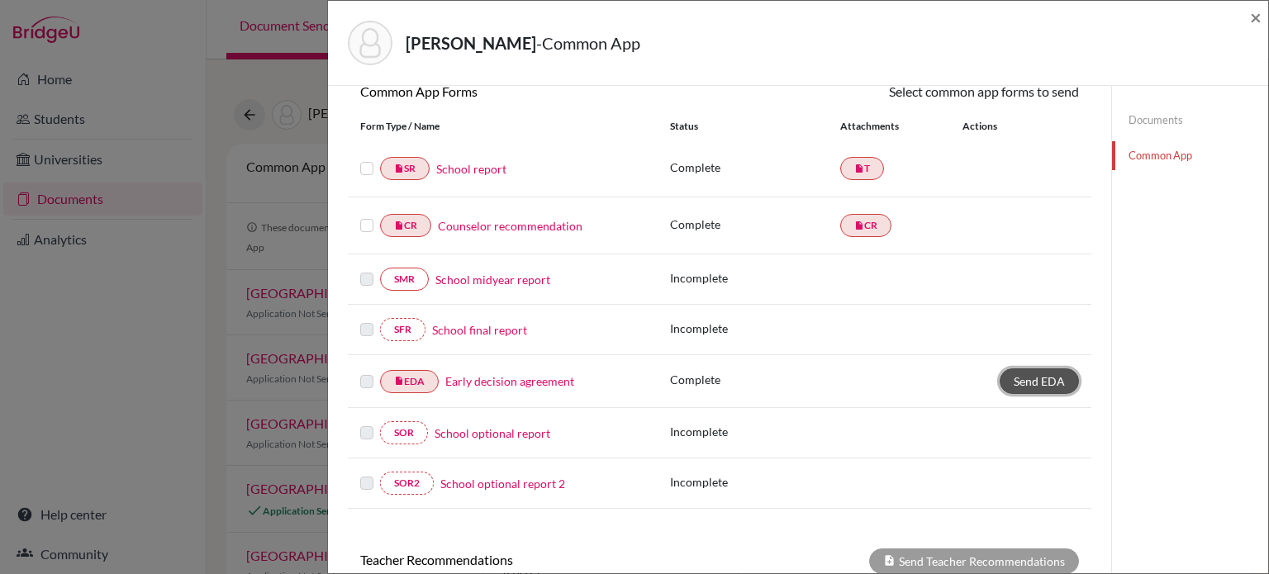
click at [1061, 382] on link "Send EDA" at bounding box center [1039, 381] width 79 height 26
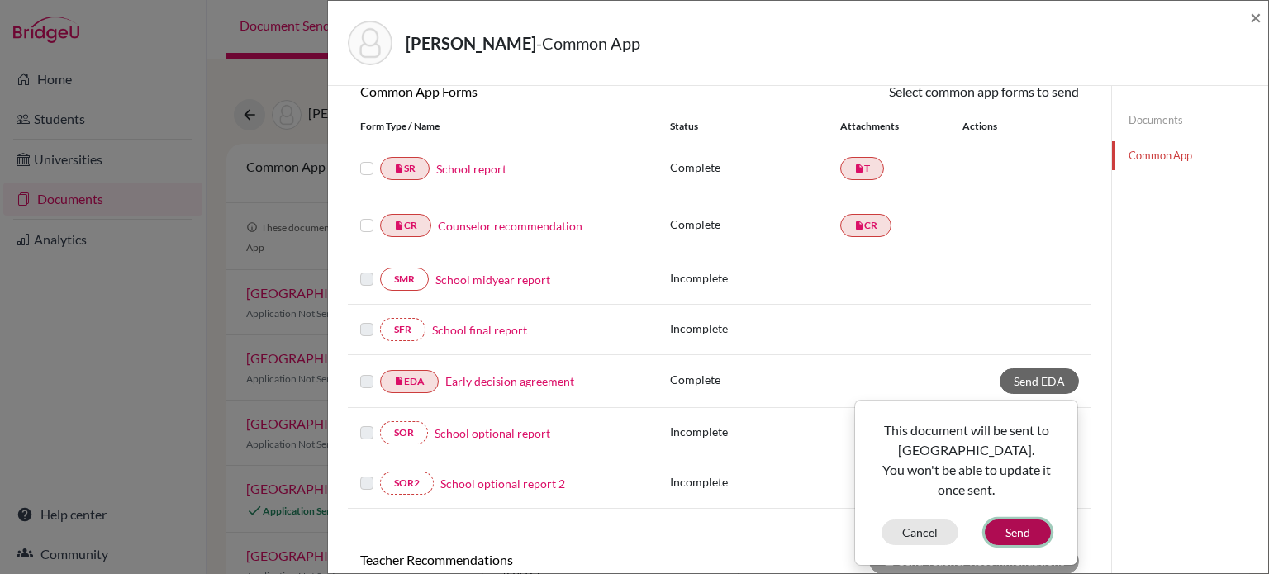
click at [1000, 535] on button "Send" at bounding box center [1018, 533] width 66 height 26
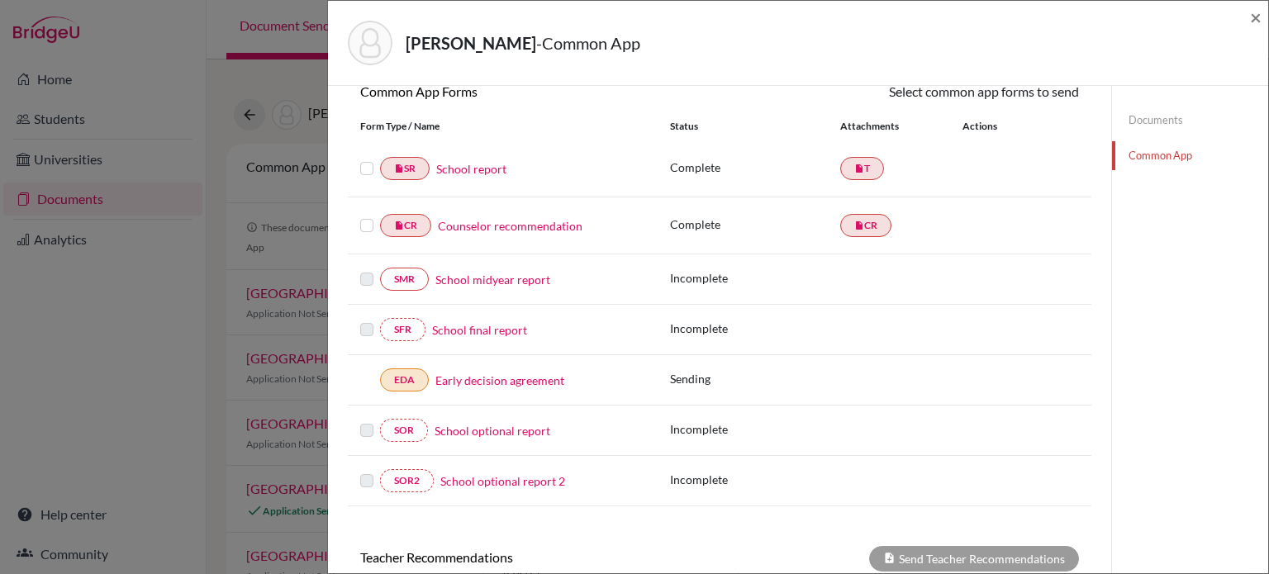
click at [367, 159] on label at bounding box center [366, 159] width 13 height 0
click at [0, 0] on input "checkbox" at bounding box center [0, 0] width 0 height 0
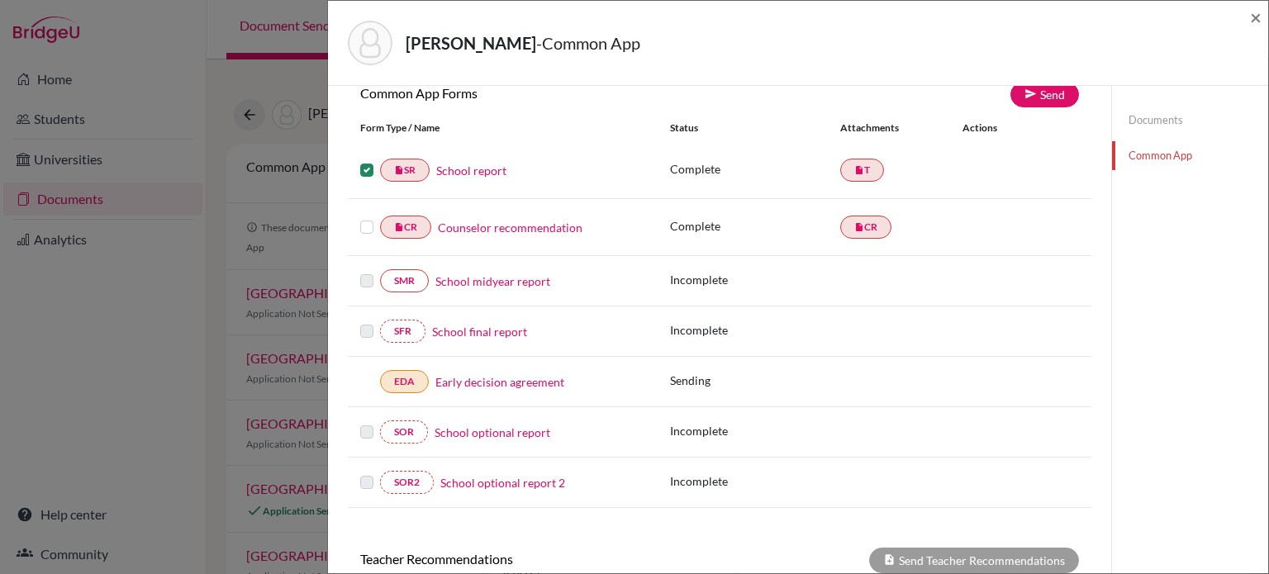
scroll to position [165, 0]
drag, startPoint x: 371, startPoint y: 227, endPoint x: 435, endPoint y: 204, distance: 67.7
click at [371, 216] on label at bounding box center [366, 216] width 13 height 0
click at [0, 0] on input "checkbox" at bounding box center [0, 0] width 0 height 0
click at [1036, 98] on link "Send" at bounding box center [1044, 94] width 69 height 26
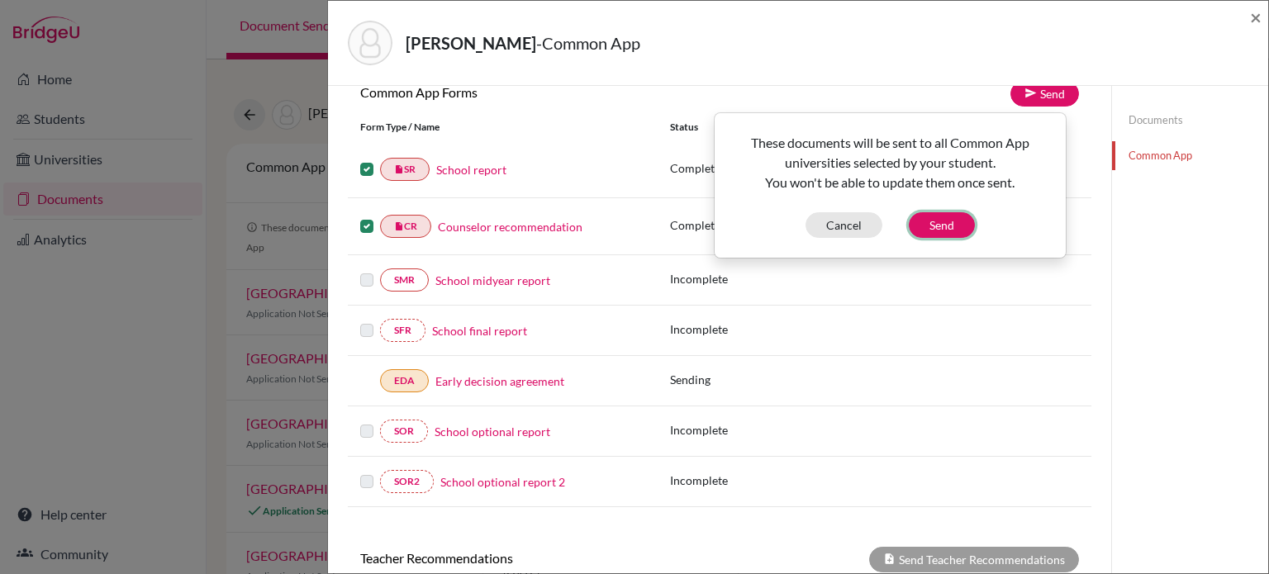
click at [940, 225] on button "Send" at bounding box center [942, 225] width 66 height 26
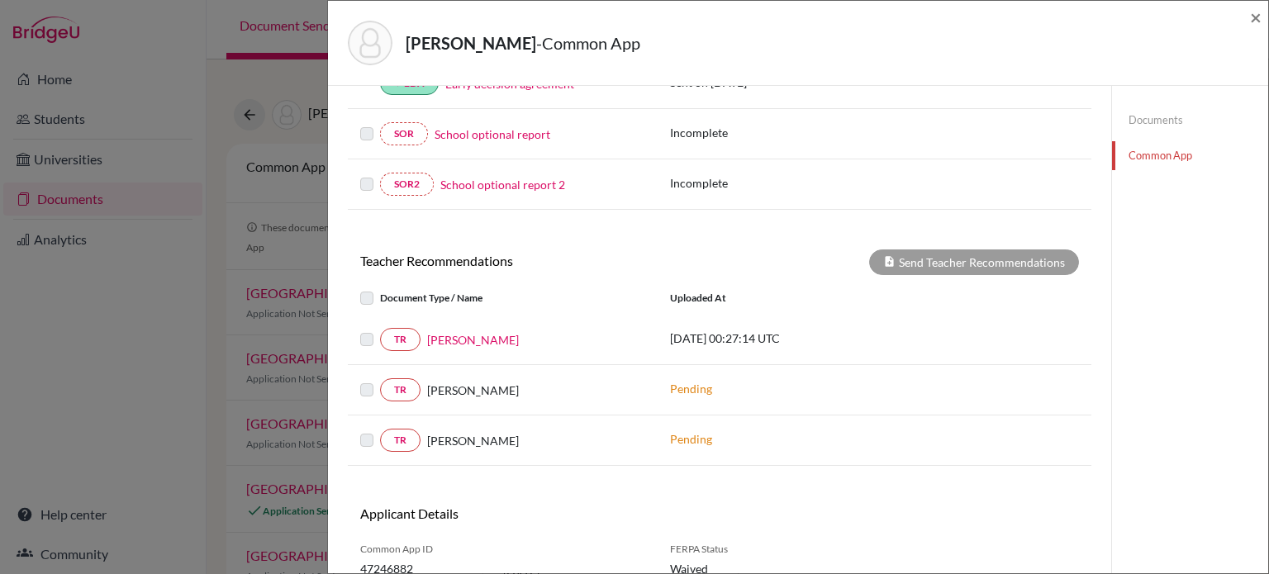
scroll to position [529, 0]
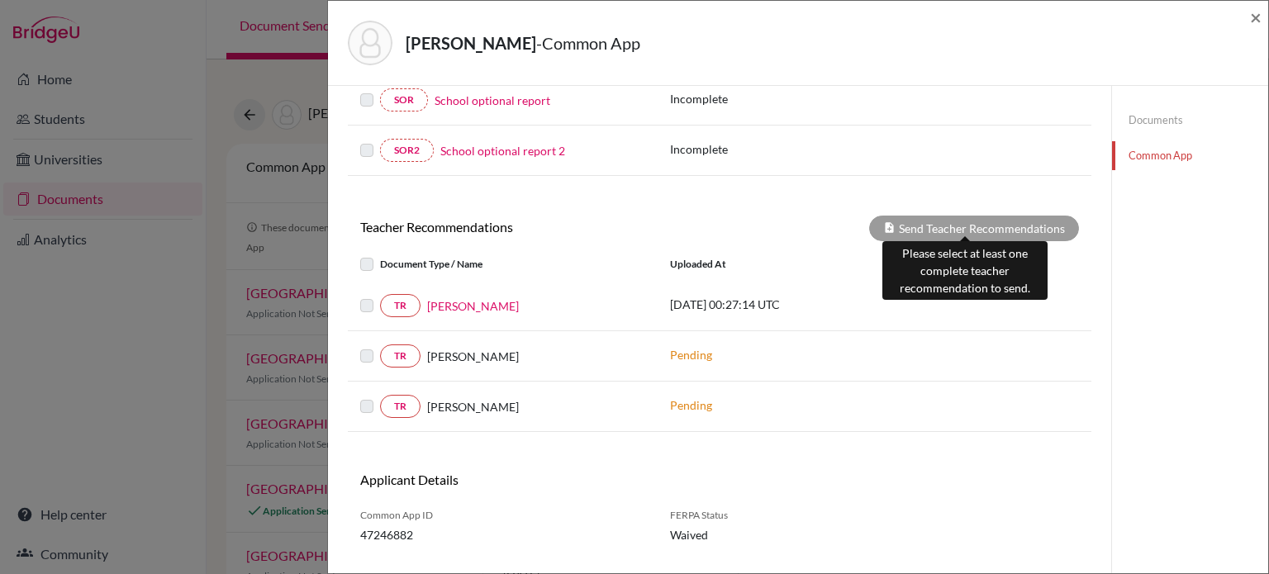
click at [990, 217] on div "Send Teacher Recommendations" at bounding box center [974, 229] width 210 height 26
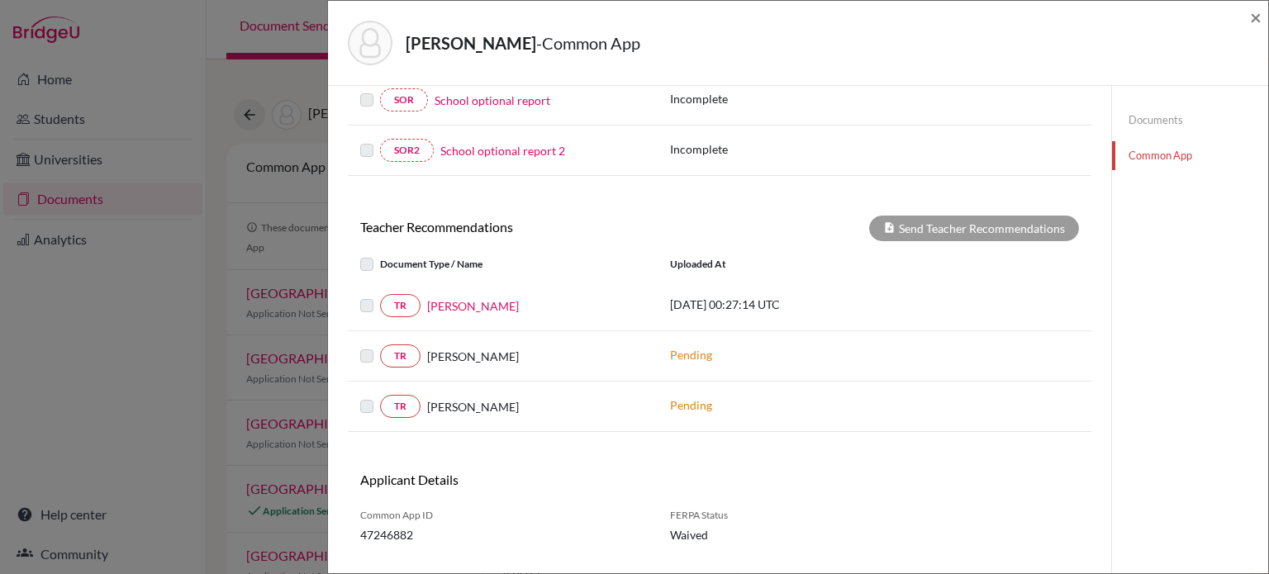
click at [380, 296] on label at bounding box center [380, 296] width 0 height 0
click at [1143, 116] on link "Documents" at bounding box center [1190, 120] width 156 height 29
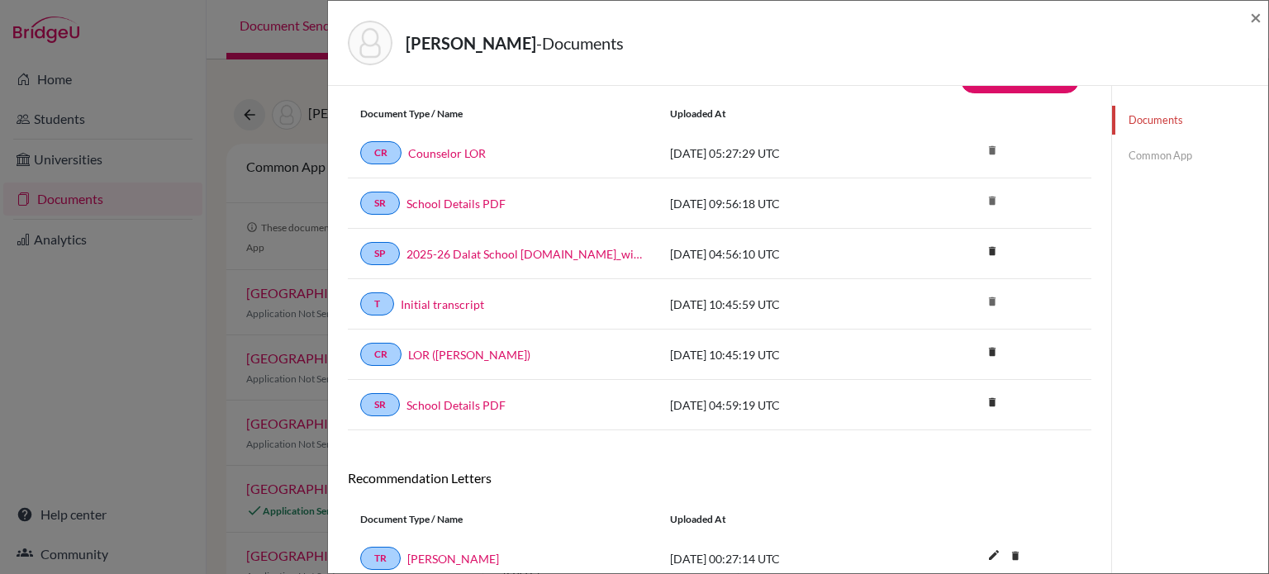
scroll to position [203, 0]
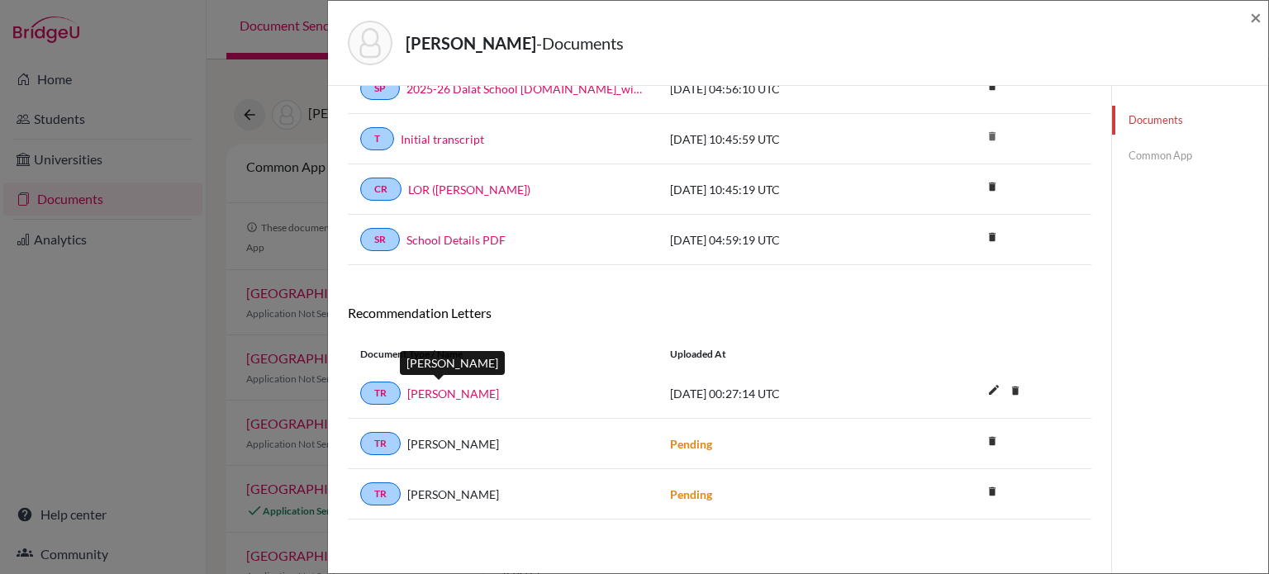
click at [430, 392] on link "Tarin Daniels" at bounding box center [453, 393] width 92 height 17
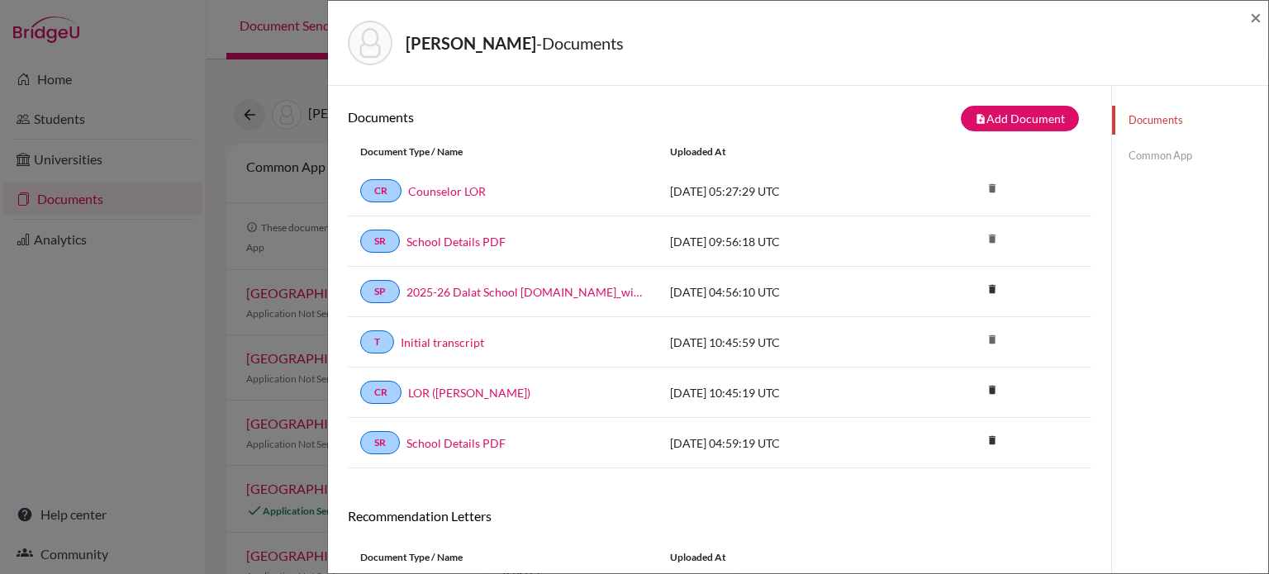
scroll to position [83, 0]
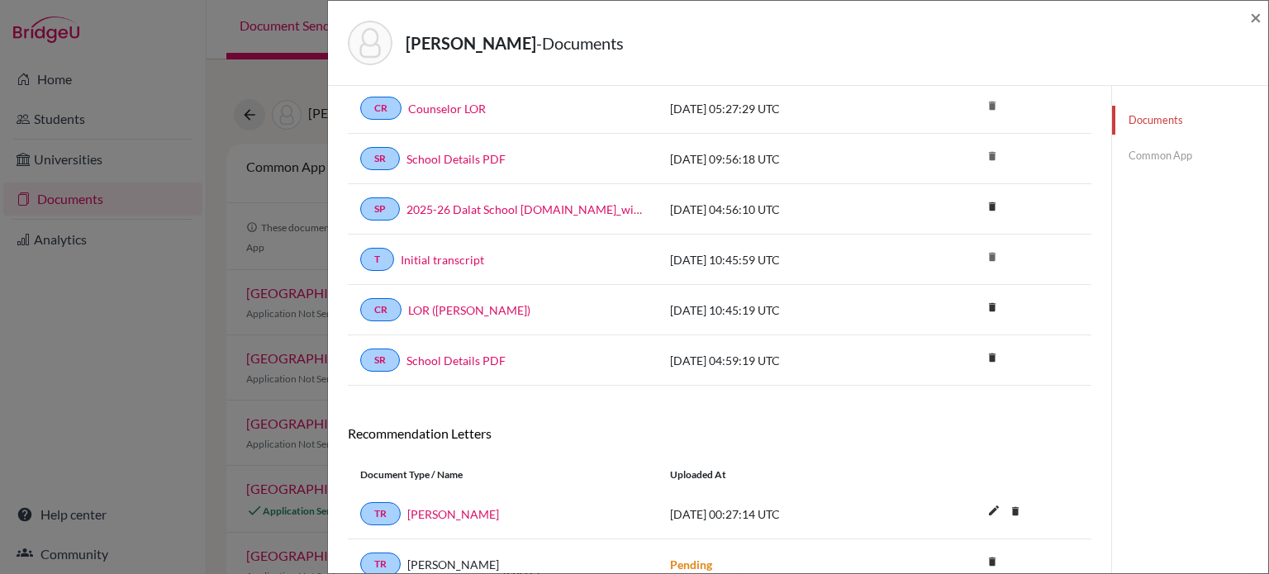
click at [1143, 161] on link "Common App" at bounding box center [1190, 155] width 156 height 29
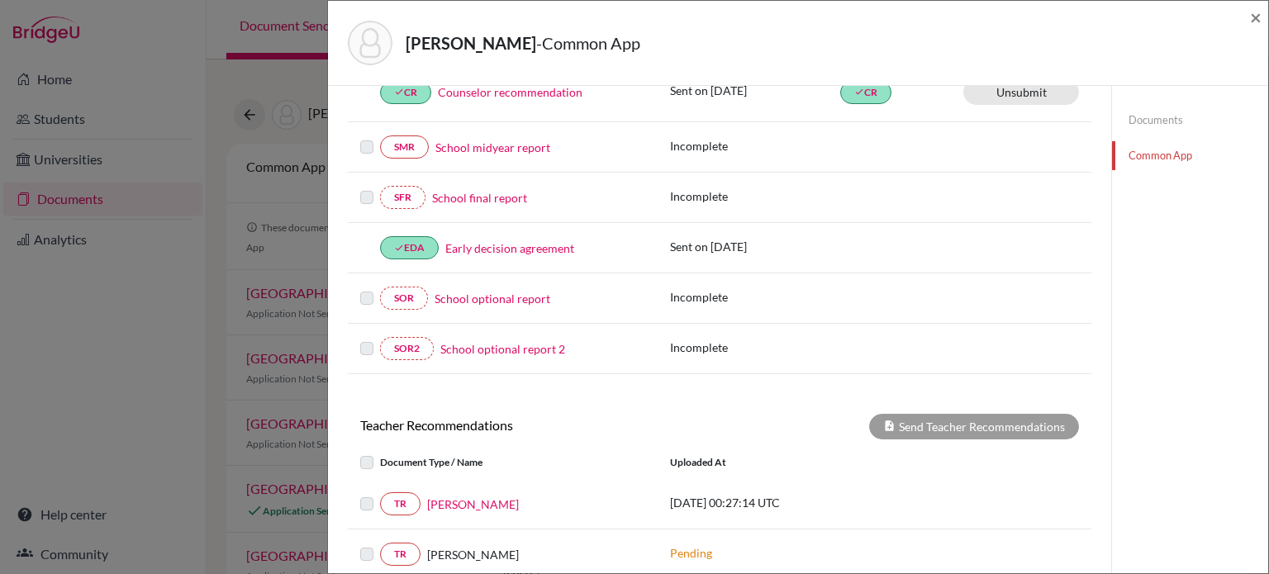
scroll to position [413, 0]
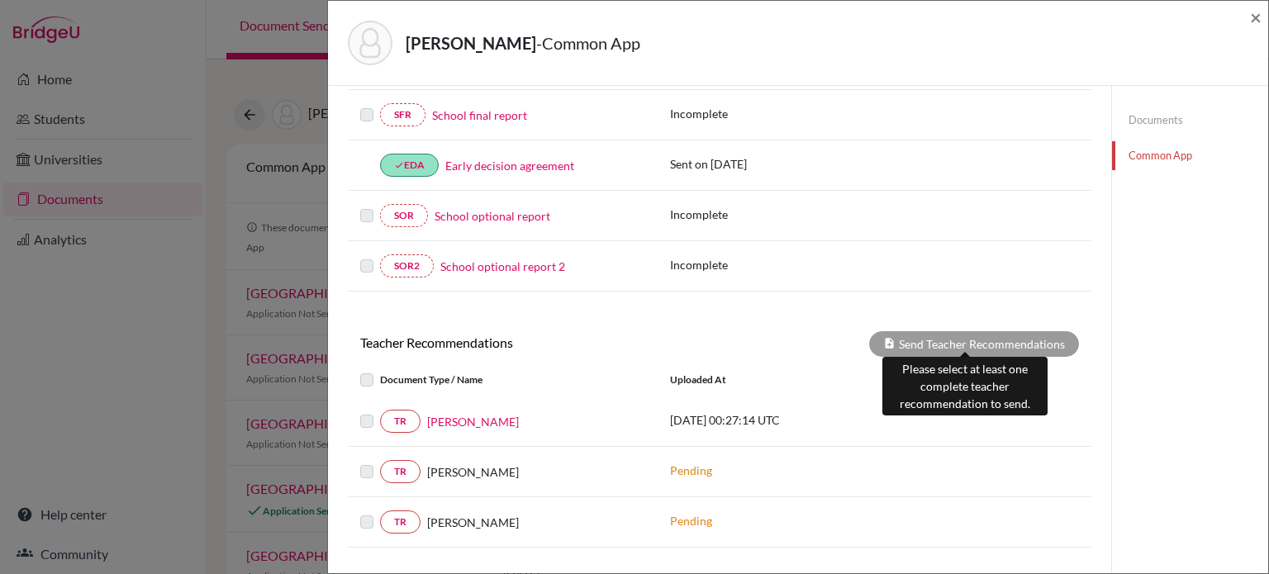
click at [963, 336] on div "Send Teacher Recommendations" at bounding box center [974, 344] width 210 height 26
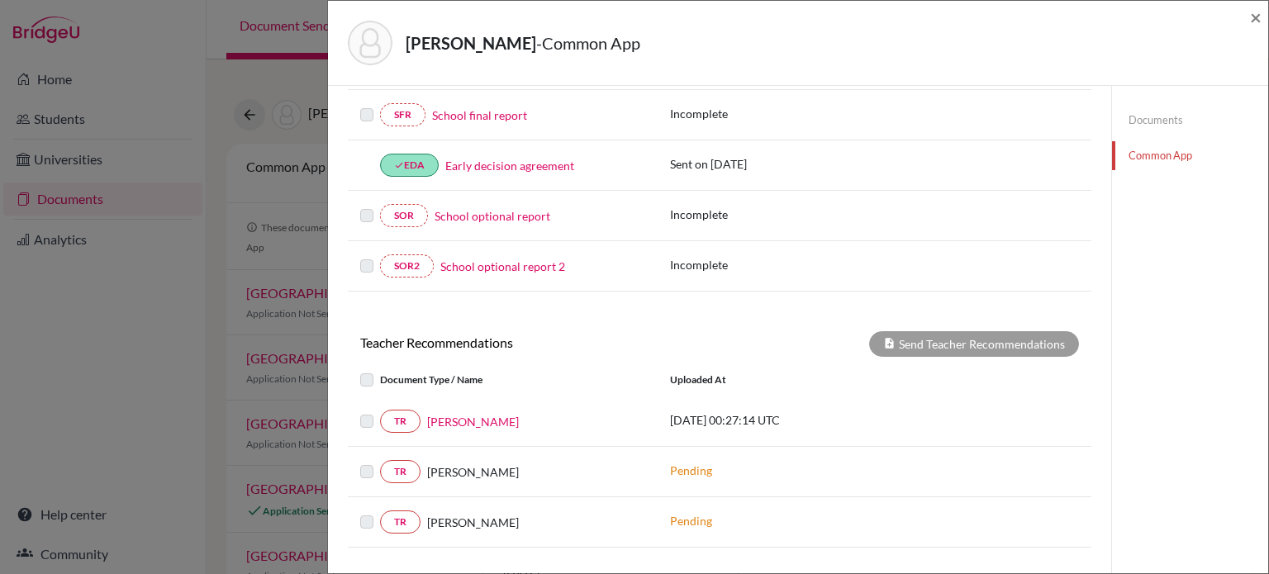
click at [380, 411] on label at bounding box center [380, 411] width 0 height 0
drag, startPoint x: 1157, startPoint y: 119, endPoint x: 1148, endPoint y: 121, distance: 10.1
click at [1157, 119] on link "Documents" at bounding box center [1190, 120] width 156 height 29
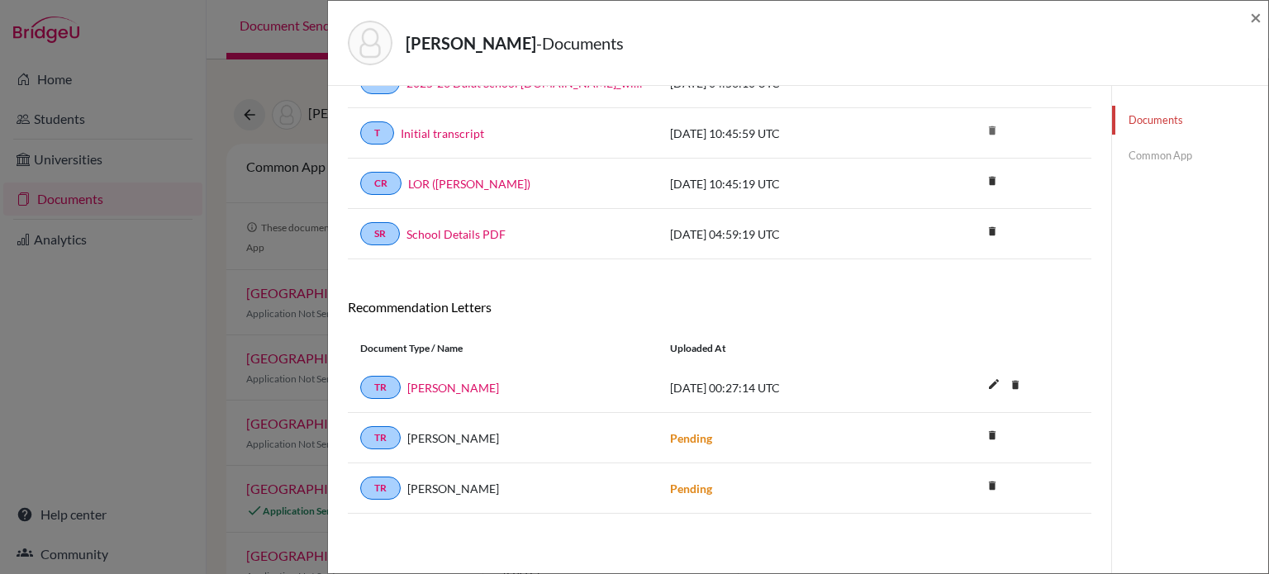
scroll to position [203, 0]
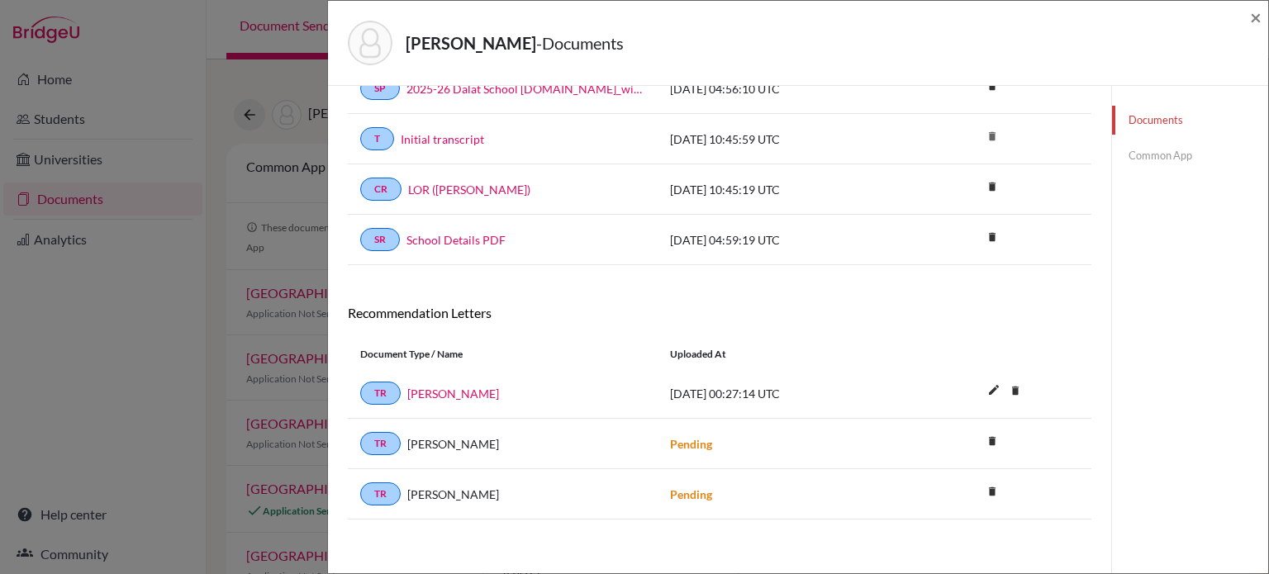
click at [1175, 148] on link "Common App" at bounding box center [1190, 155] width 156 height 29
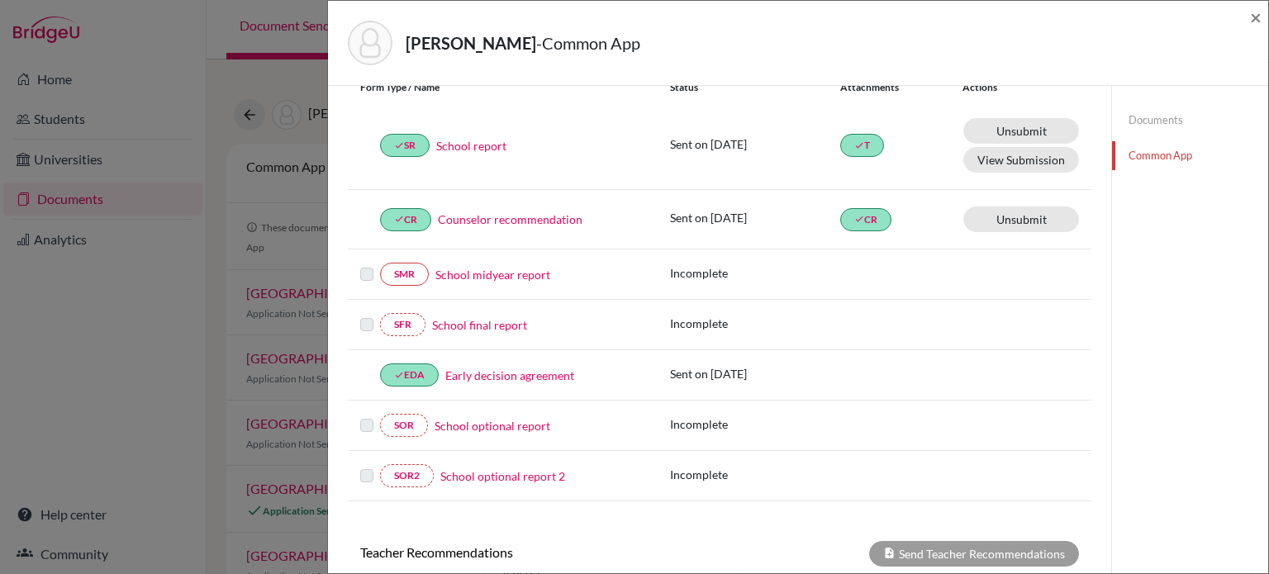
scroll to position [286, 0]
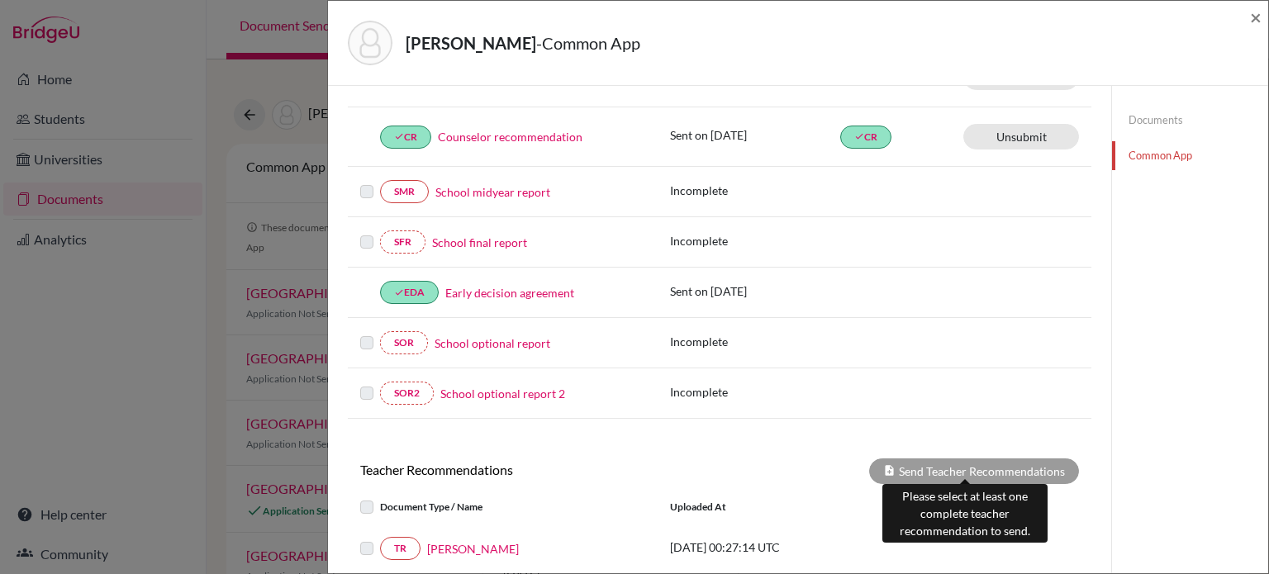
click at [945, 462] on div "Send Teacher Recommendations" at bounding box center [974, 472] width 210 height 26
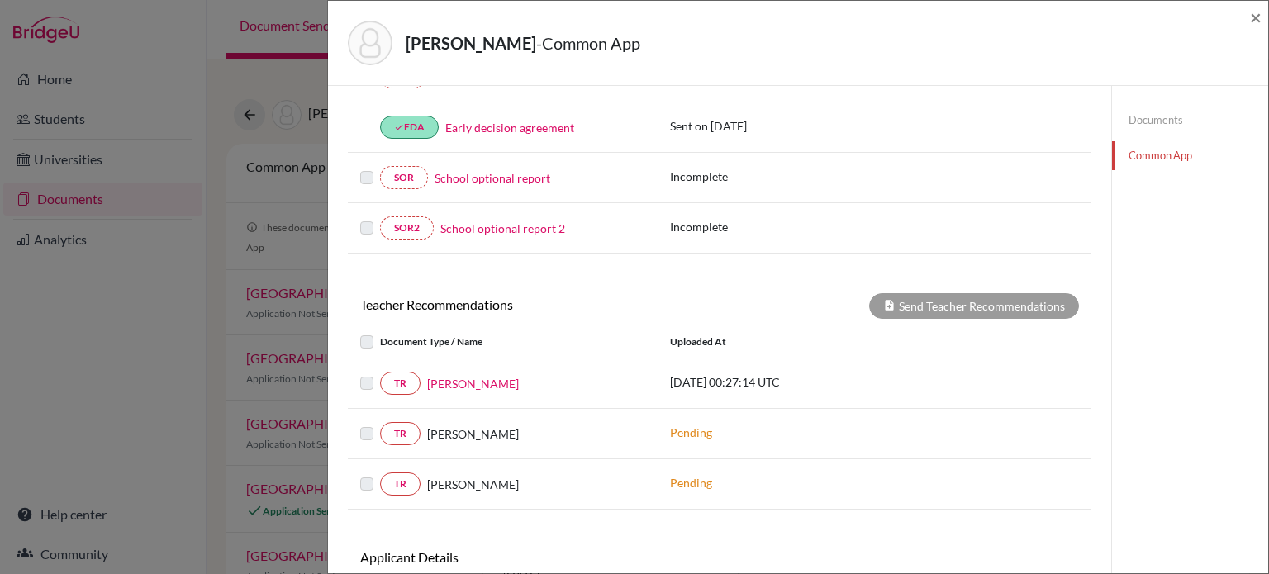
scroll to position [534, 0]
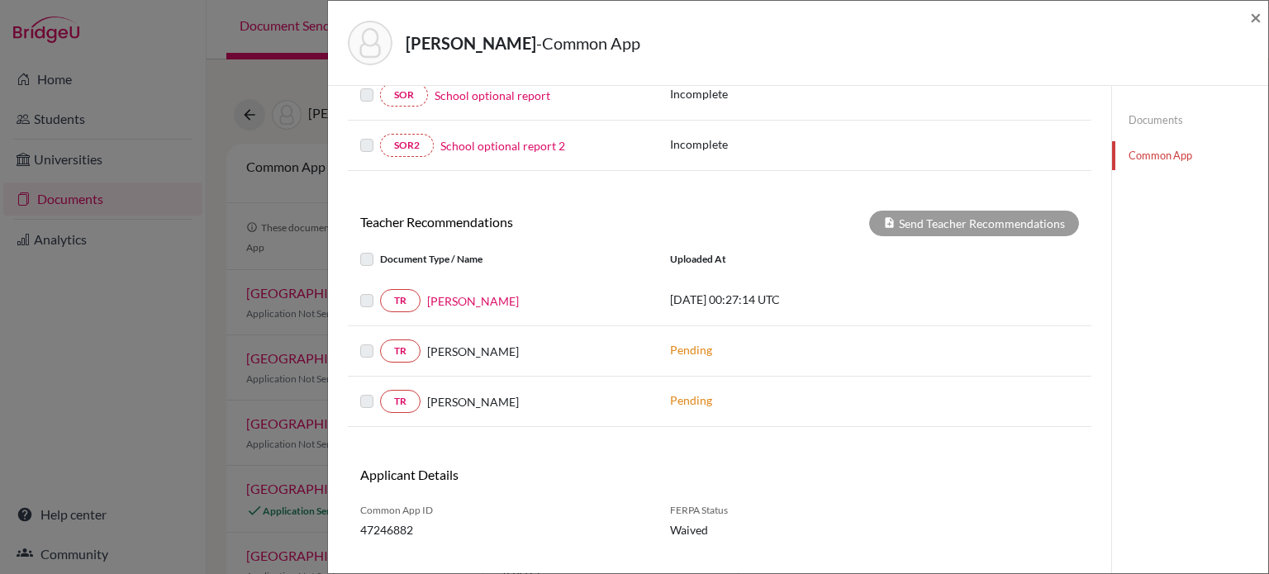
click at [380, 291] on label at bounding box center [380, 291] width 0 height 0
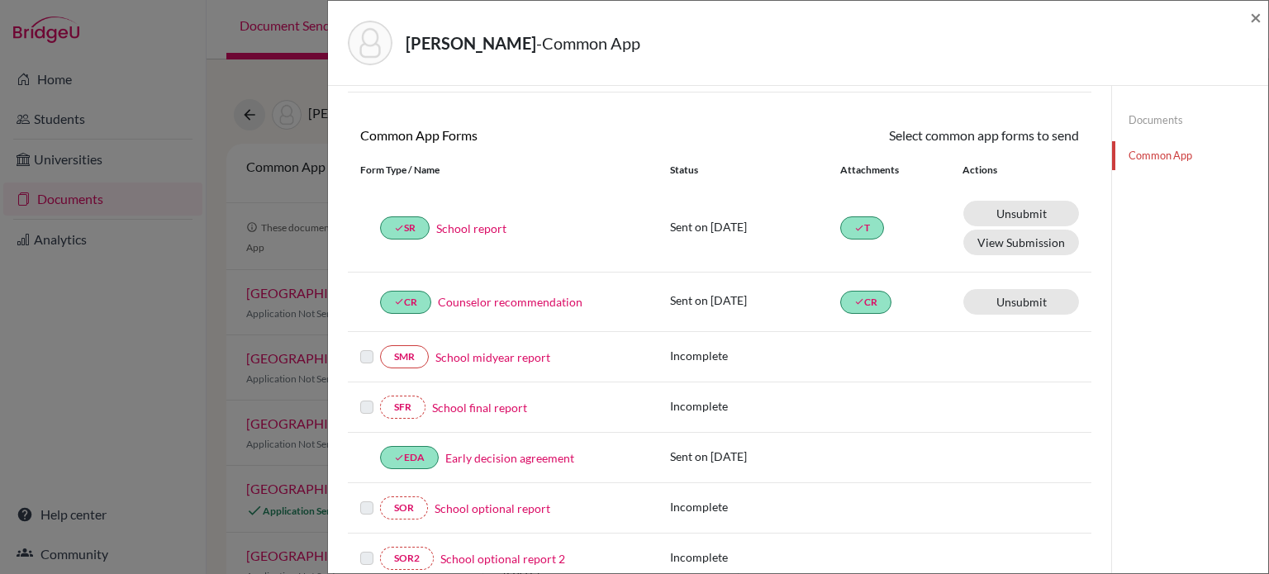
scroll to position [368, 0]
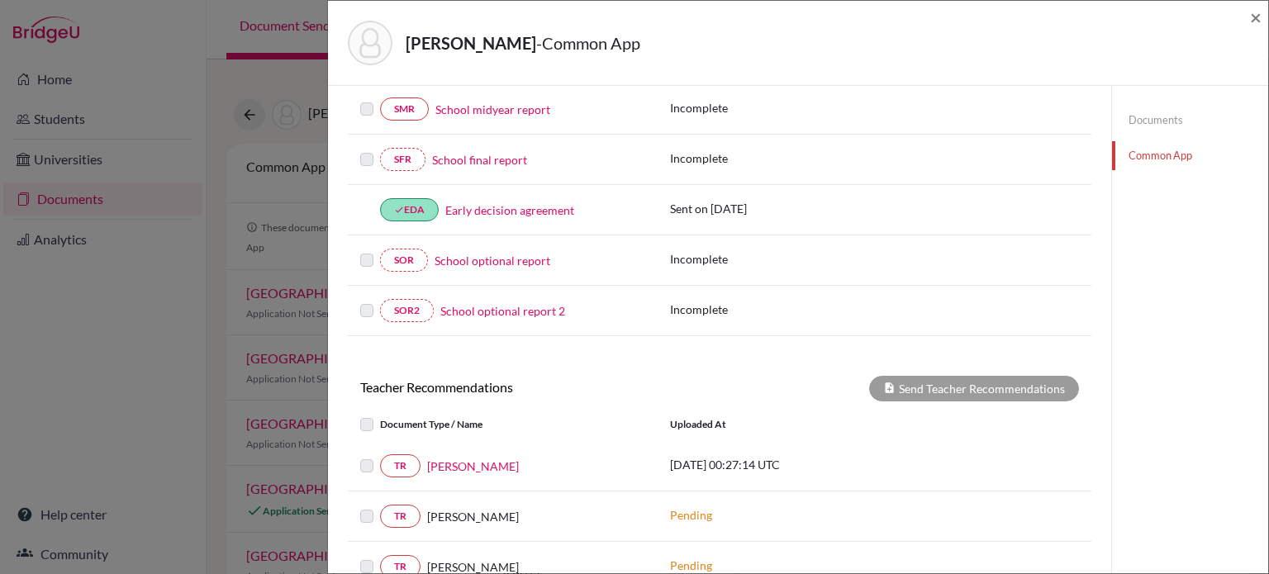
click at [380, 415] on label at bounding box center [380, 415] width 0 height 0
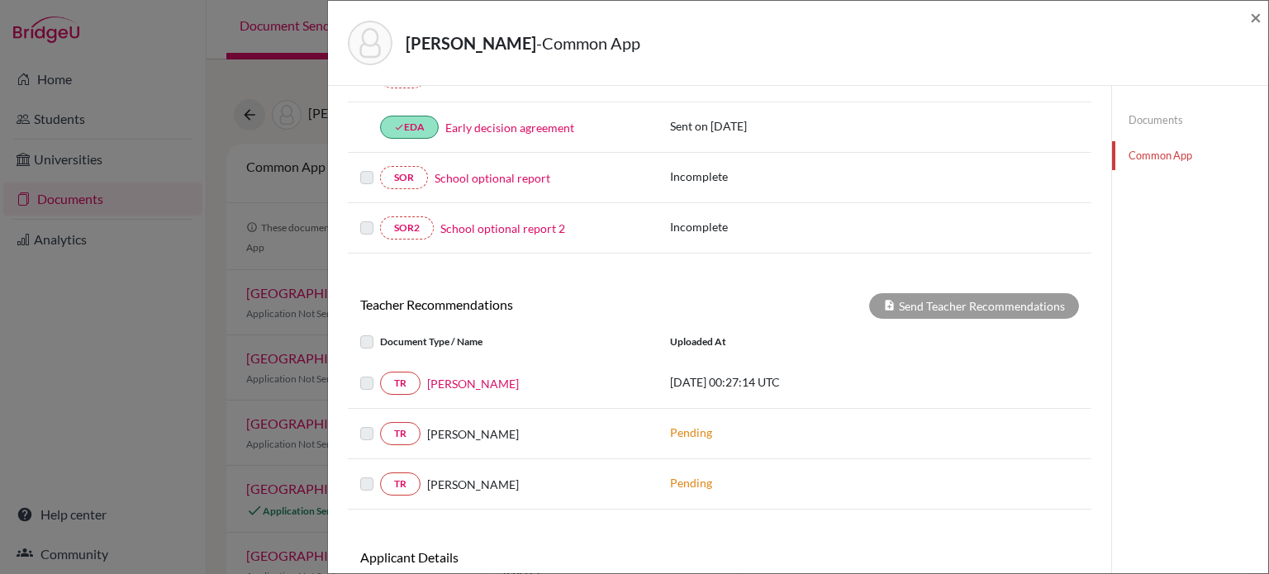
scroll to position [534, 0]
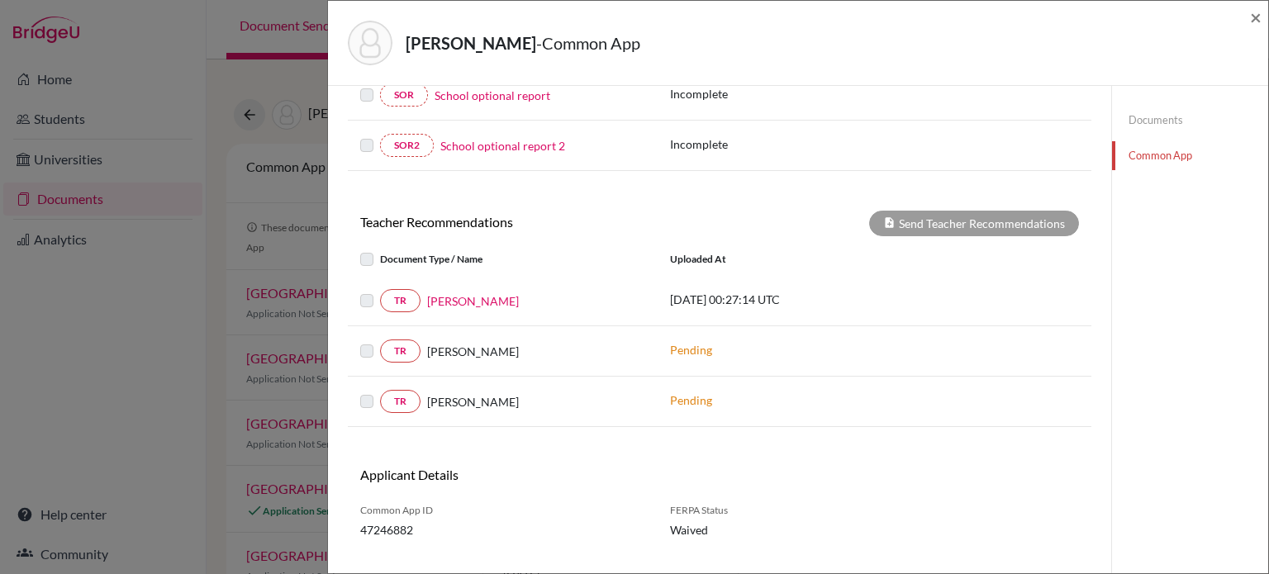
click at [380, 291] on label at bounding box center [380, 291] width 0 height 0
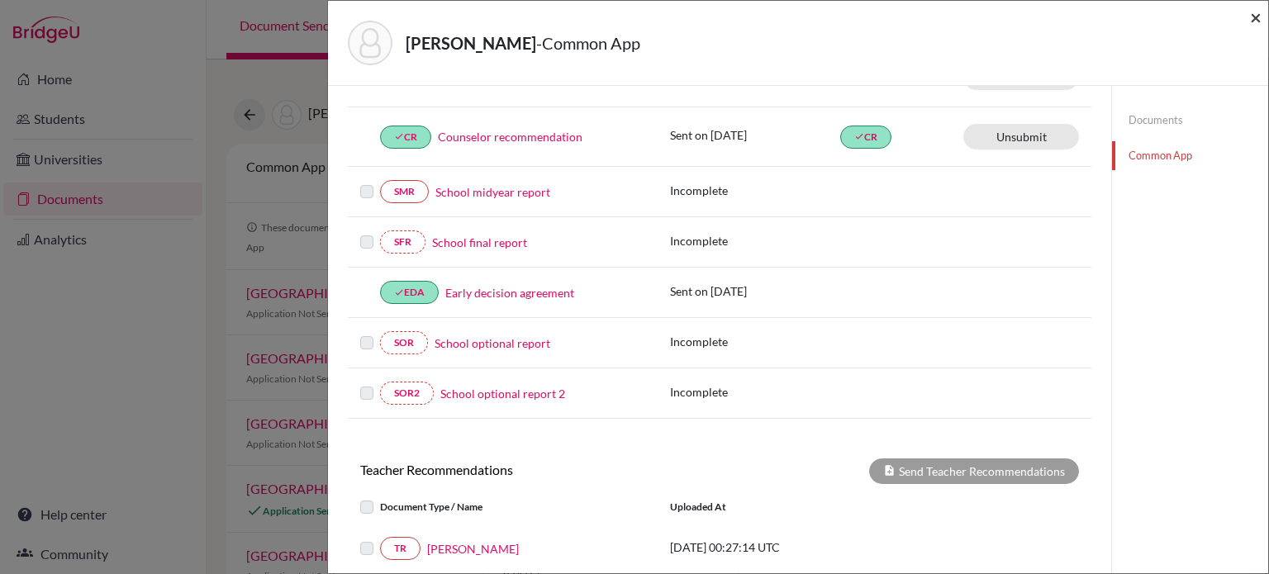
click at [1252, 22] on span "×" at bounding box center [1256, 17] width 12 height 24
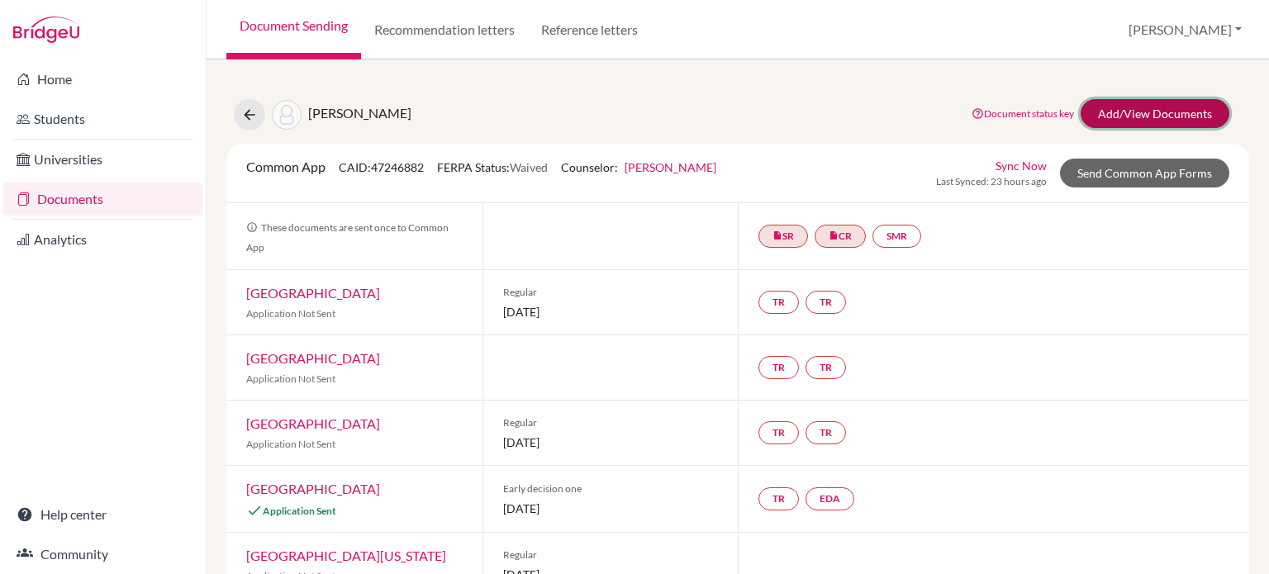
click at [1129, 114] on link "Add/View Documents" at bounding box center [1155, 113] width 149 height 29
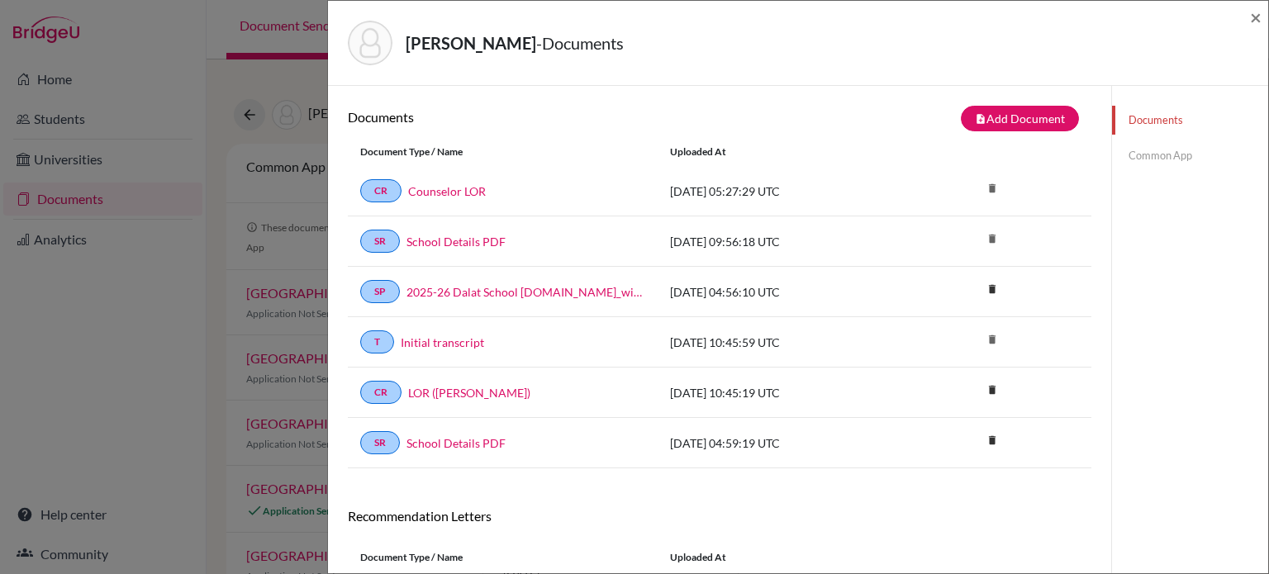
scroll to position [203, 0]
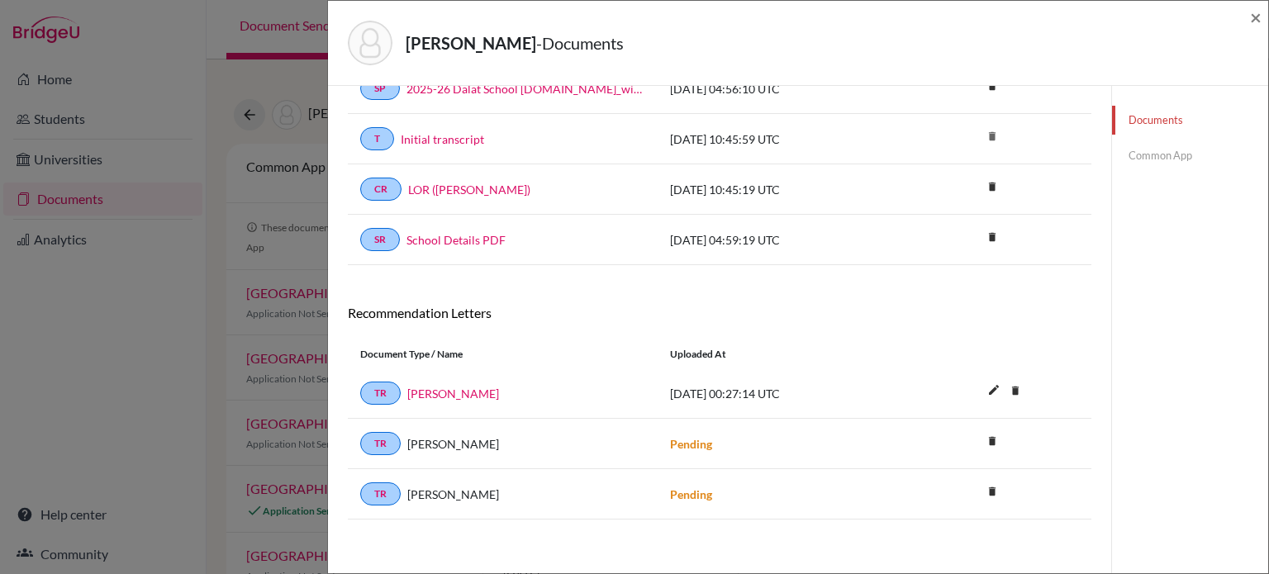
drag, startPoint x: 1140, startPoint y: 155, endPoint x: 1112, endPoint y: 175, distance: 34.4
click at [1139, 155] on link "Common App" at bounding box center [1190, 155] width 156 height 29
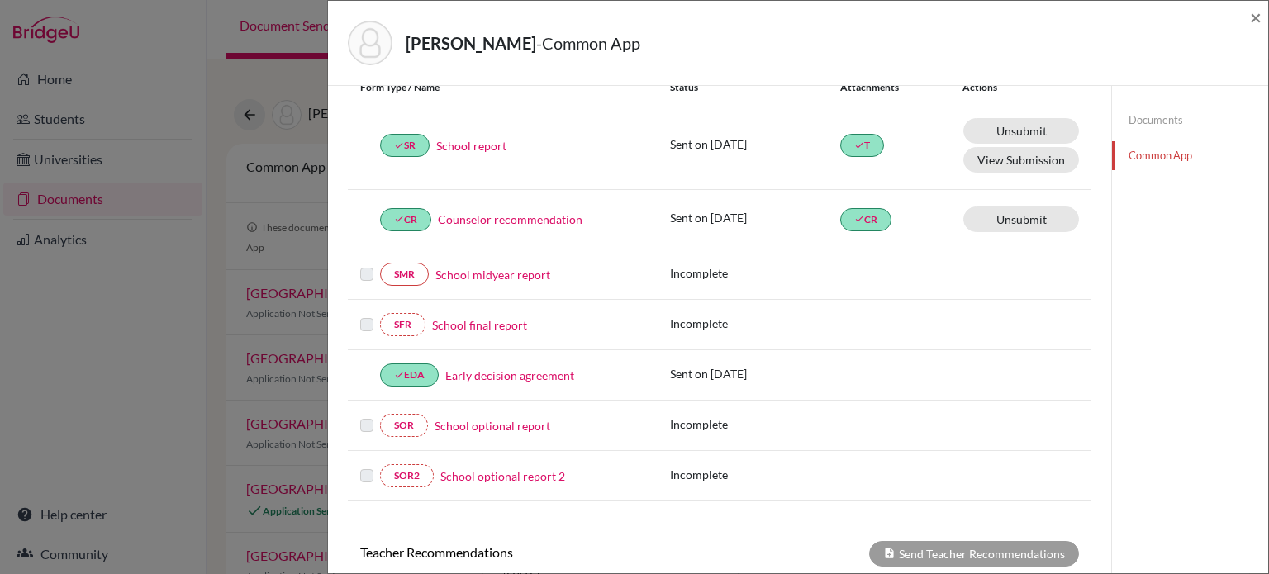
scroll to position [451, 0]
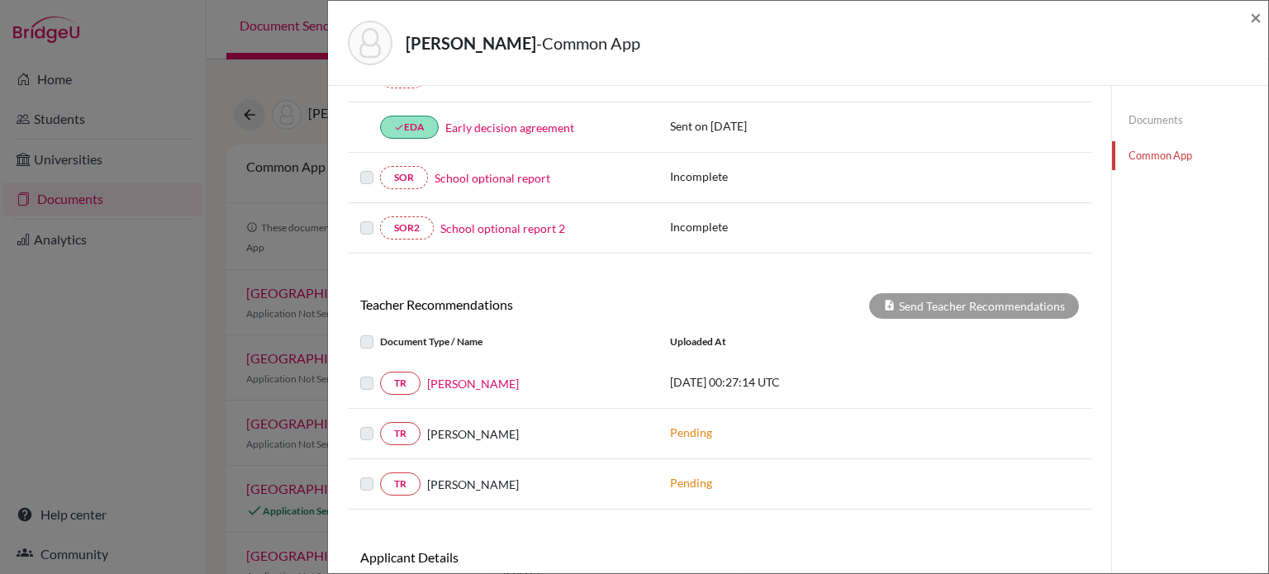
click at [1247, 20] on div "Wang, Alice - Common App ×" at bounding box center [798, 42] width 927 height 71
click at [1259, 20] on span "×" at bounding box center [1256, 17] width 12 height 24
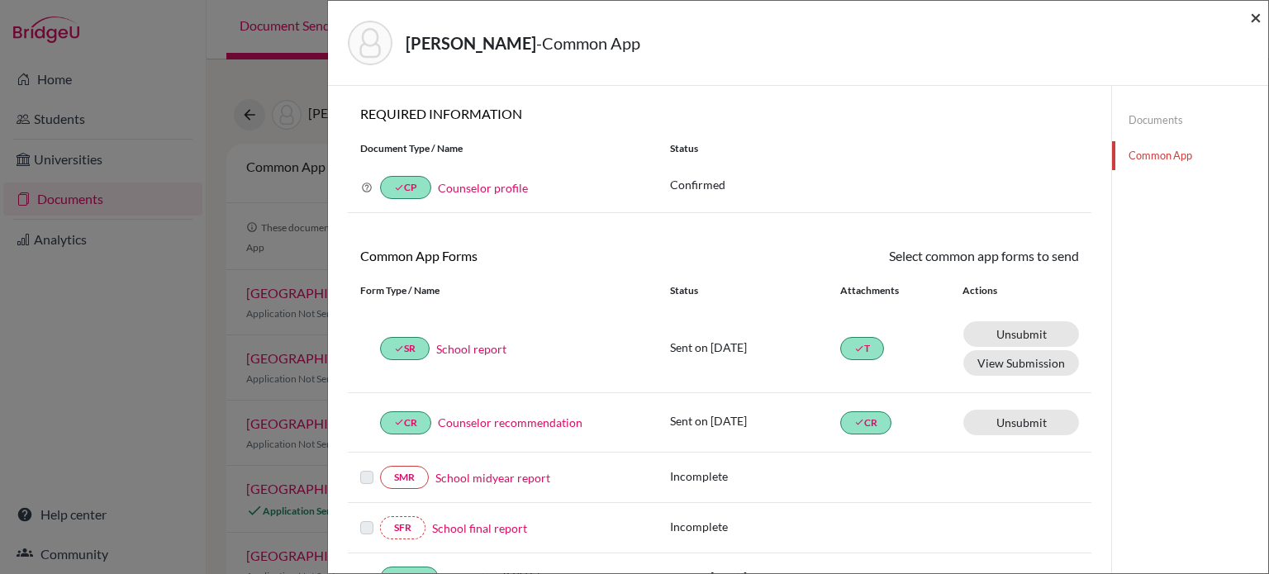
click at [1259, 19] on span "×" at bounding box center [1256, 17] width 12 height 24
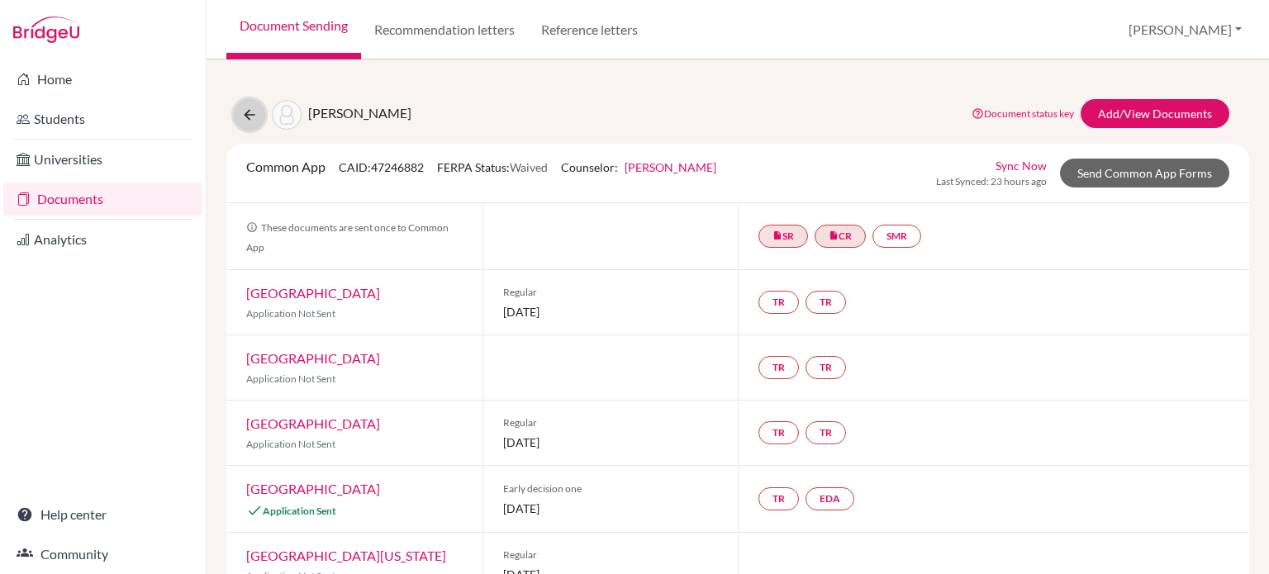
click at [244, 116] on icon at bounding box center [249, 115] width 17 height 17
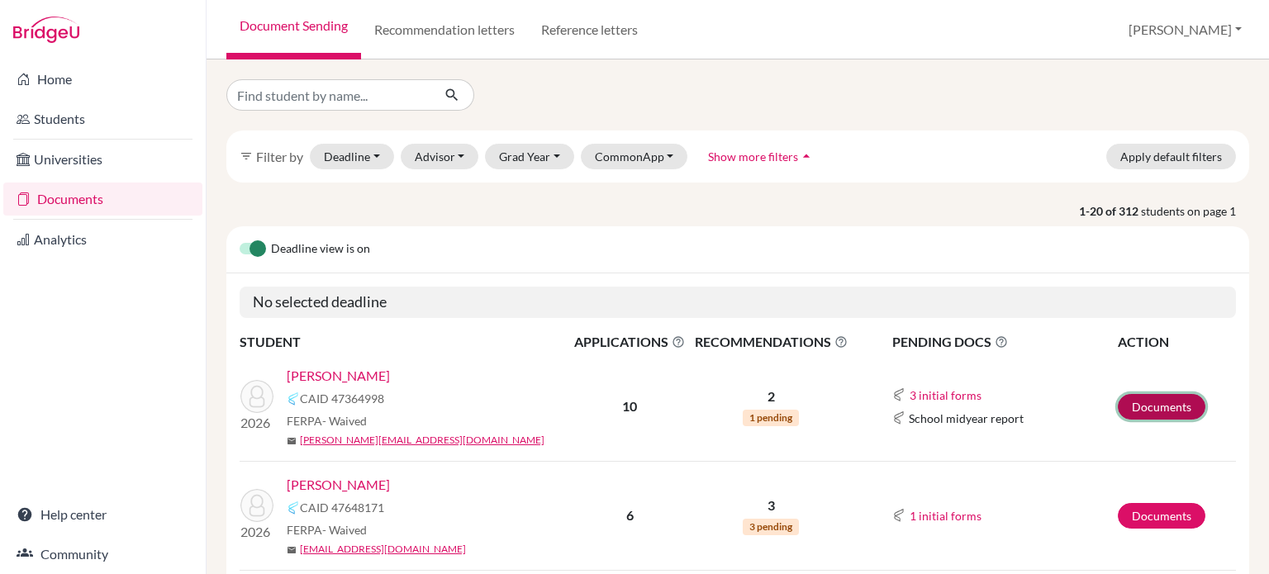
click at [1163, 402] on link "Documents" at bounding box center [1162, 407] width 88 height 26
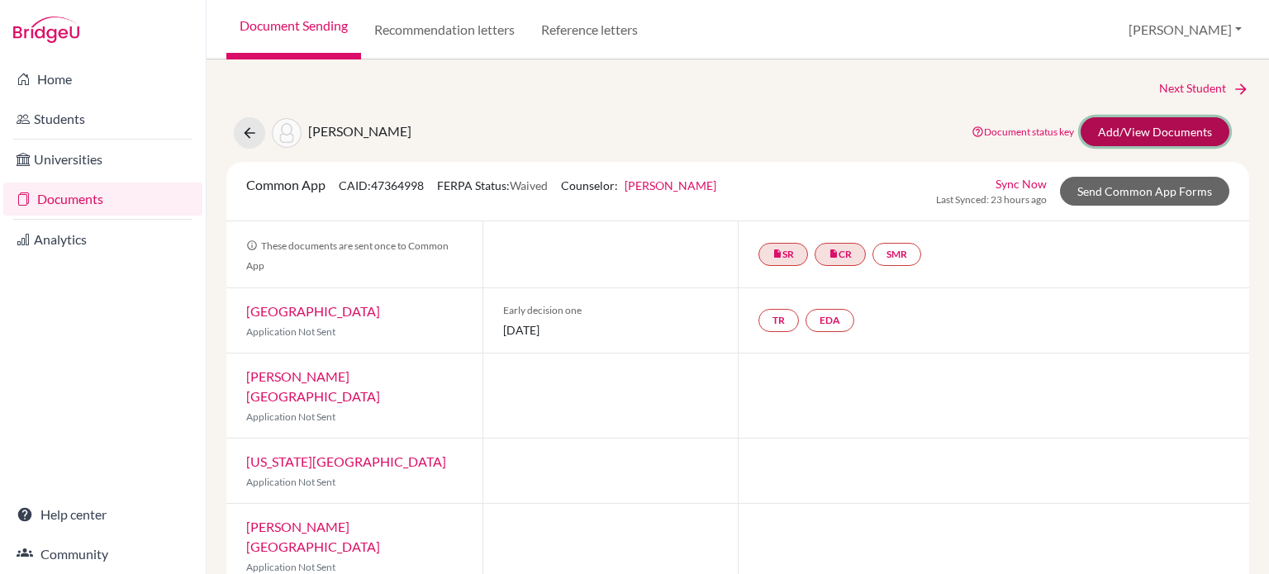
click at [1129, 132] on link "Add/View Documents" at bounding box center [1155, 131] width 149 height 29
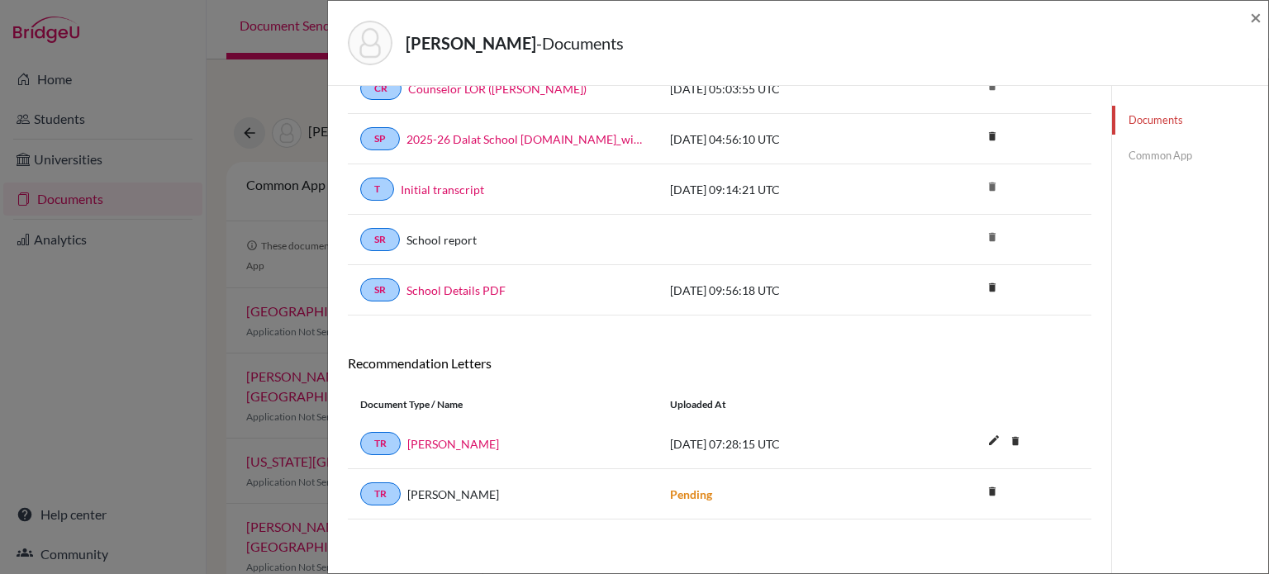
scroll to position [71, 0]
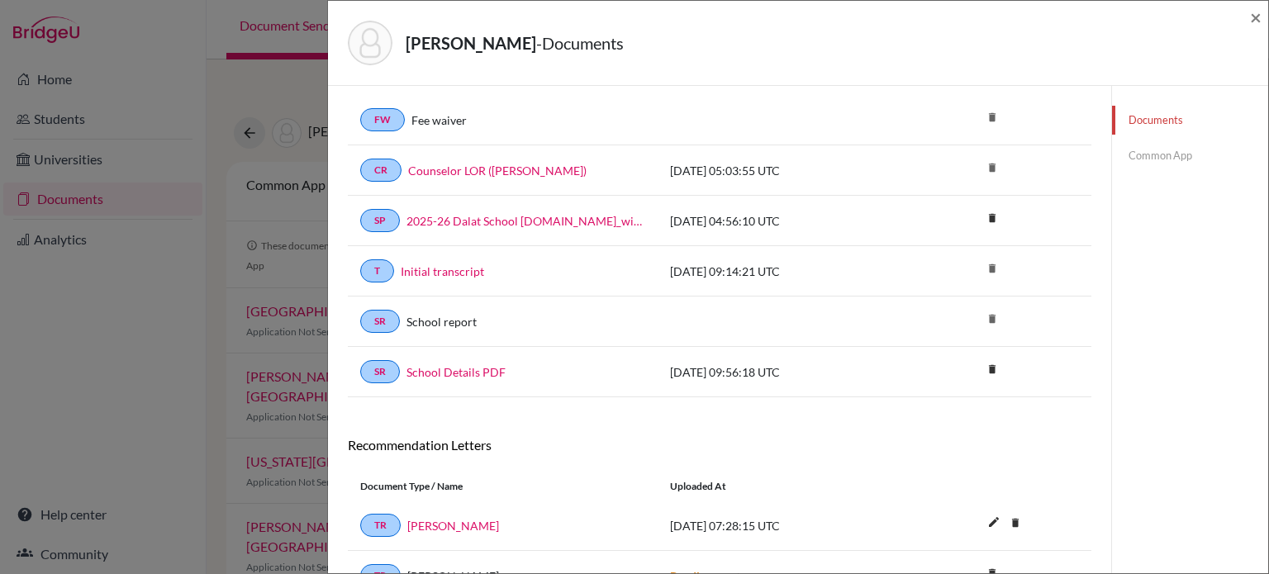
click at [1161, 154] on link "Common App" at bounding box center [1190, 155] width 156 height 29
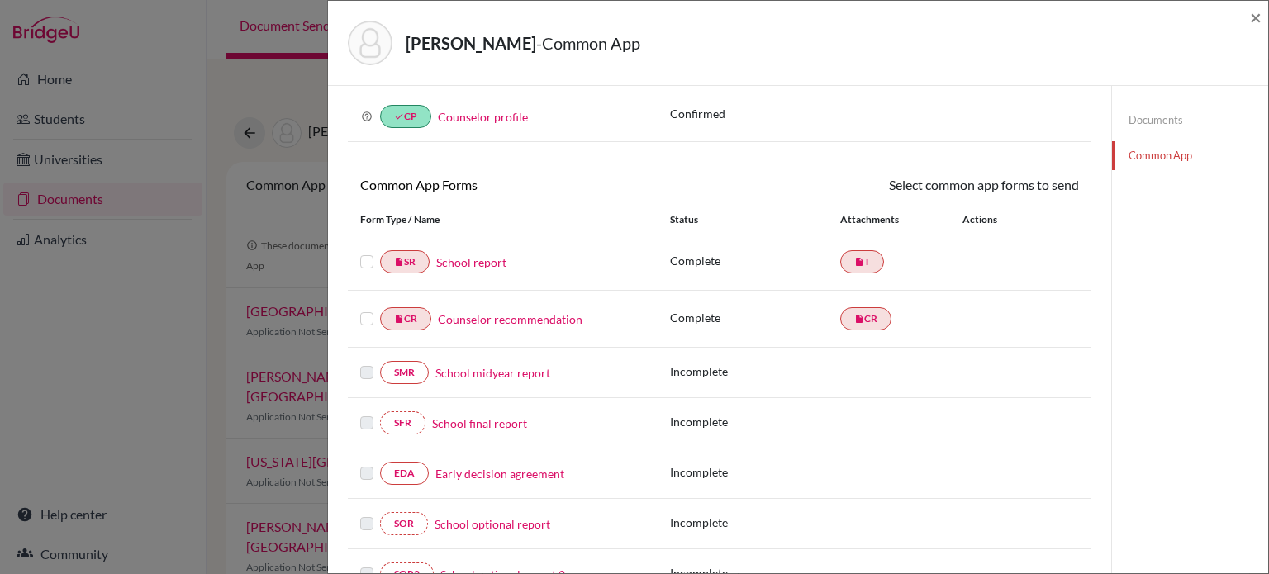
click at [367, 252] on label at bounding box center [366, 252] width 13 height 0
click at [0, 0] on input "checkbox" at bounding box center [0, 0] width 0 height 0
click at [368, 311] on label at bounding box center [366, 311] width 13 height 0
click at [0, 0] on input "checkbox" at bounding box center [0, 0] width 0 height 0
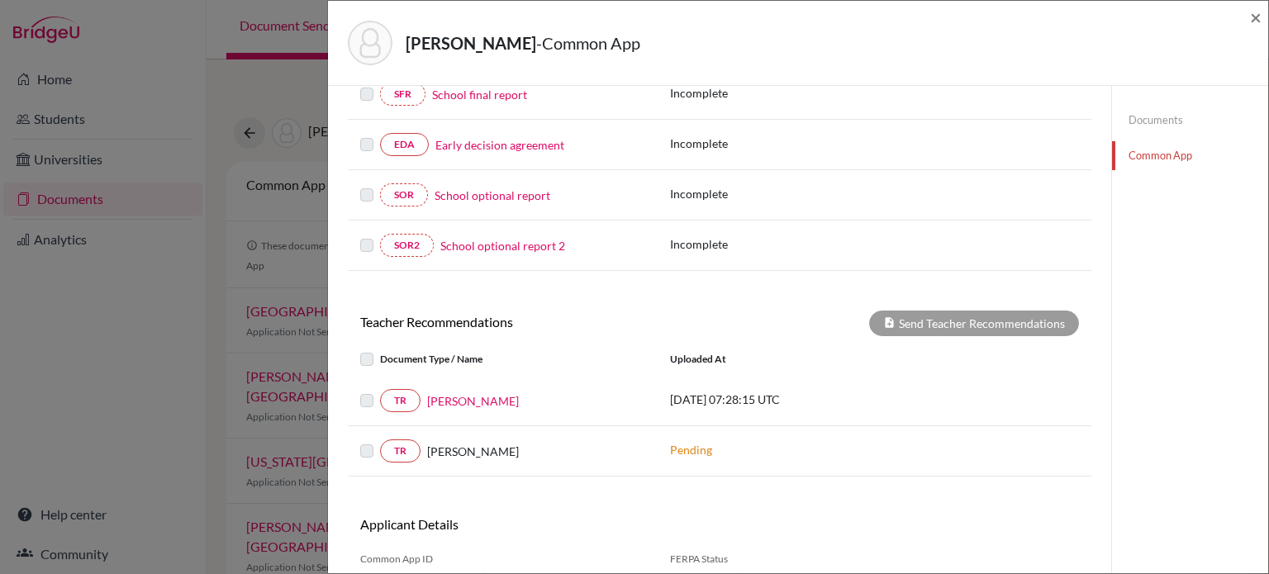
scroll to position [154, 0]
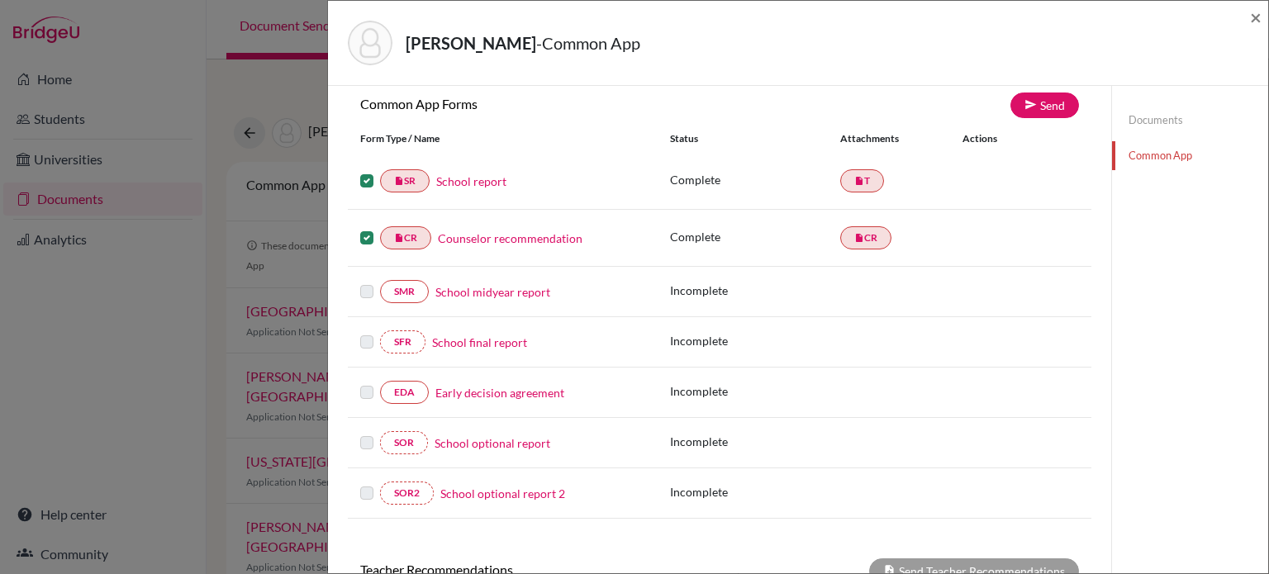
click at [362, 171] on label at bounding box center [366, 171] width 13 height 0
click at [0, 0] on input "checkbox" at bounding box center [0, 0] width 0 height 0
click at [366, 228] on label at bounding box center [366, 228] width 13 height 0
click at [0, 0] on input "checkbox" at bounding box center [0, 0] width 0 height 0
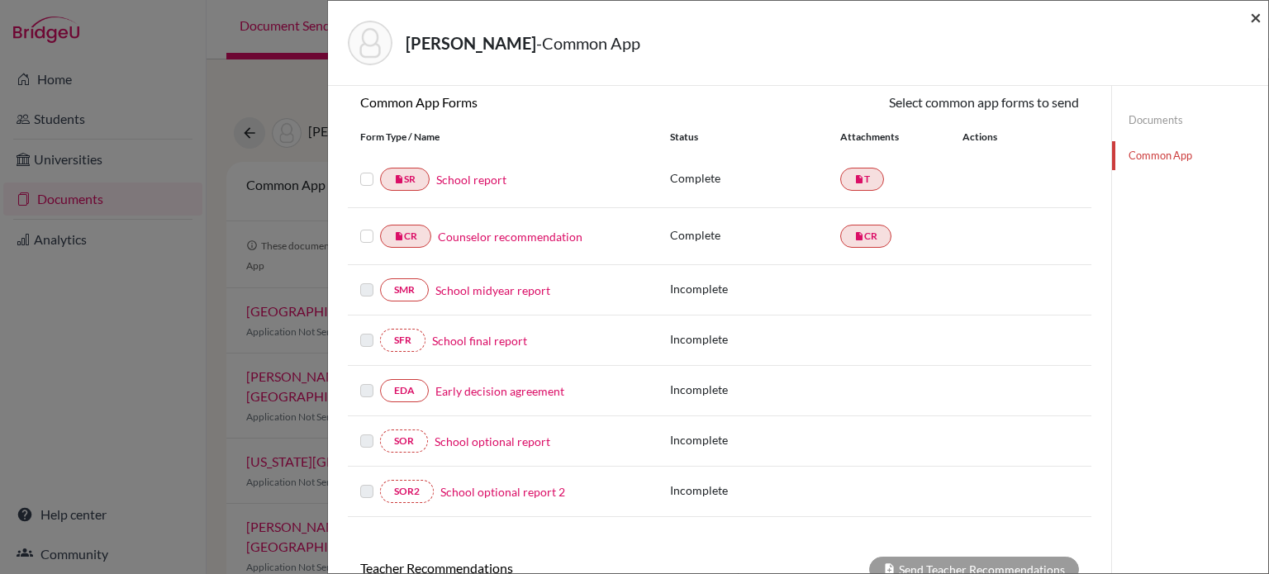
click at [1256, 21] on span "×" at bounding box center [1256, 17] width 12 height 24
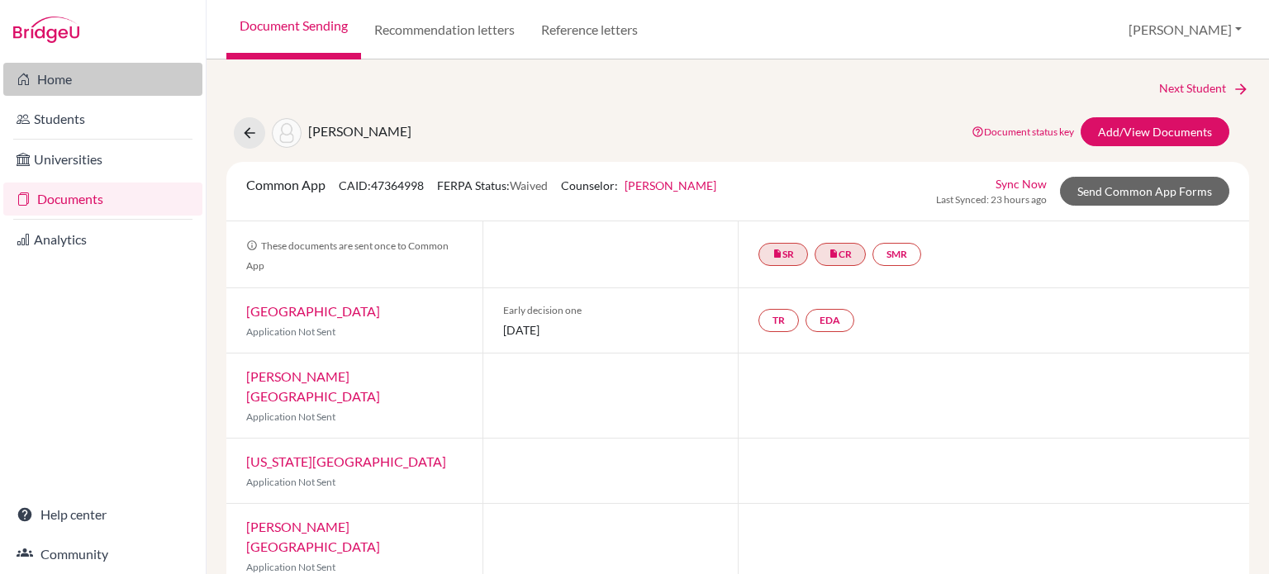
click at [111, 77] on link "Home" at bounding box center [102, 79] width 199 height 33
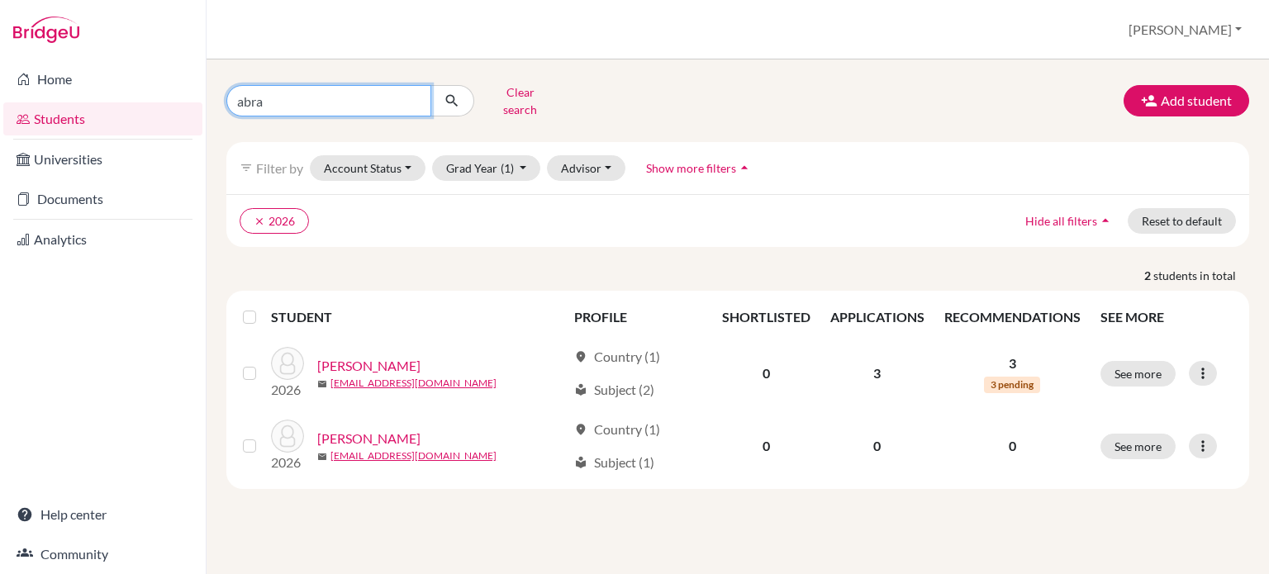
drag, startPoint x: 304, startPoint y: 101, endPoint x: 211, endPoint y: 80, distance: 95.6
click at [211, 80] on div "abra Clear search Add student filter_list Filter by Account Status Active accou…" at bounding box center [738, 316] width 1062 height 515
type input "[PERSON_NAME]"
click button "submit" at bounding box center [452, 100] width 44 height 31
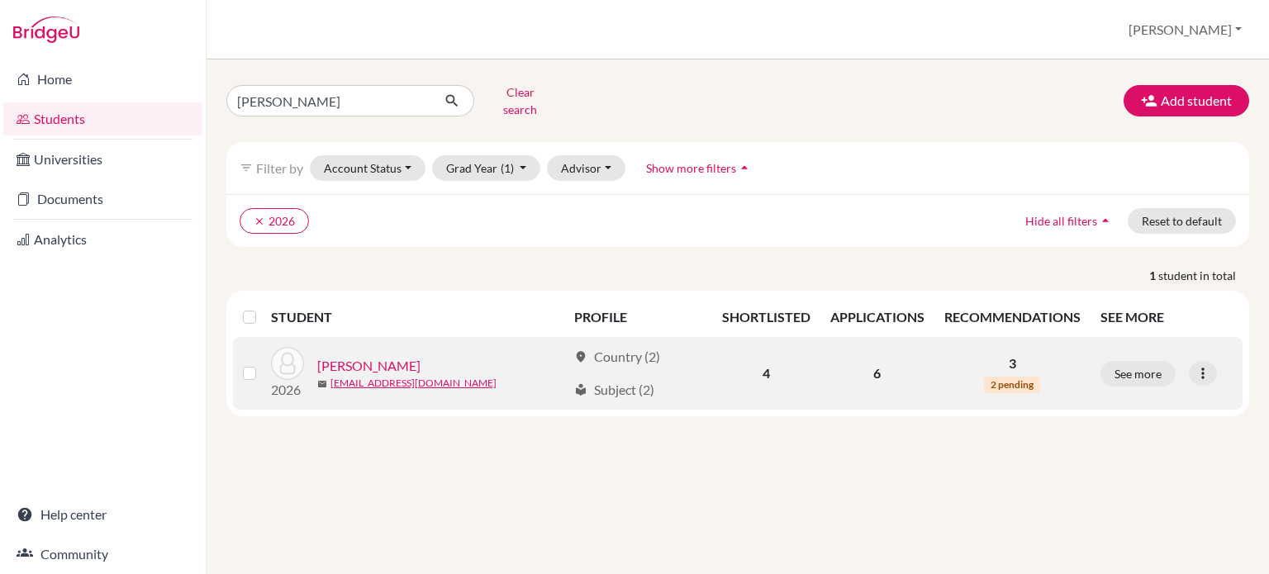
click at [1015, 377] on span "2 pending" at bounding box center [1012, 385] width 56 height 17
click at [1012, 377] on span "2 pending" at bounding box center [1012, 385] width 56 height 17
drag, startPoint x: 333, startPoint y: 349, endPoint x: 343, endPoint y: 346, distance: 10.5
click at [333, 356] on link "[PERSON_NAME]" at bounding box center [368, 366] width 103 height 20
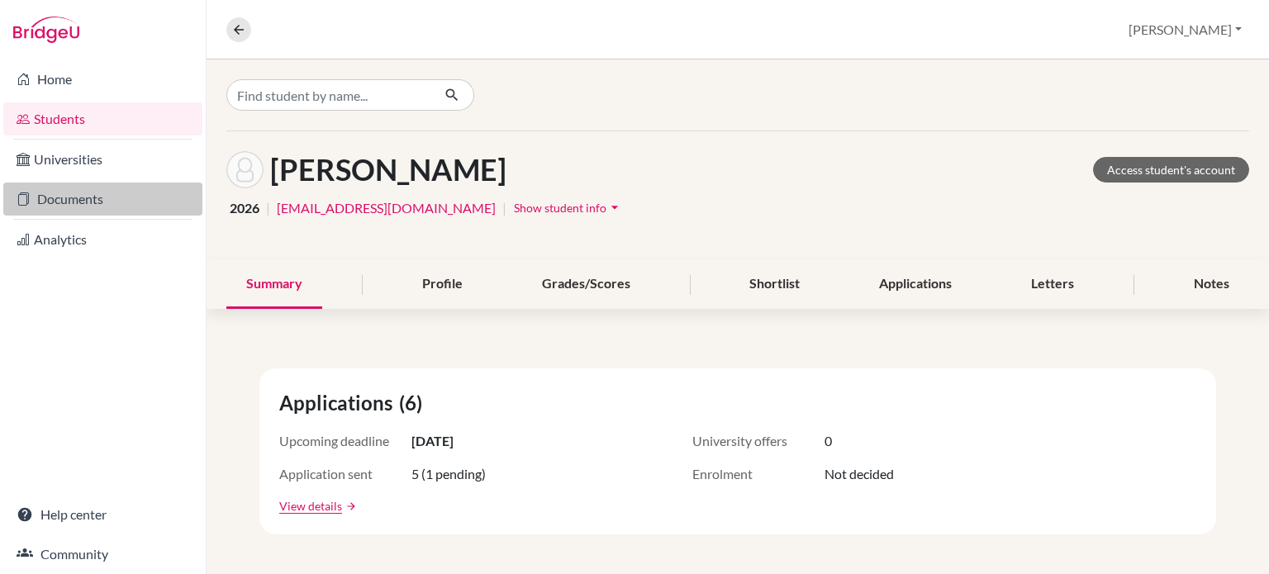
click at [78, 195] on link "Documents" at bounding box center [102, 199] width 199 height 33
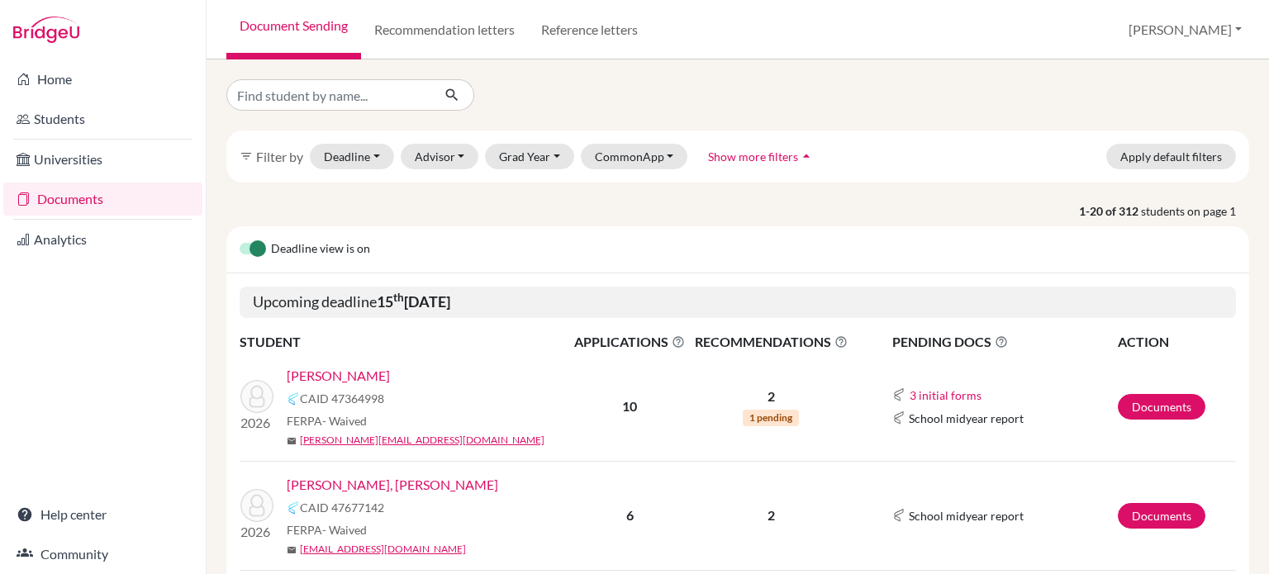
scroll to position [165, 0]
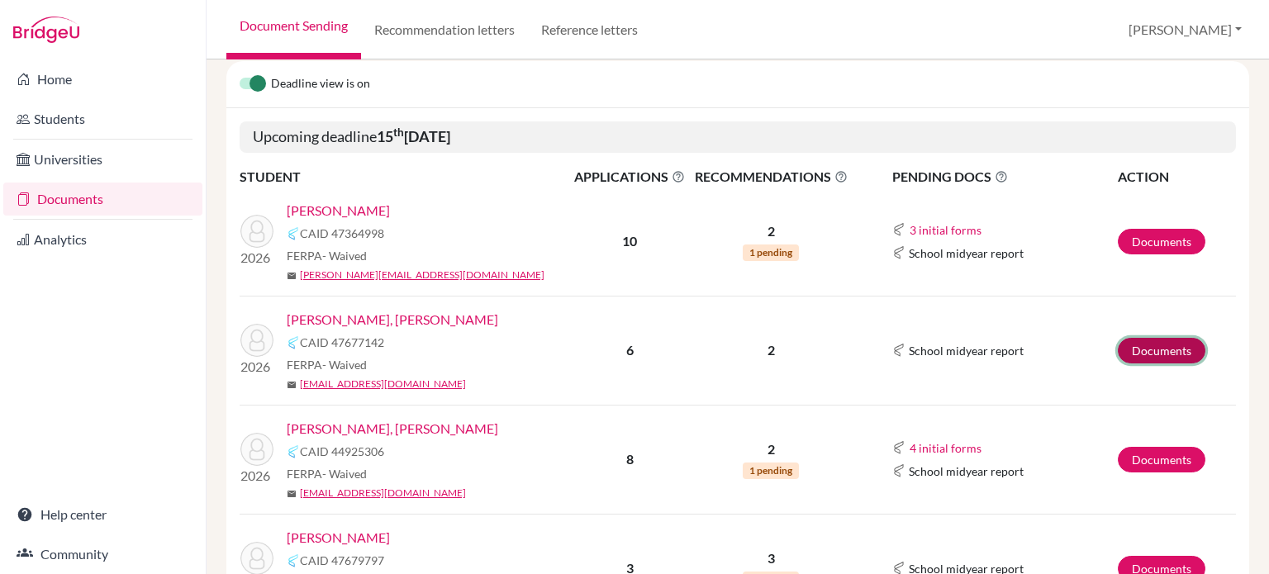
click at [1155, 346] on link "Documents" at bounding box center [1162, 351] width 88 height 26
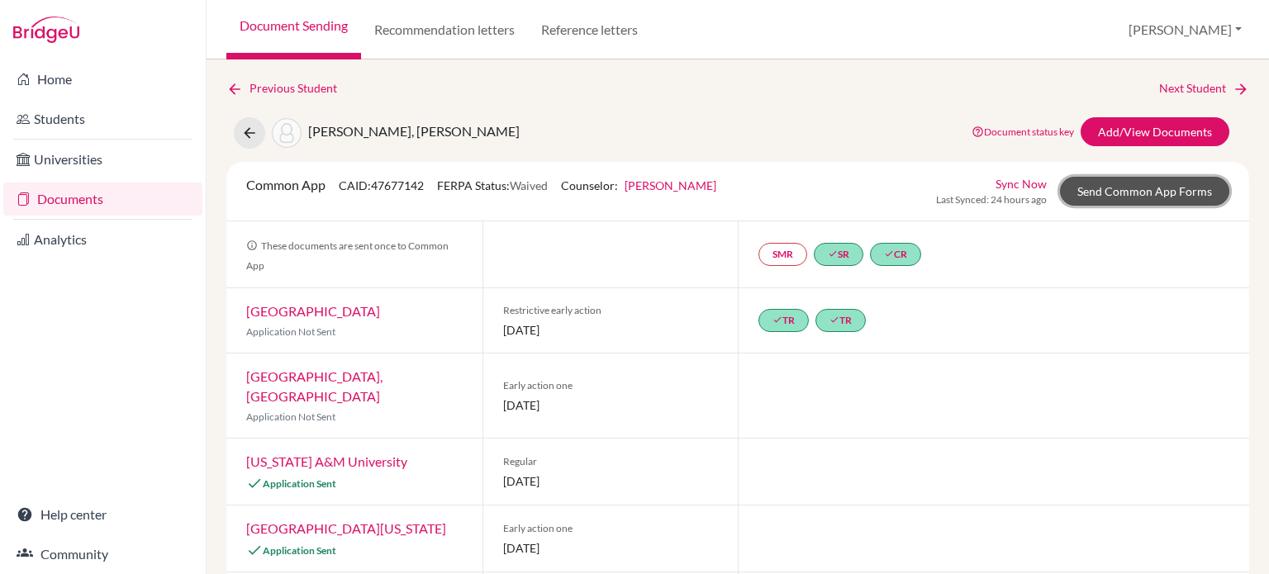
click at [1143, 191] on link "Send Common App Forms" at bounding box center [1144, 191] width 169 height 29
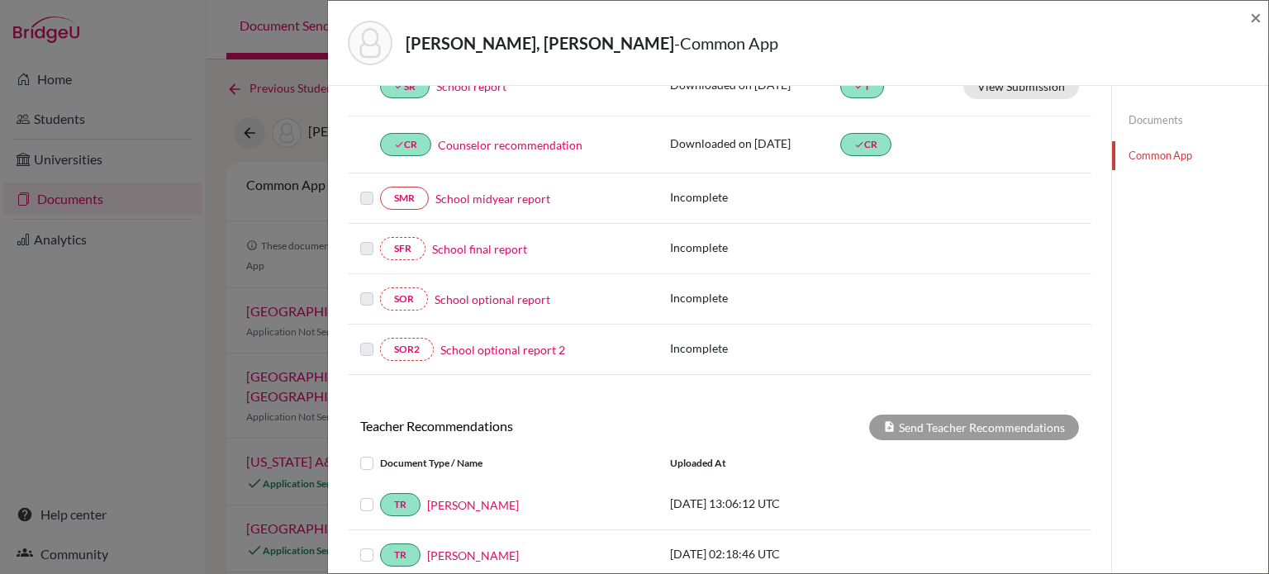
scroll to position [413, 0]
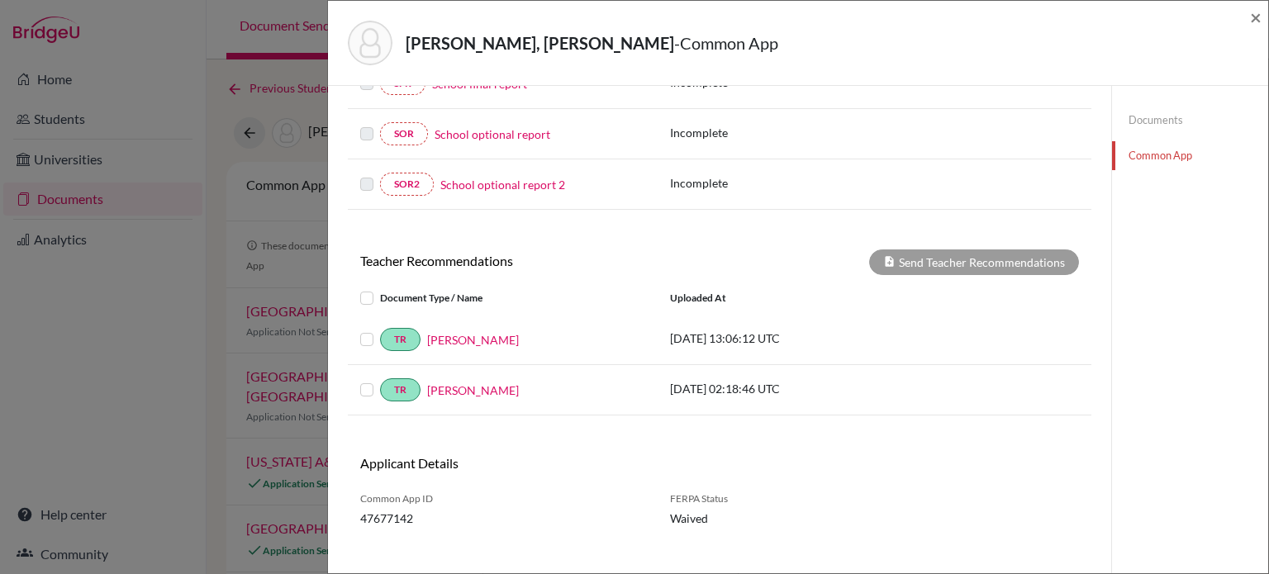
click at [380, 330] on label at bounding box center [380, 330] width 0 height 0
click at [0, 0] on input "checkbox" at bounding box center [0, 0] width 0 height 0
click at [380, 380] on label at bounding box center [380, 380] width 0 height 0
click at [0, 0] on input "checkbox" at bounding box center [0, 0] width 0 height 0
click at [956, 264] on button "Send Teacher Recommendations" at bounding box center [974, 263] width 210 height 26
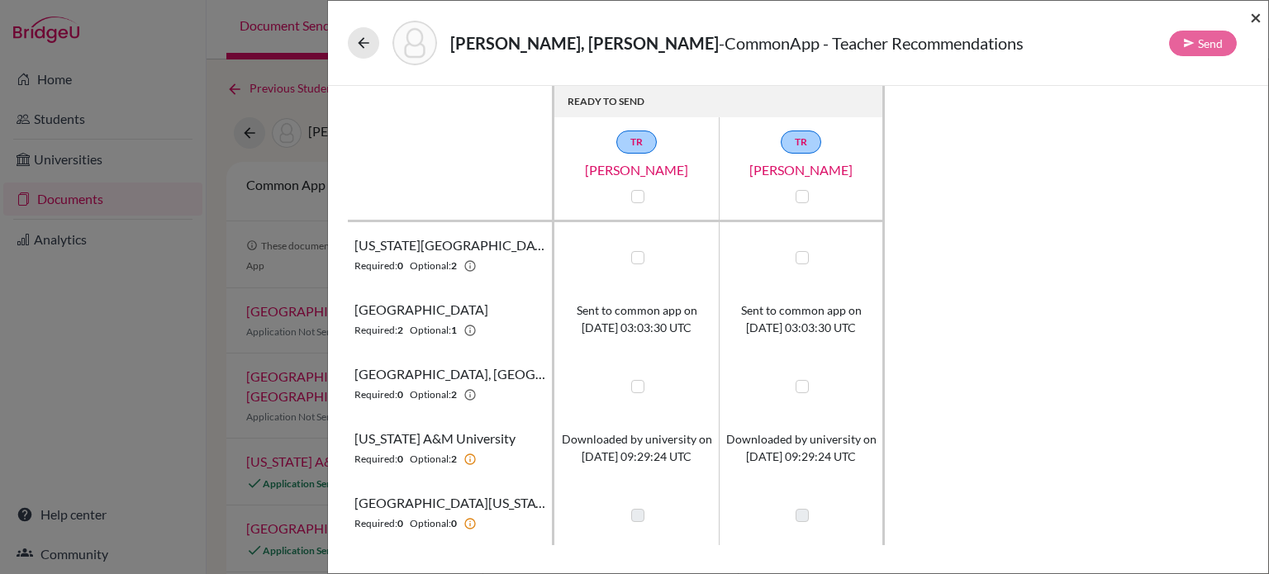
click at [1257, 16] on span "×" at bounding box center [1256, 17] width 12 height 24
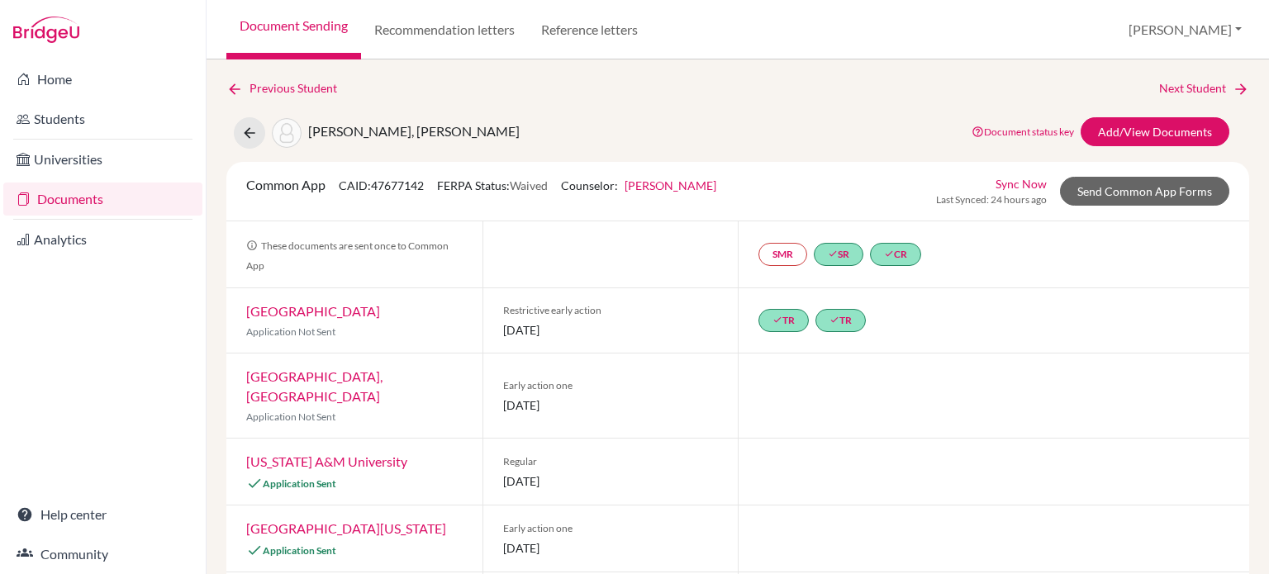
scroll to position [145, 0]
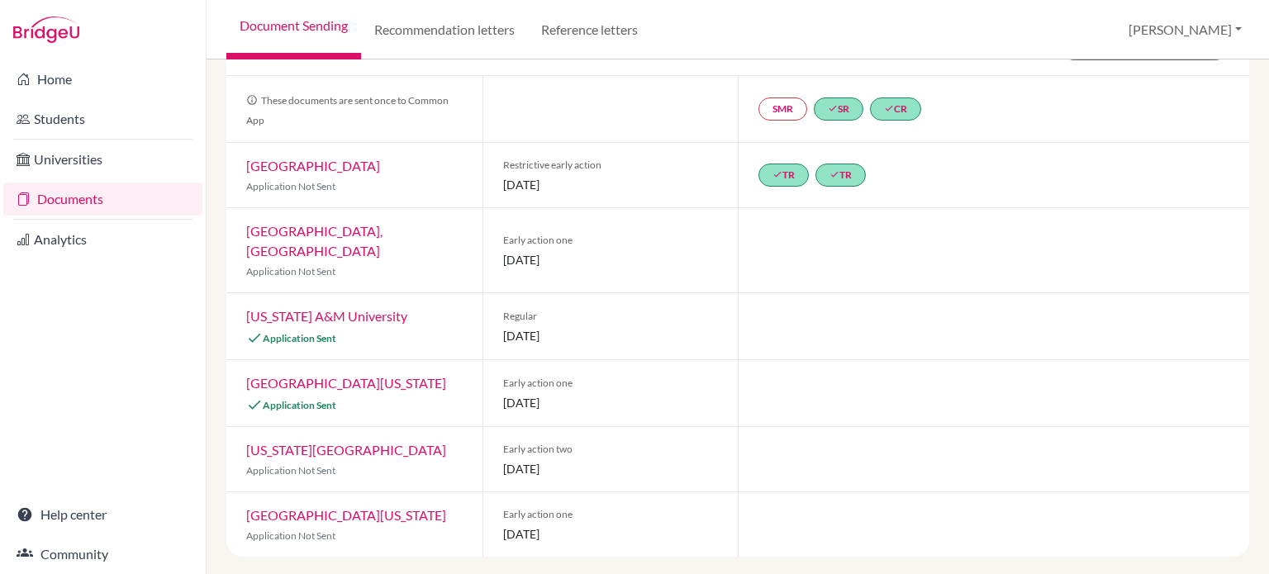
click at [347, 375] on link "University of Texas at Austin" at bounding box center [346, 383] width 200 height 16
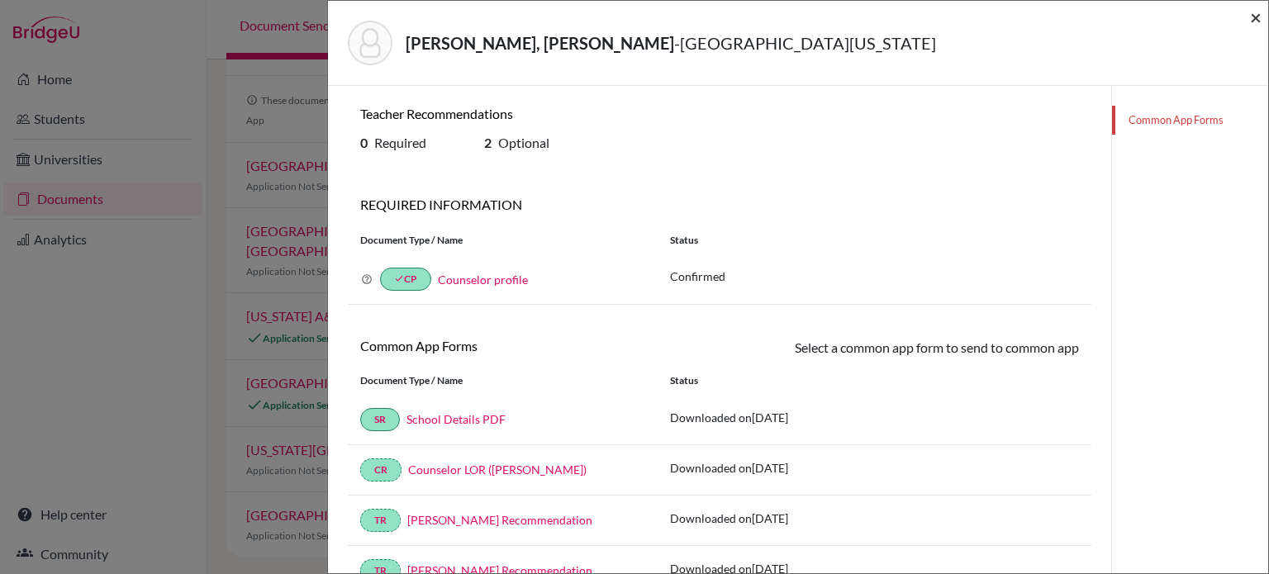
click at [1256, 19] on span "×" at bounding box center [1256, 17] width 12 height 24
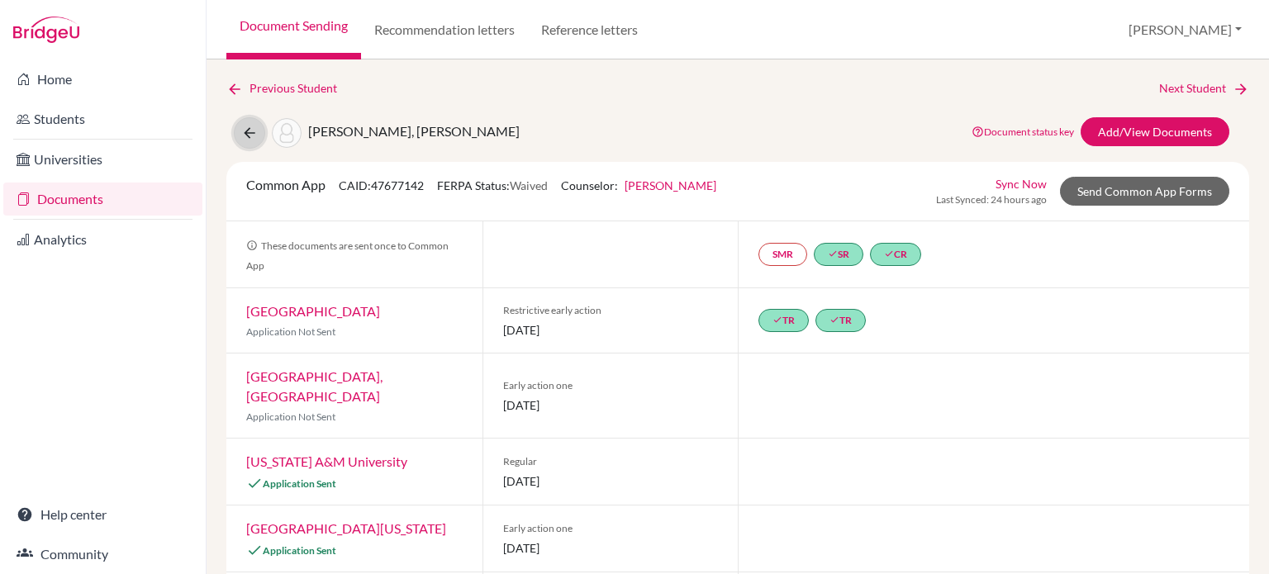
click at [238, 130] on button at bounding box center [249, 132] width 31 height 31
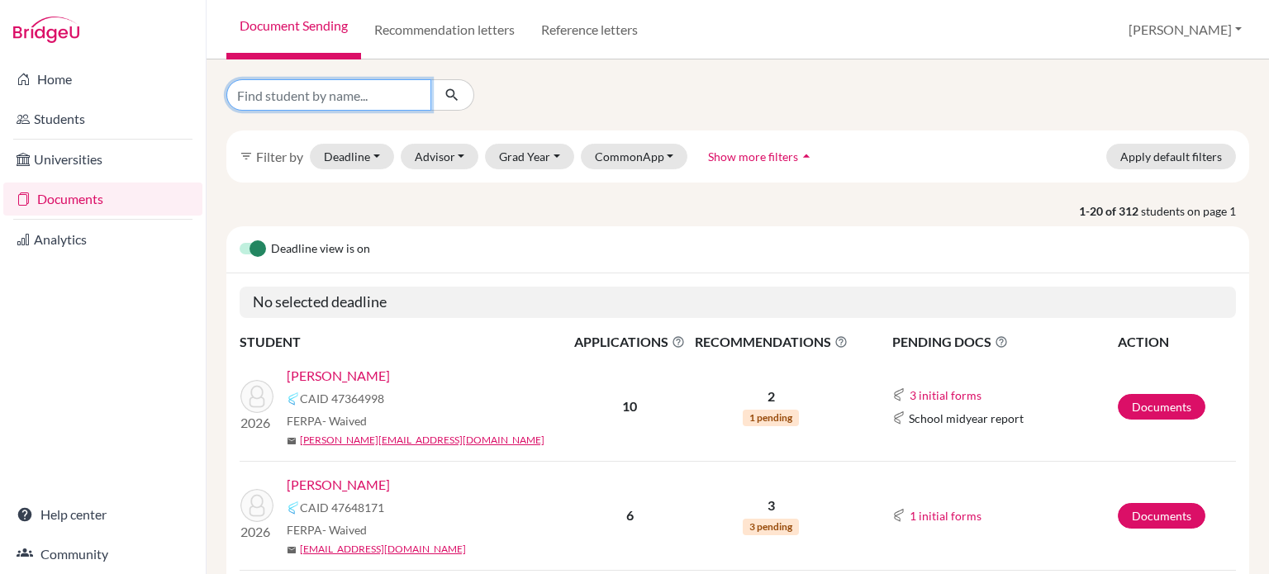
click at [314, 100] on input "Find student by name..." at bounding box center [328, 94] width 205 height 31
type input "[PERSON_NAME]"
click at [450, 93] on icon "submit" at bounding box center [452, 95] width 17 height 17
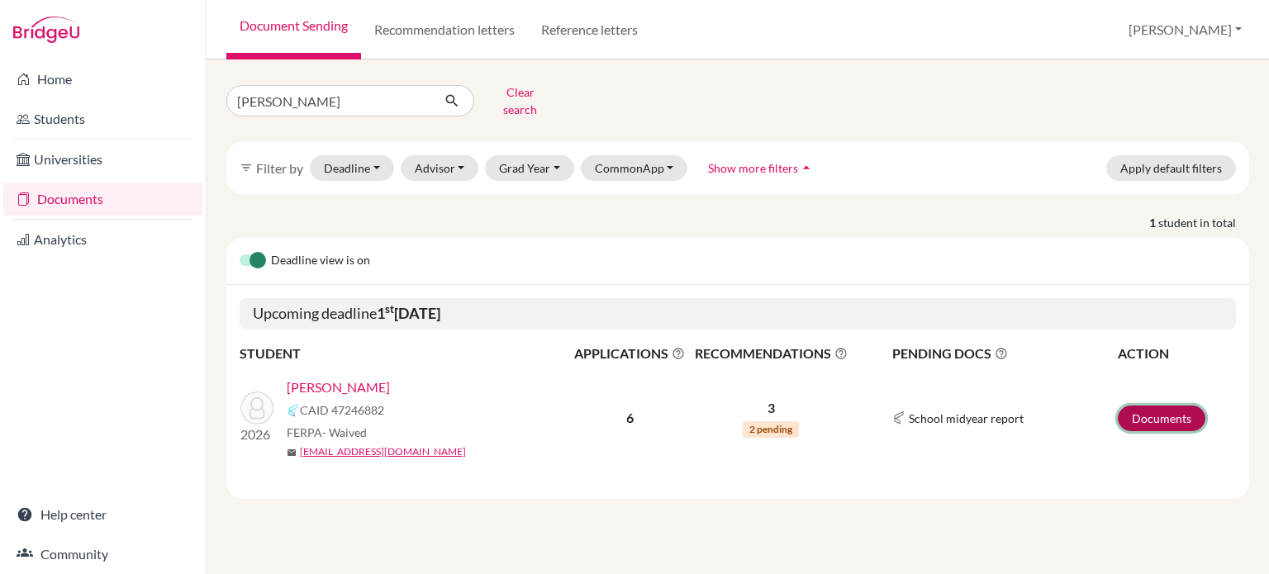
click at [1135, 410] on link "Documents" at bounding box center [1162, 419] width 88 height 26
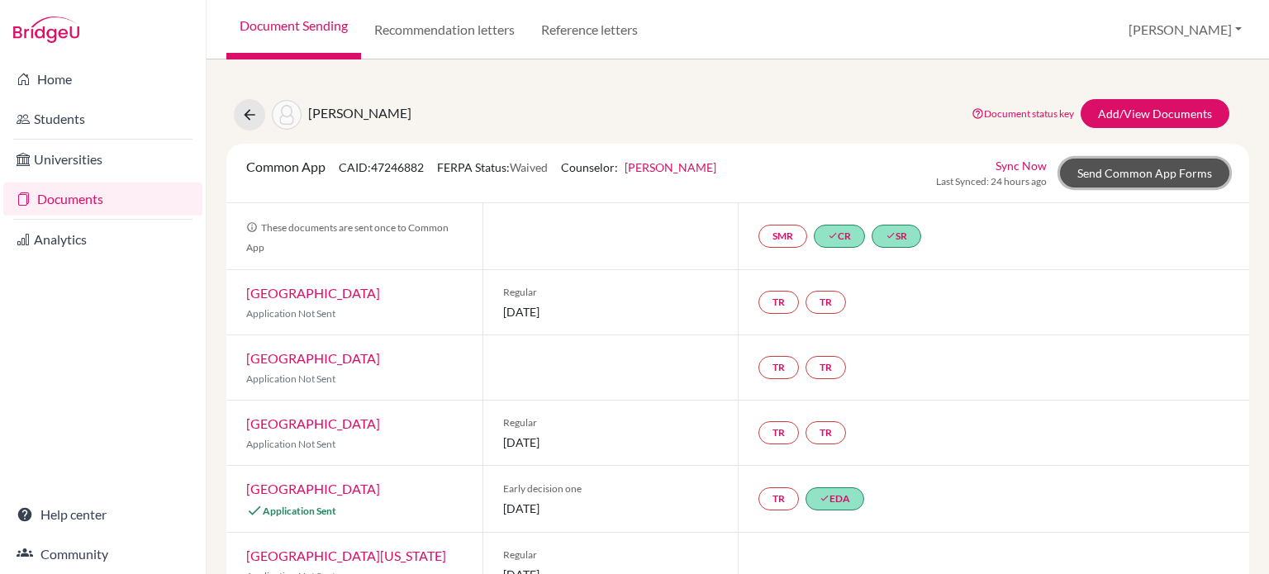
click at [1125, 178] on link "Send Common App Forms" at bounding box center [1144, 173] width 169 height 29
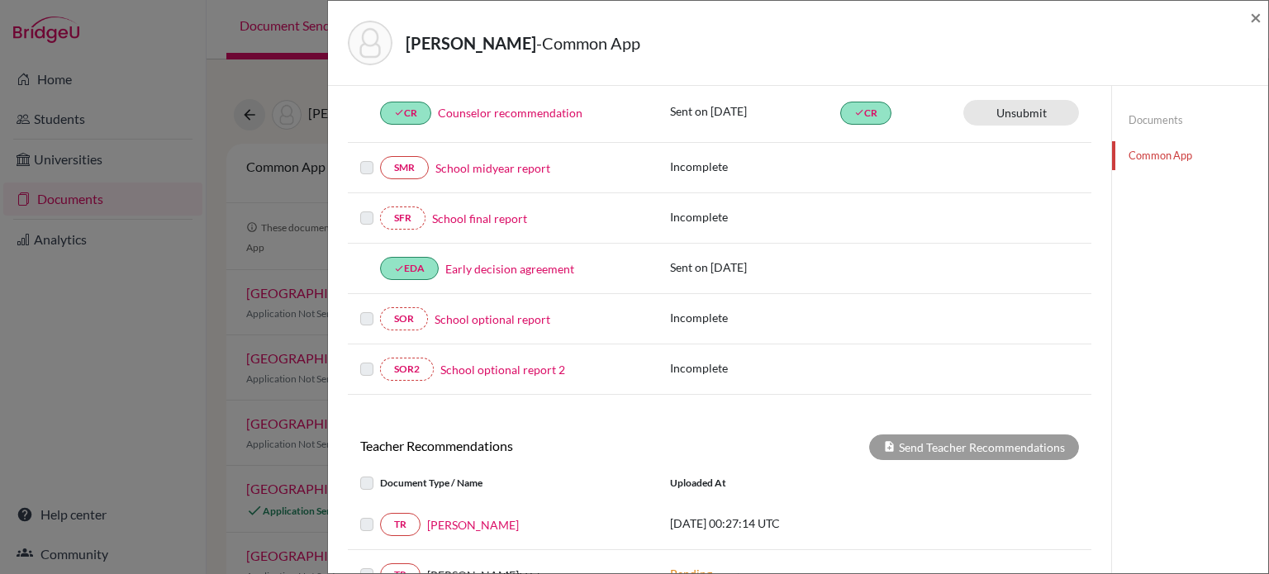
scroll to position [475, 0]
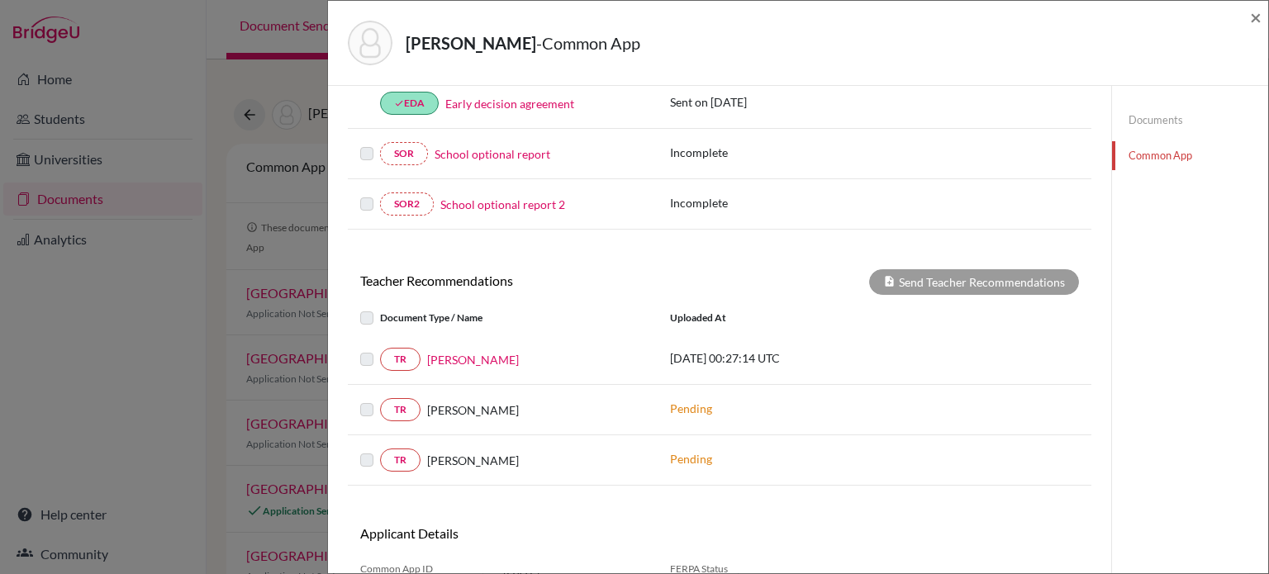
click at [380, 349] on label at bounding box center [380, 349] width 0 height 0
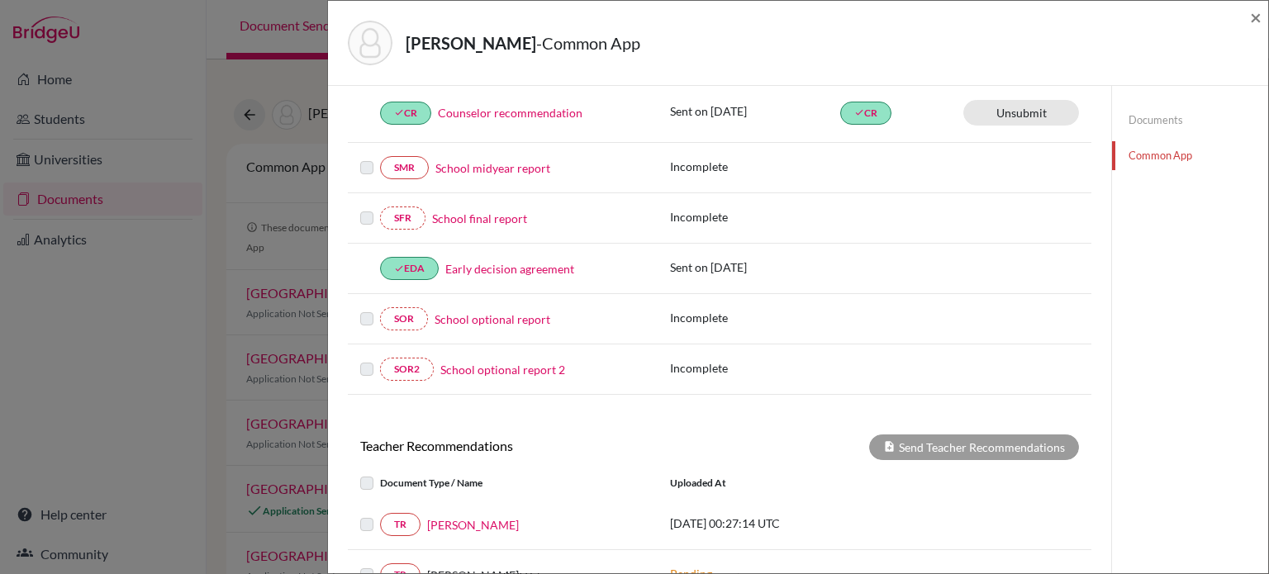
scroll to position [392, 0]
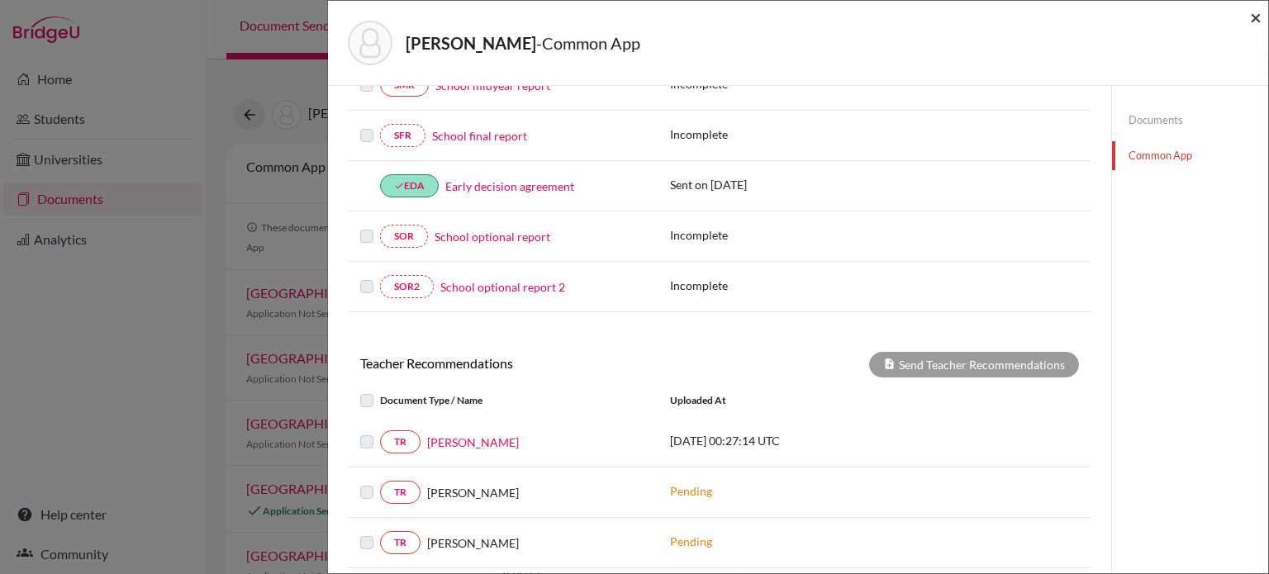
drag, startPoint x: 1254, startPoint y: 21, endPoint x: 1246, endPoint y: 48, distance: 28.5
click at [1252, 23] on span "×" at bounding box center [1256, 17] width 12 height 24
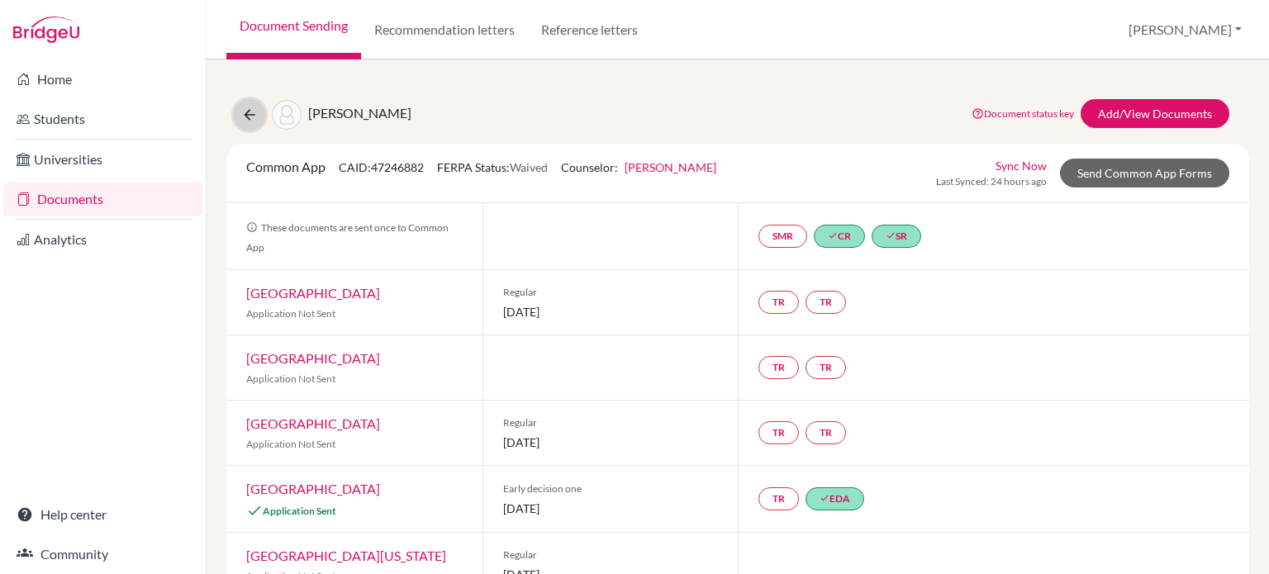
click at [250, 115] on icon at bounding box center [249, 115] width 17 height 17
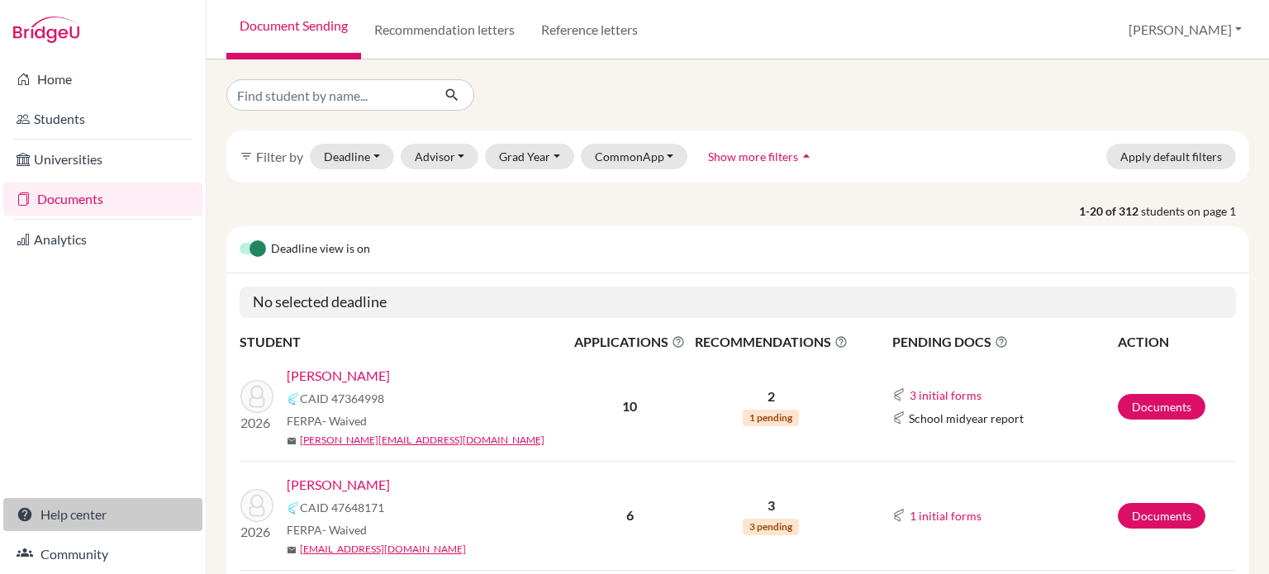
click at [48, 516] on link "Help center" at bounding box center [102, 514] width 199 height 33
